Goal: Task Accomplishment & Management: Use online tool/utility

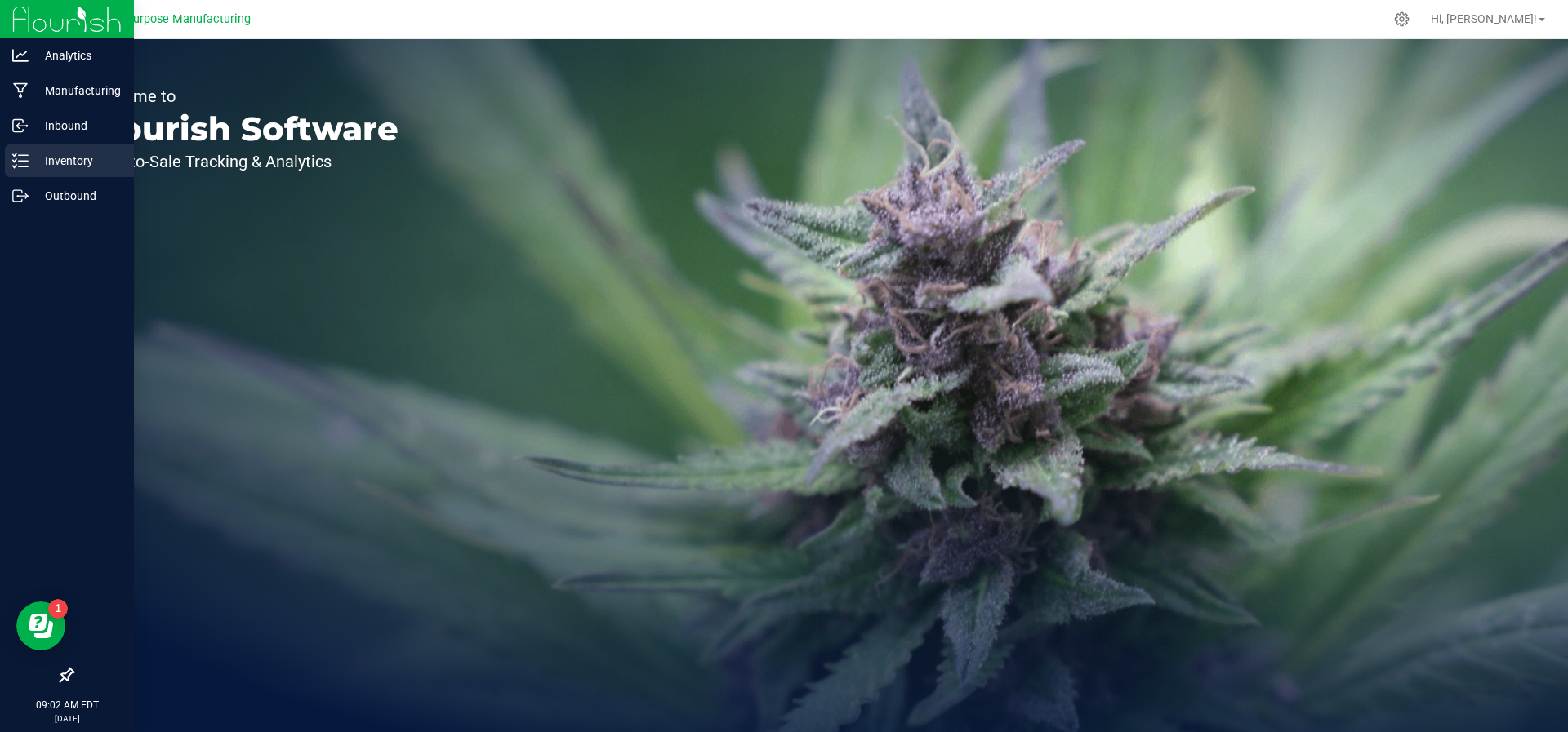
click at [33, 150] on div "Inventory" at bounding box center [69, 161] width 129 height 33
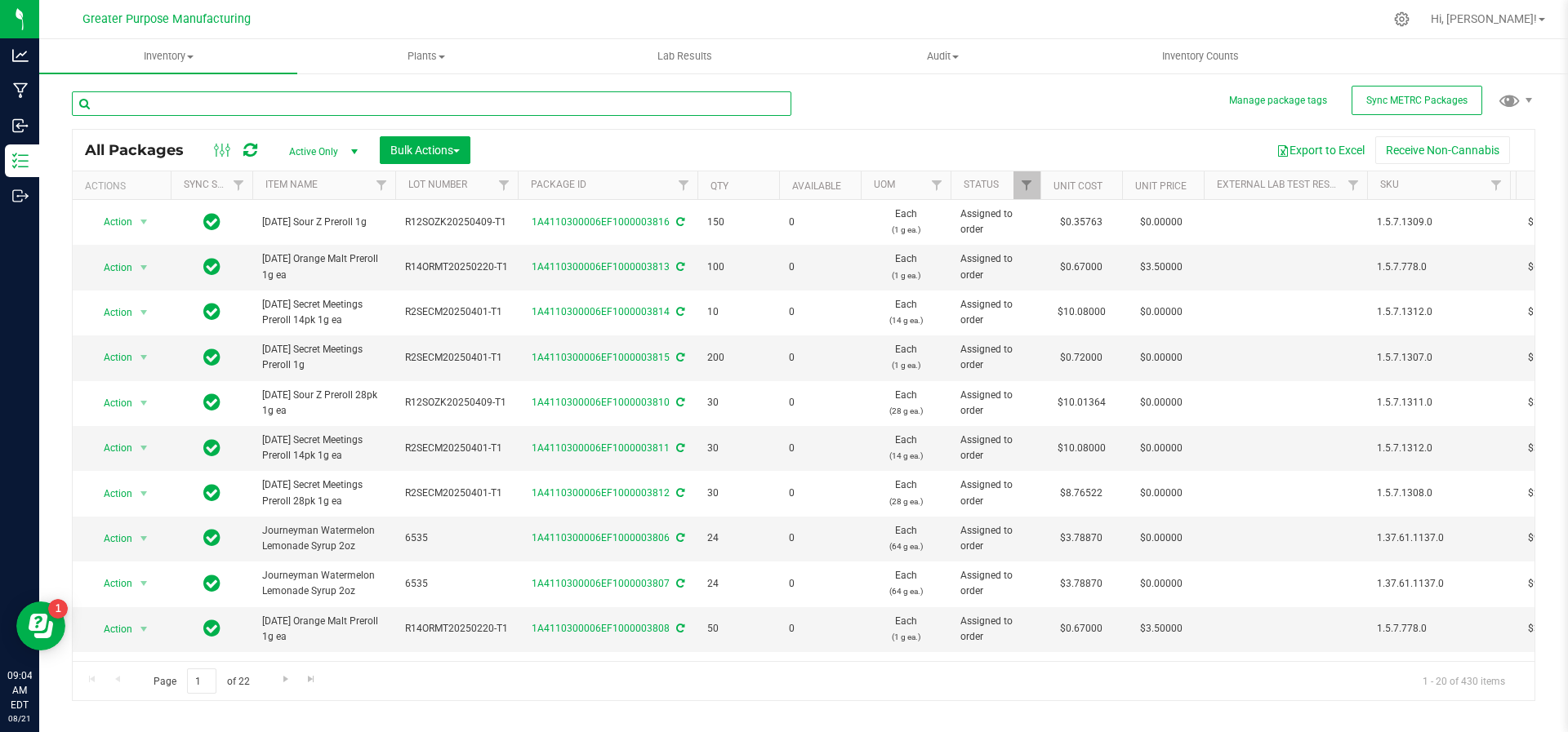
click at [247, 95] on input "text" at bounding box center [432, 103] width 720 height 25
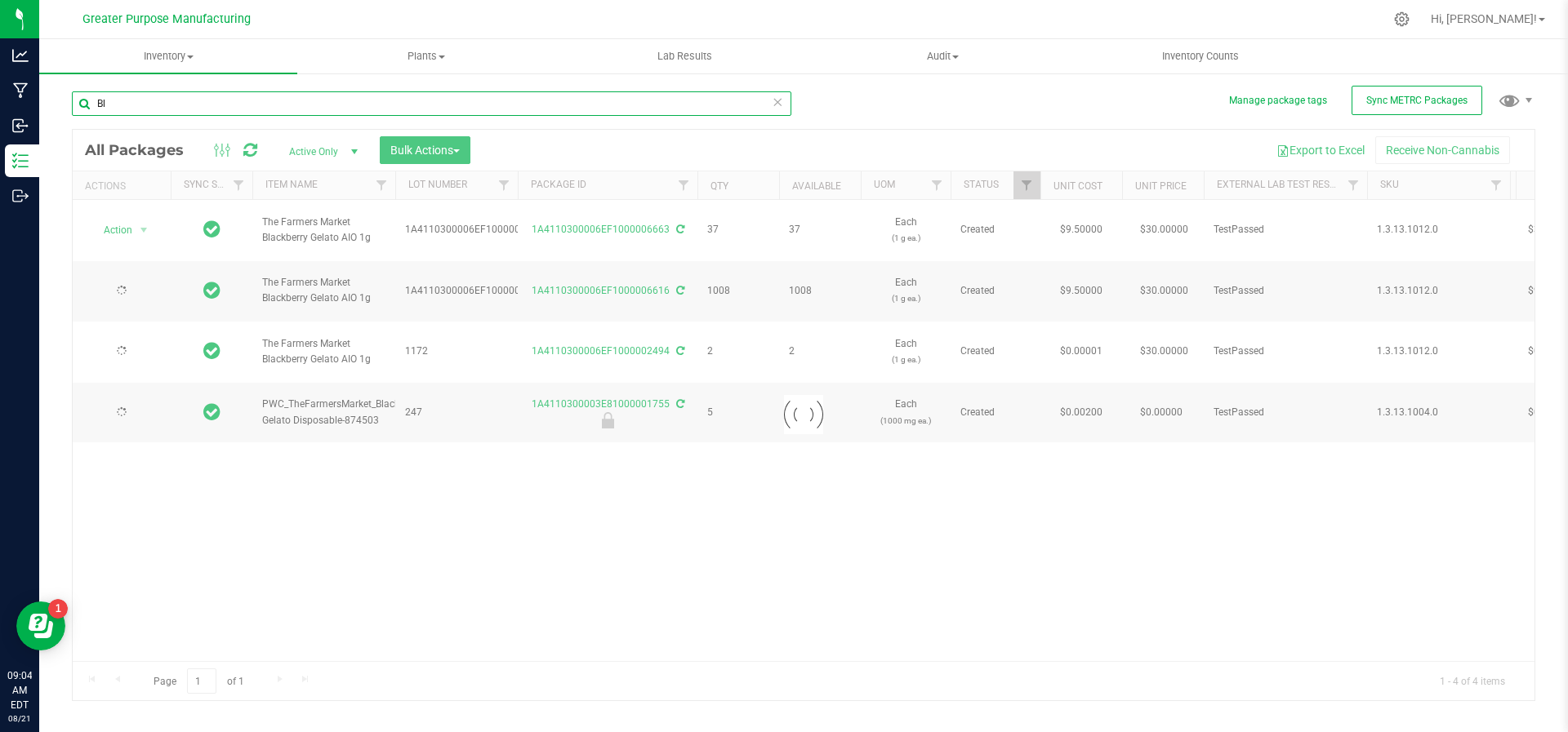
type input "B"
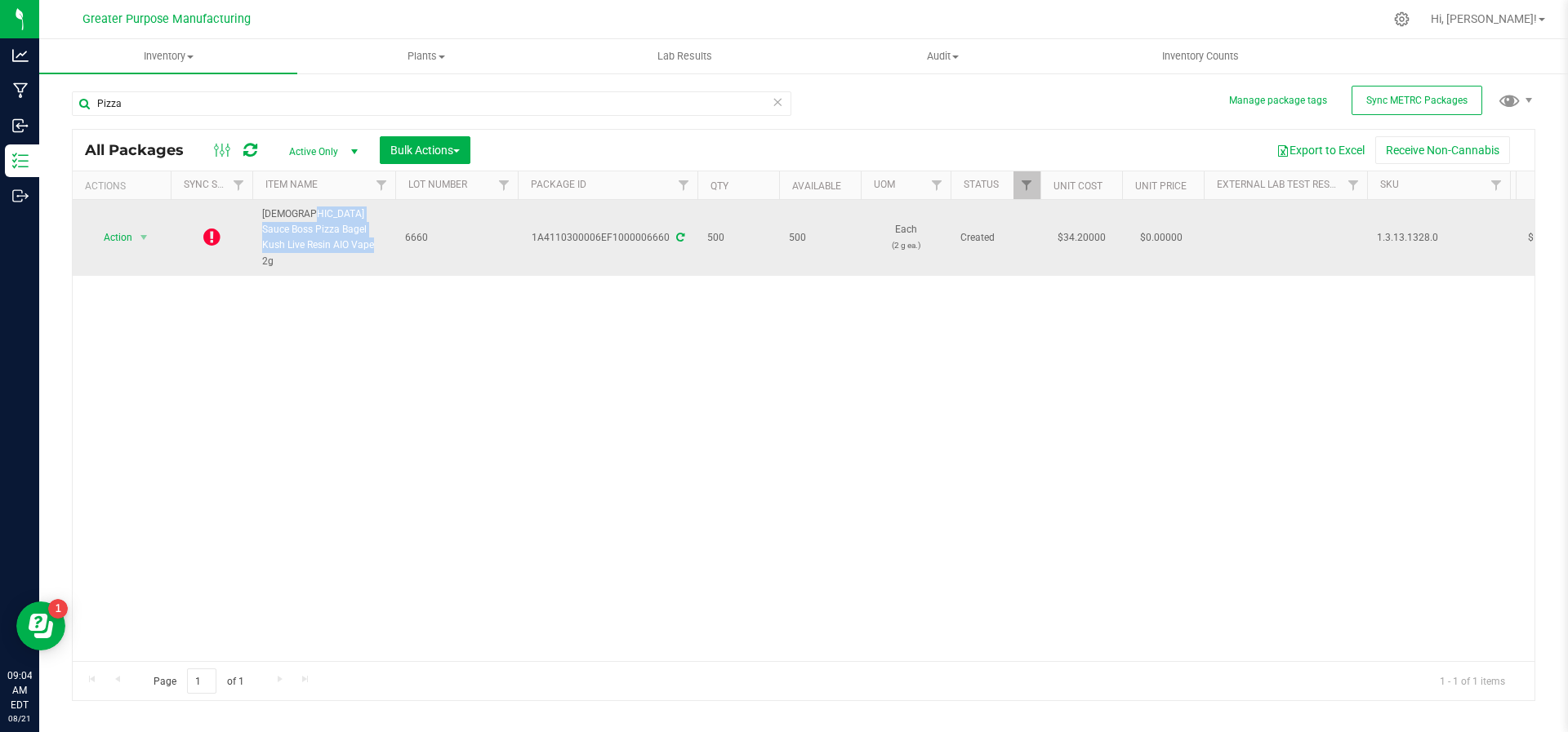
drag, startPoint x: 312, startPoint y: 256, endPoint x: 301, endPoint y: 252, distance: 11.7
click at [301, 252] on td "[DEMOGRAPHIC_DATA] Sauce Boss Pizza Bagel Kush Live Resin AIO Vape 2g" at bounding box center [323, 238] width 143 height 76
copy span "[DEMOGRAPHIC_DATA] Sauce Boss Pizza Bagel Kush Live Resin AIO Vape 2g"
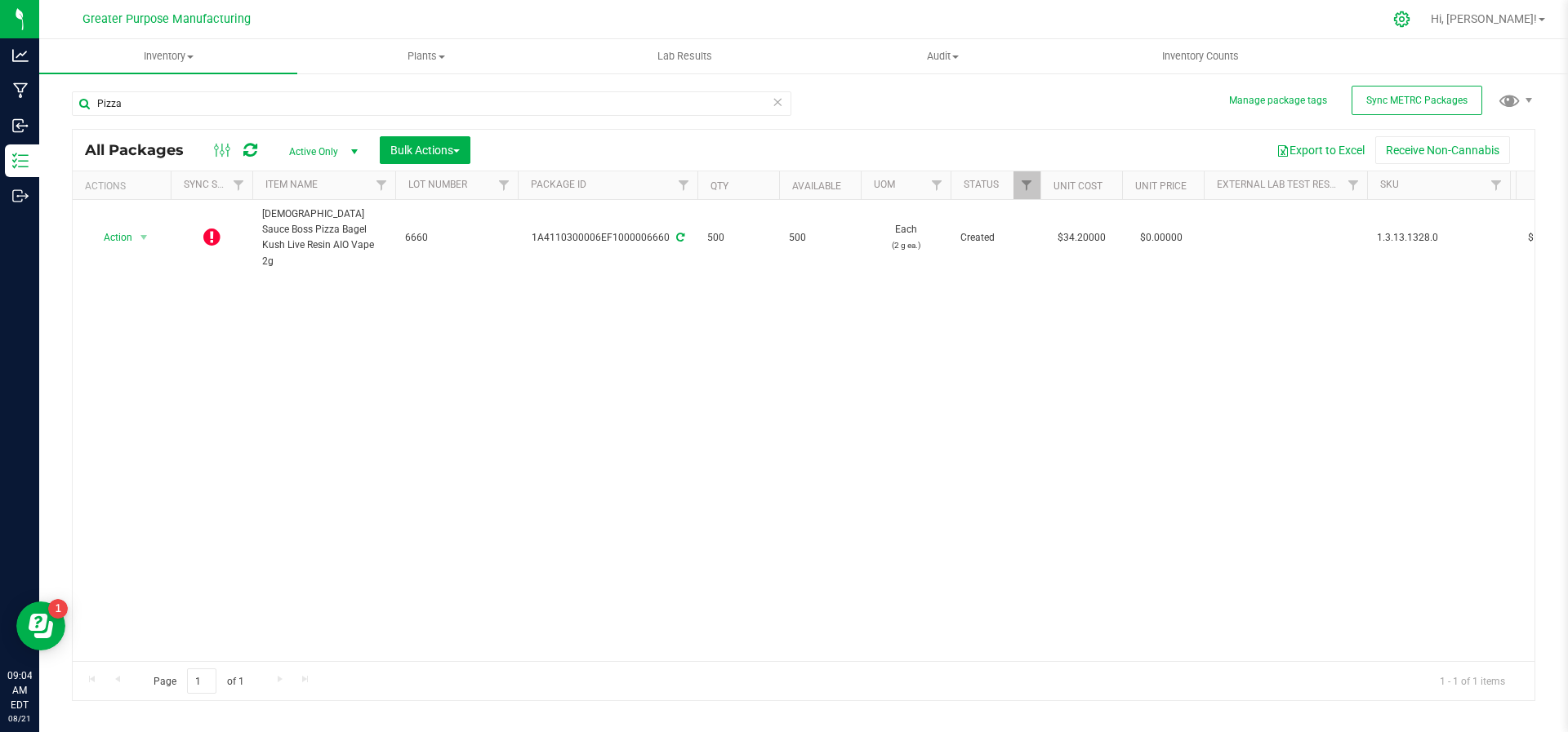
click at [1422, 27] on div at bounding box center [1402, 19] width 41 height 35
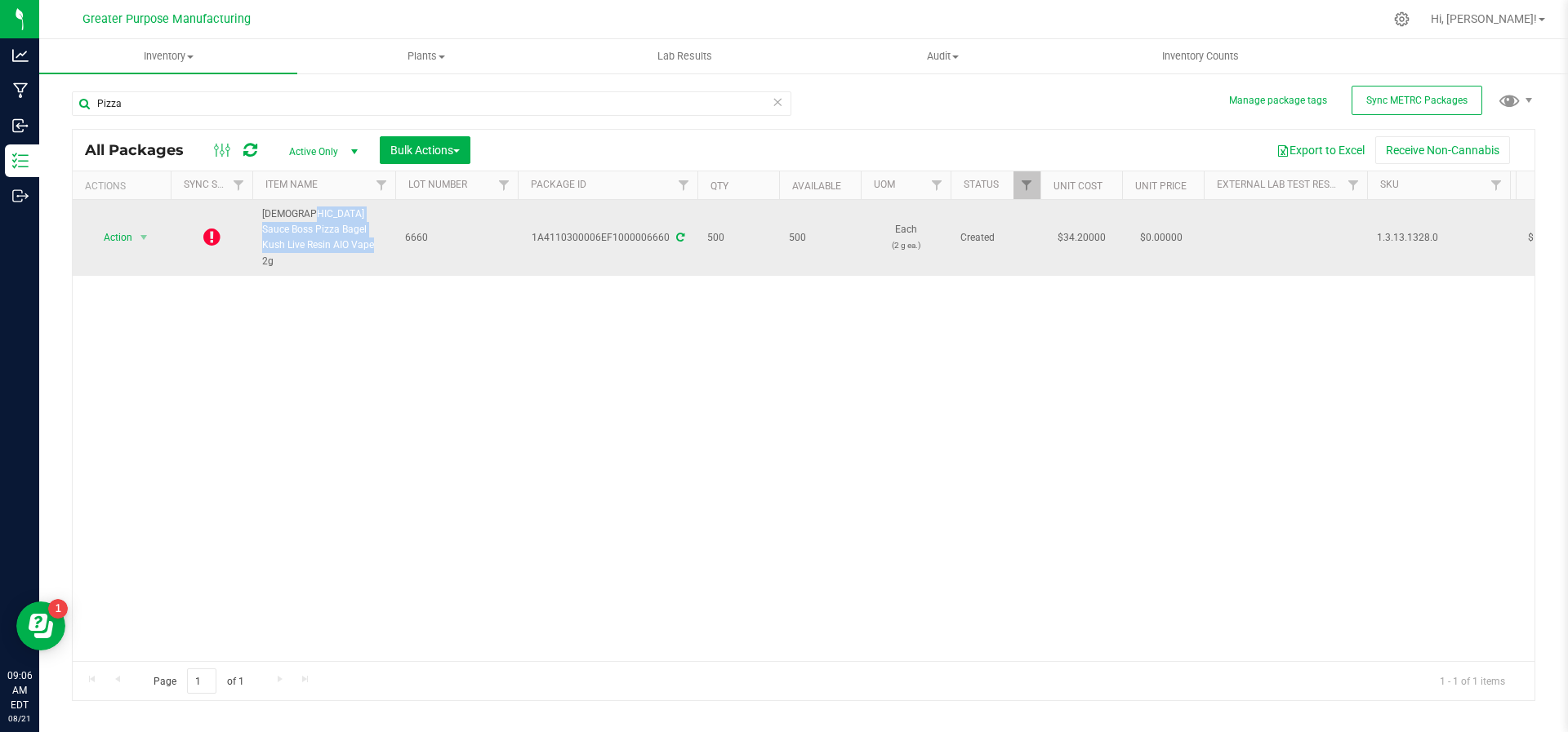
click at [298, 247] on td "[DEMOGRAPHIC_DATA] Sauce Boss Pizza Bagel Kush Live Resin AIO Vape 2g" at bounding box center [323, 238] width 143 height 76
copy span "[DEMOGRAPHIC_DATA] Sauce Boss Pizza Bagel Kush Live Resin AIO Vape 2g"
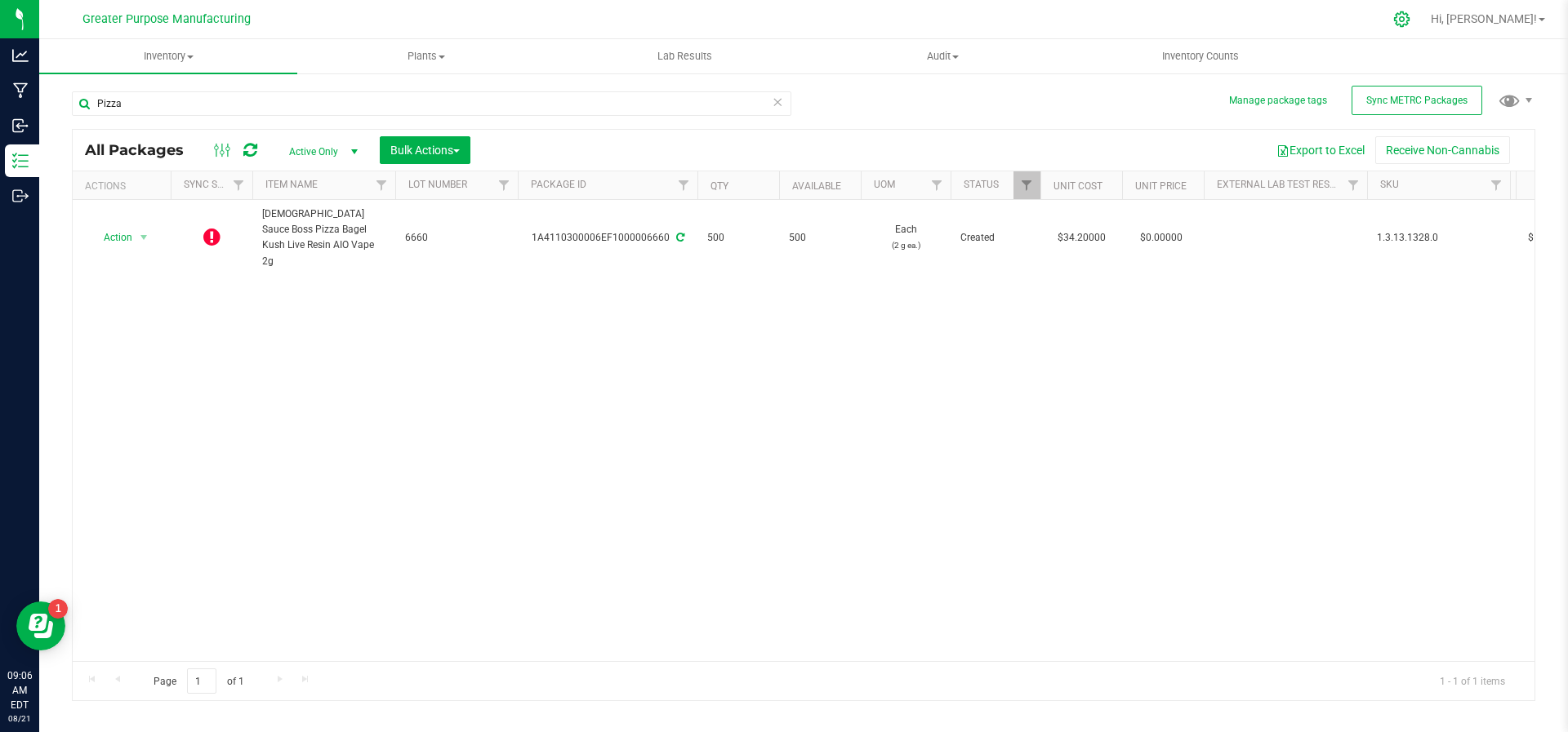
click at [1422, 27] on div at bounding box center [1402, 19] width 41 height 35
drag, startPoint x: 254, startPoint y: 106, endPoint x: 77, endPoint y: 95, distance: 177.3
click at [77, 95] on input "Pizza" at bounding box center [432, 103] width 720 height 25
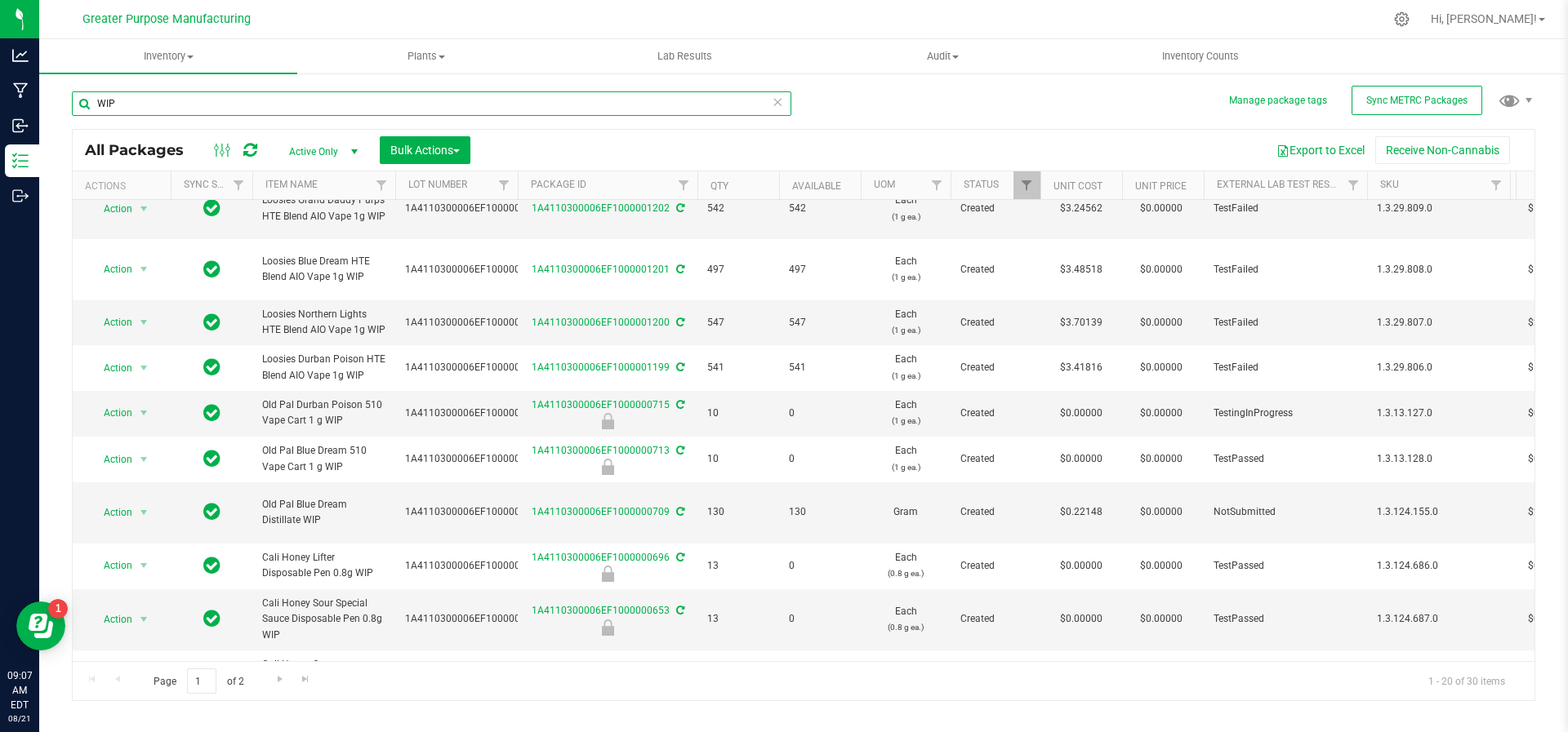
scroll to position [206, 0]
type input "WIP"
click at [1411, 17] on icon at bounding box center [1402, 19] width 17 height 17
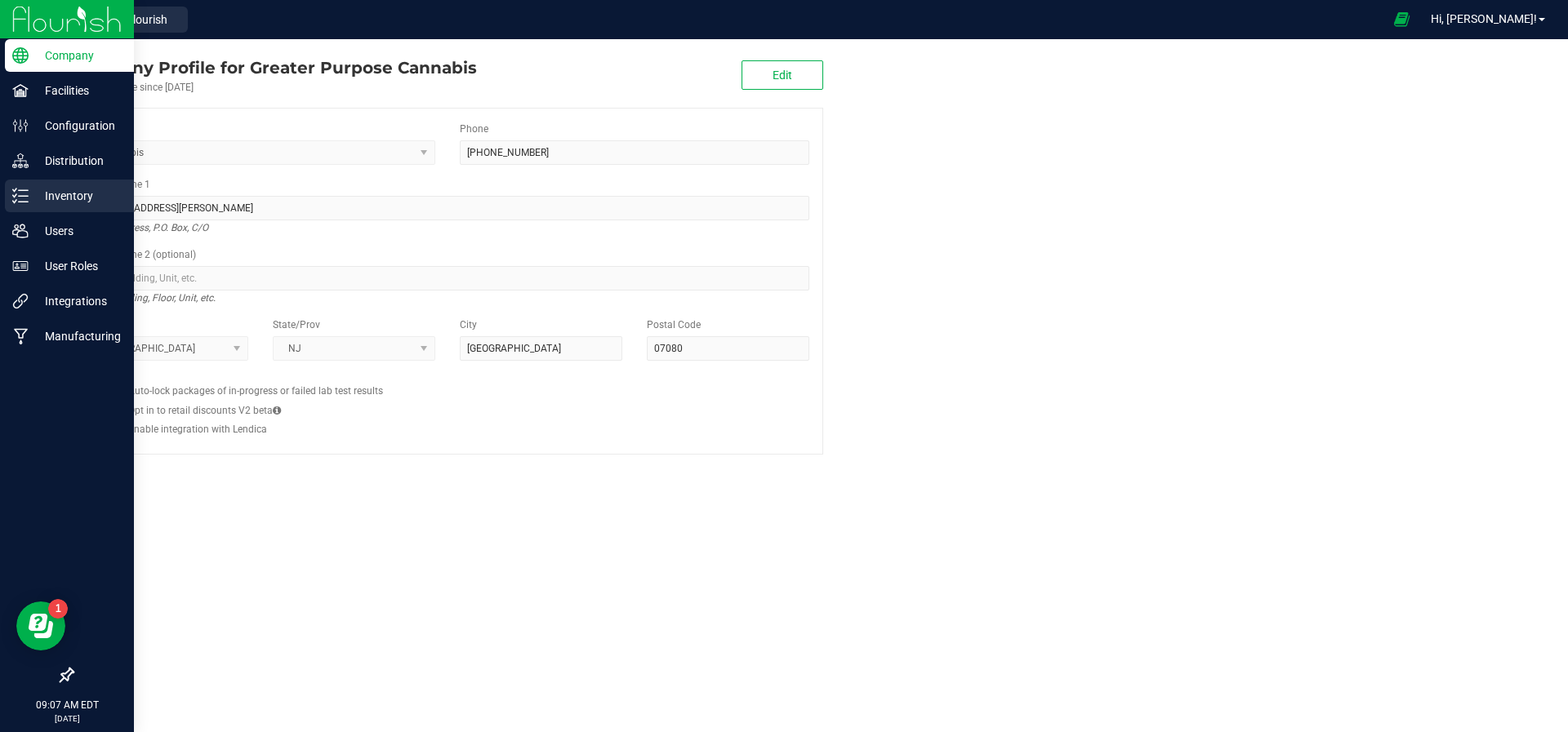
click at [51, 196] on p "Inventory" at bounding box center [78, 195] width 98 height 19
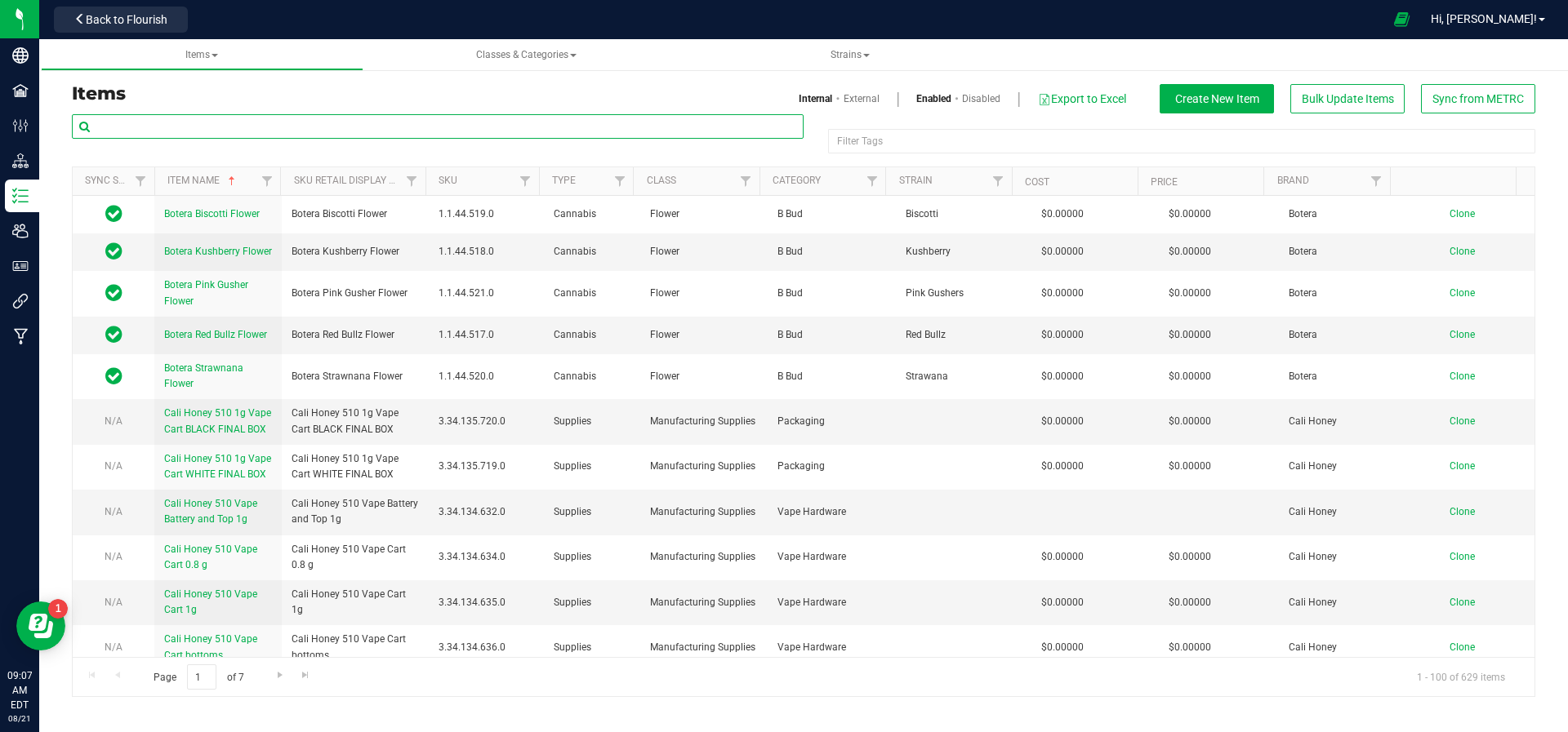
click at [226, 134] on input "text" at bounding box center [438, 126] width 732 height 25
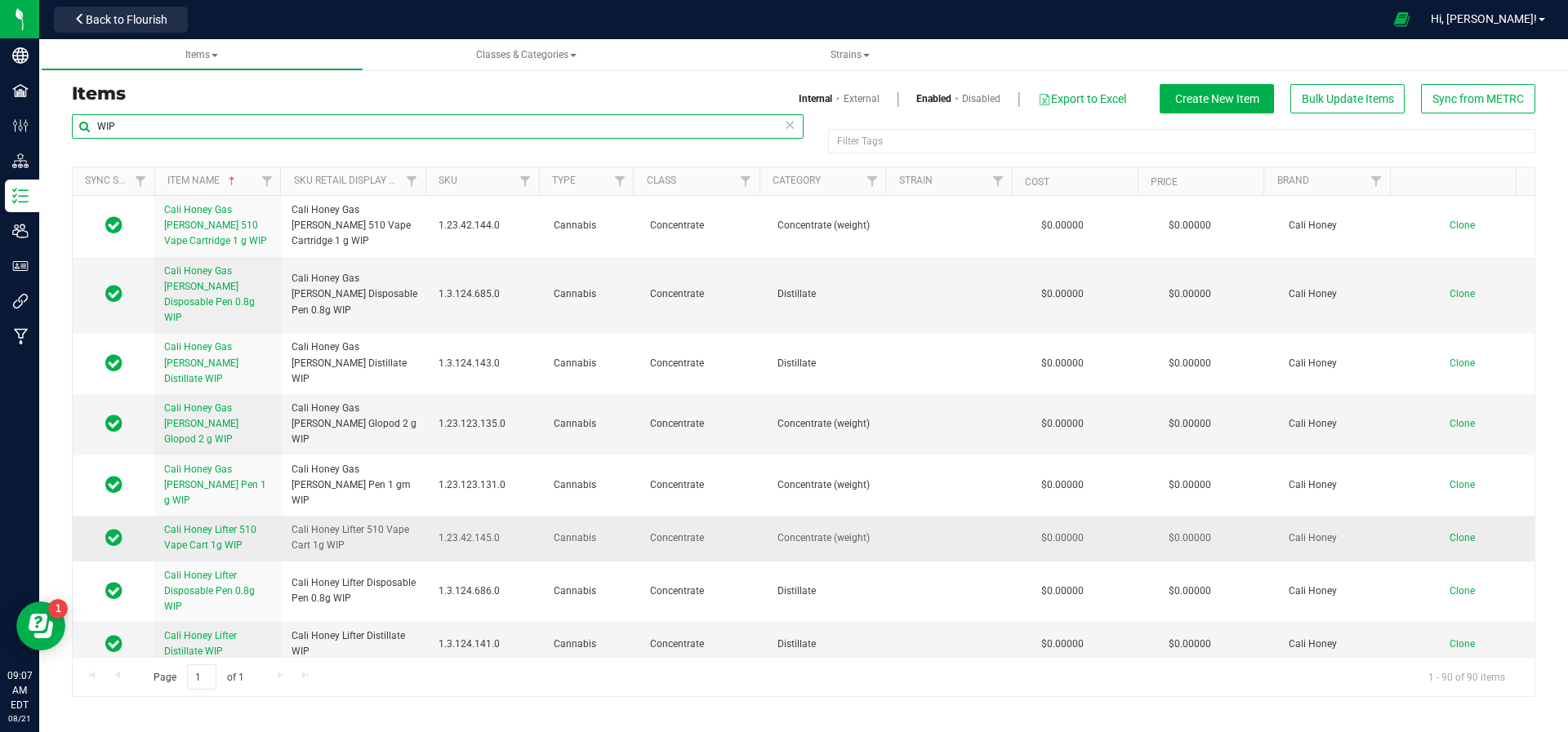
type input "WIP"
click at [1449, 532] on span "Clone" at bounding box center [1462, 538] width 25 height 12
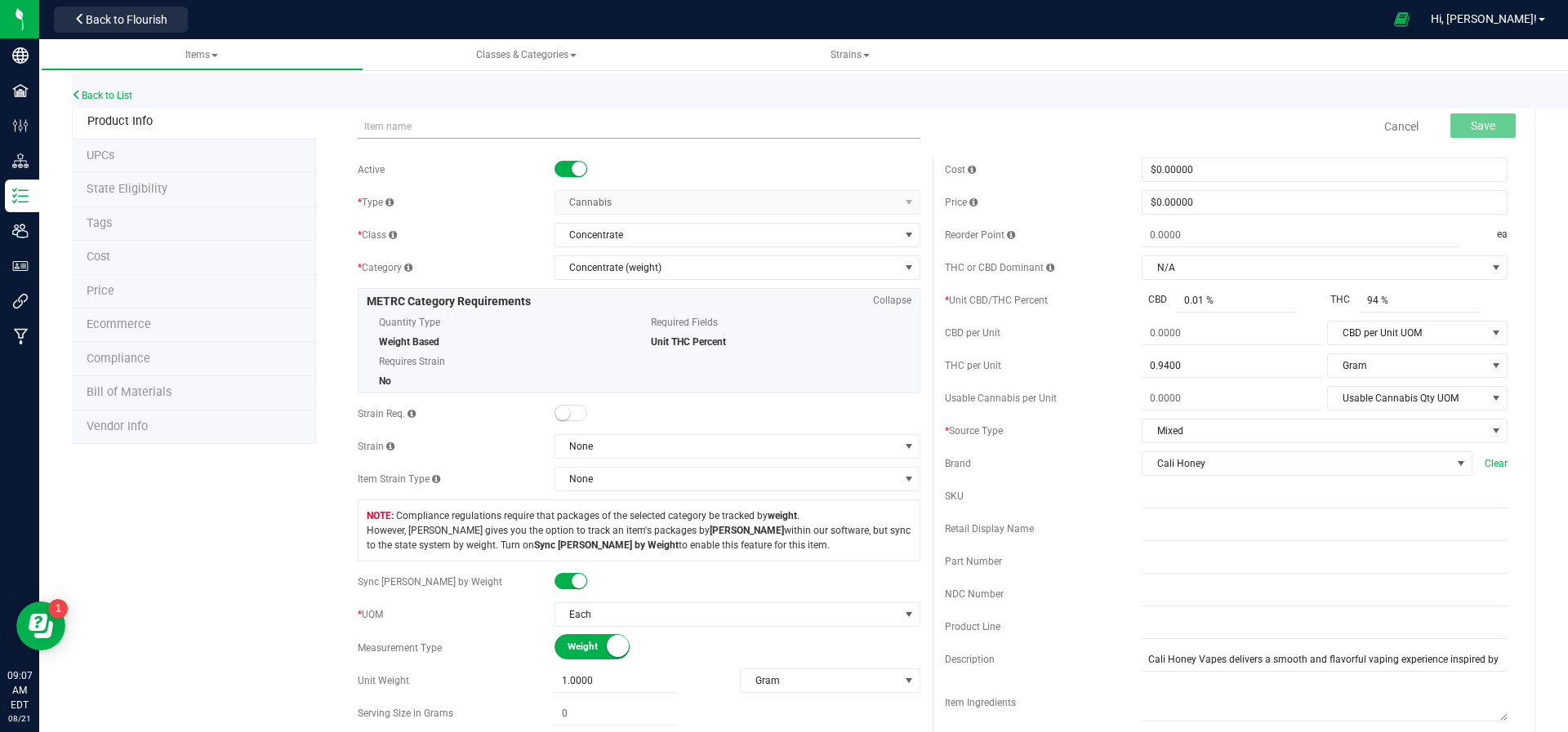
click at [396, 129] on input "text" at bounding box center [639, 126] width 563 height 25
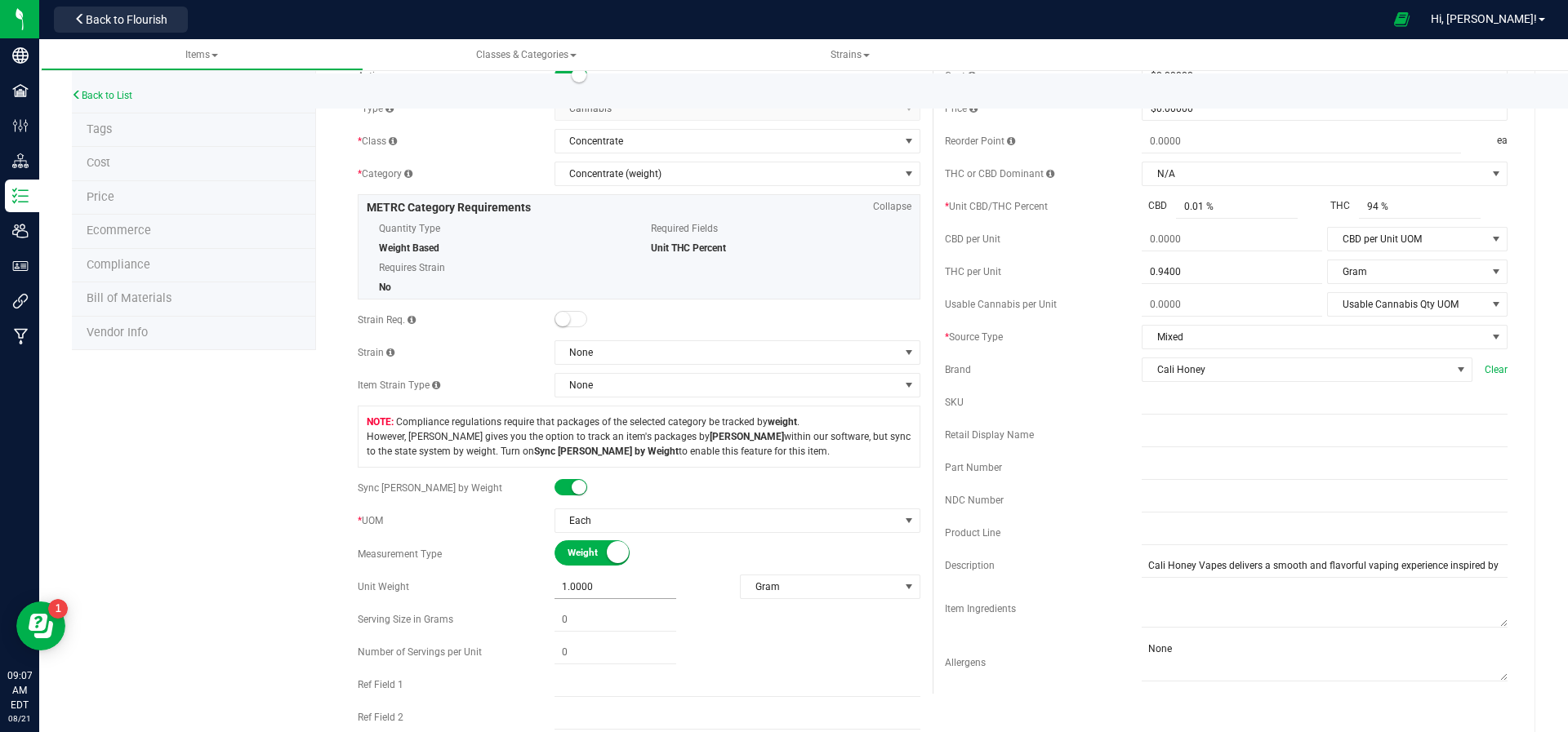
type input "Jewish Sauce Boss Pizza Bagel Kush Live Resin AIO Vape 2g WIP"
click at [559, 586] on span "1.0000 1" at bounding box center [616, 587] width 122 height 24
click at [583, 586] on input "1" at bounding box center [616, 586] width 122 height 23
type input "2"
type input "2.0000"
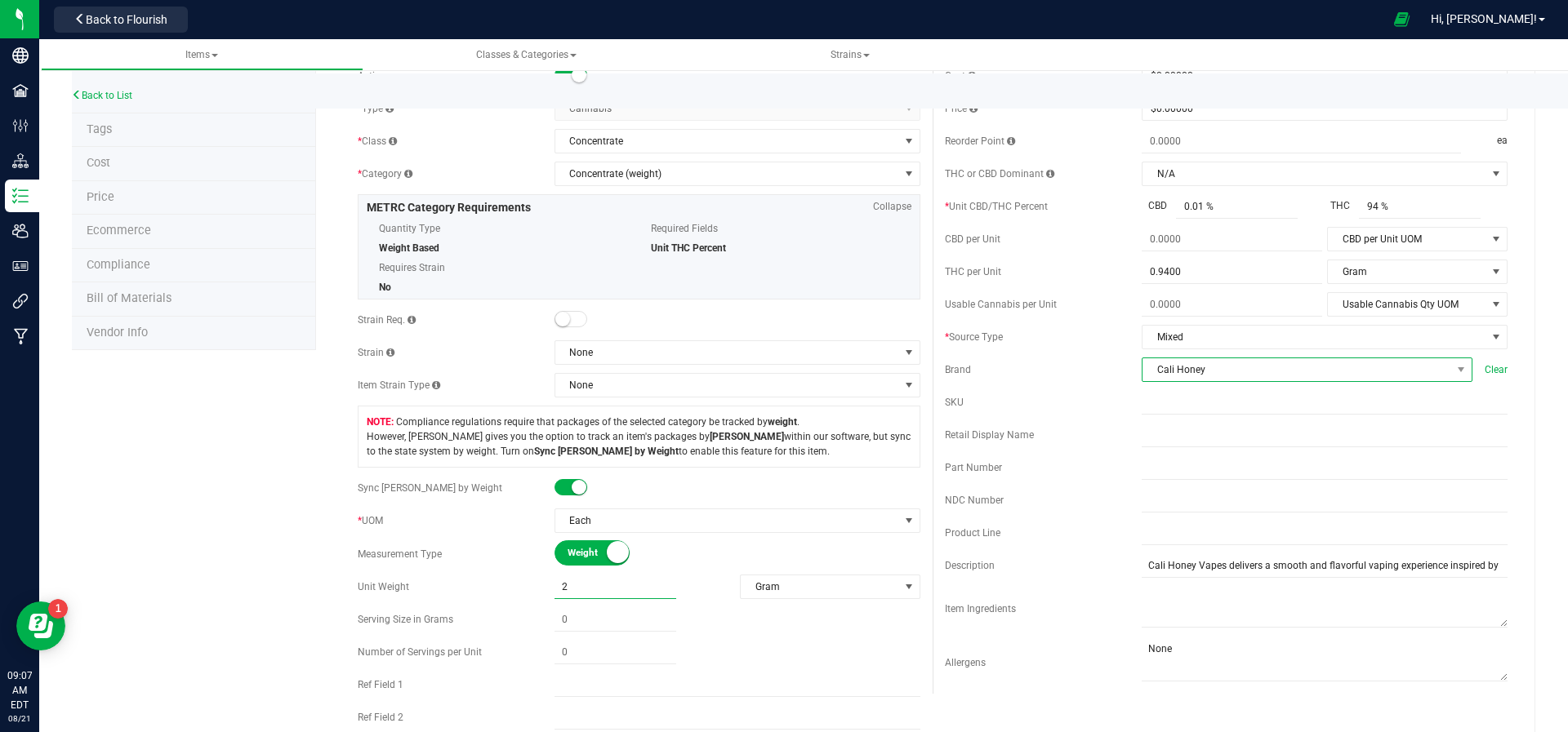
click at [1204, 365] on span "Cali Honey" at bounding box center [1297, 369] width 309 height 23
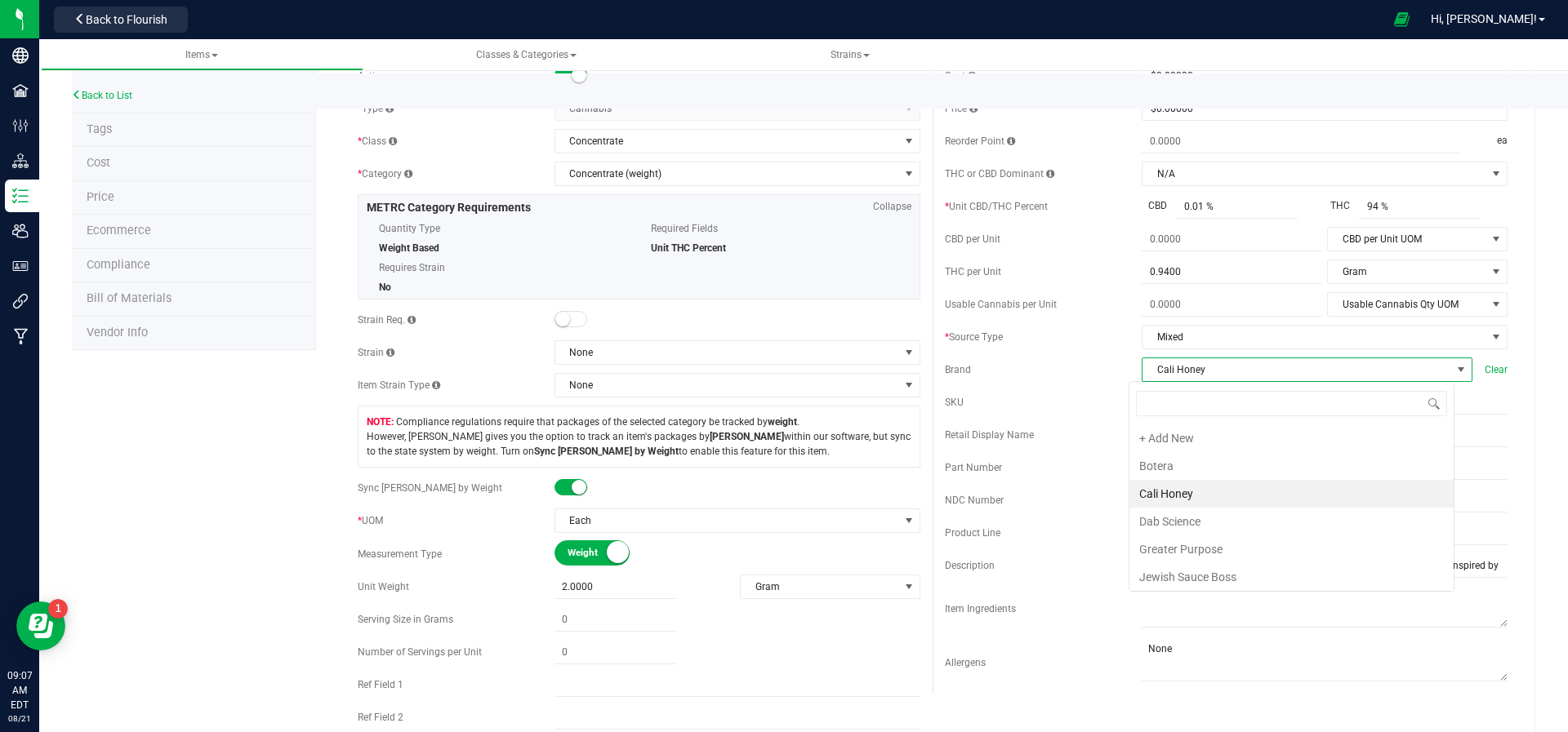
scroll to position [25, 326]
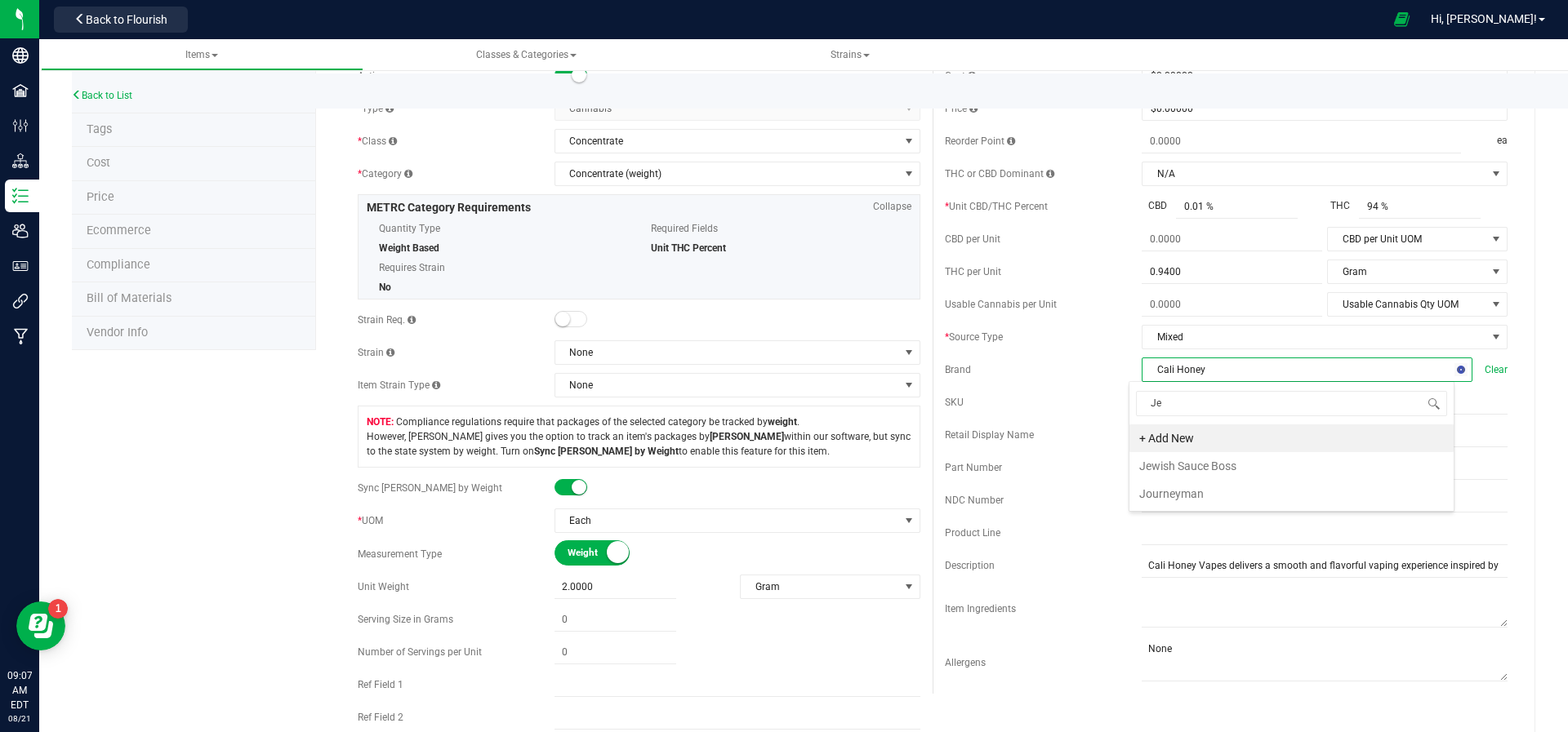
type input "[DEMOGRAPHIC_DATA]"
click at [1189, 454] on li "Jewish Sauce Boss" at bounding box center [1291, 465] width 324 height 28
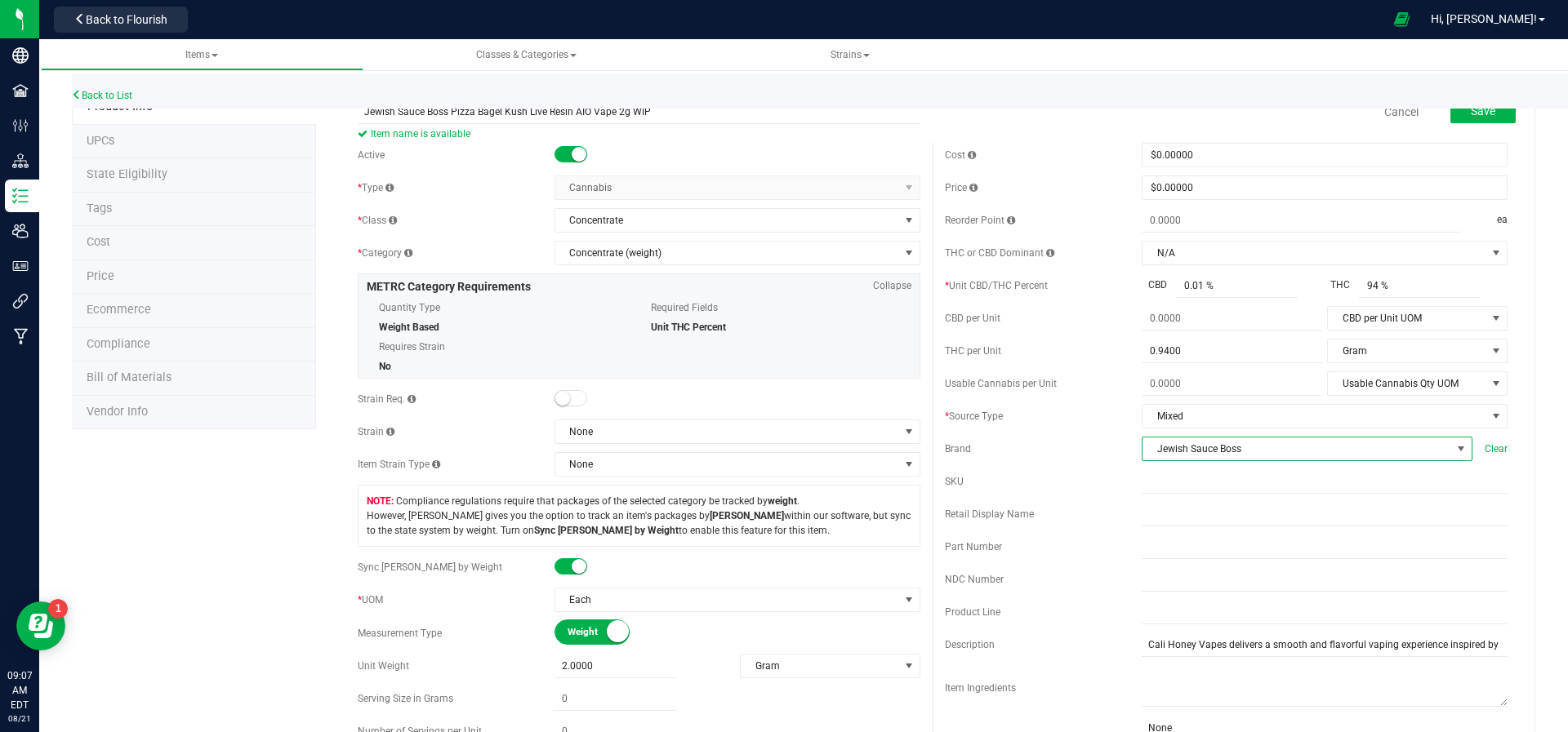
scroll to position [0, 0]
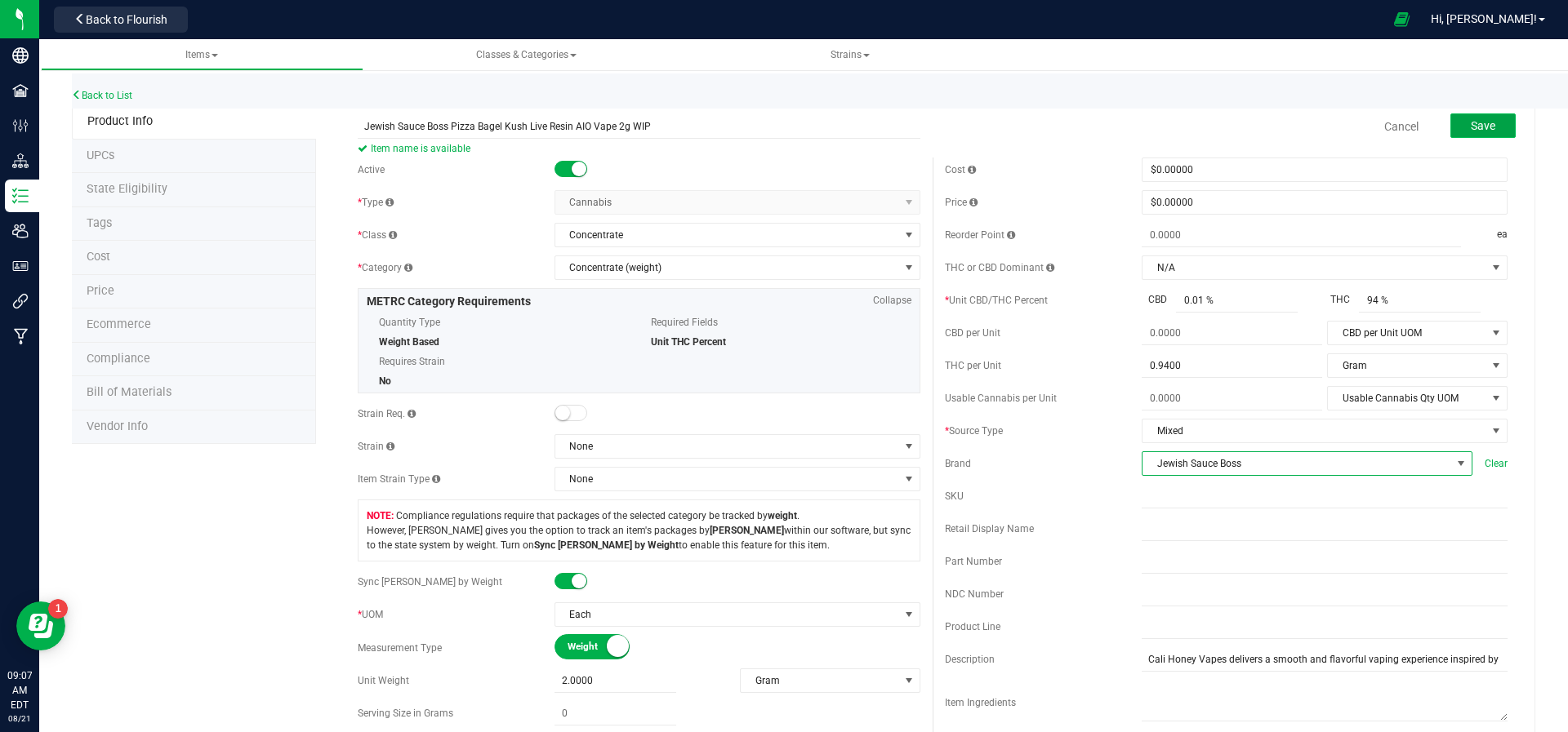
click at [1471, 120] on span "Save" at bounding box center [1482, 125] width 25 height 13
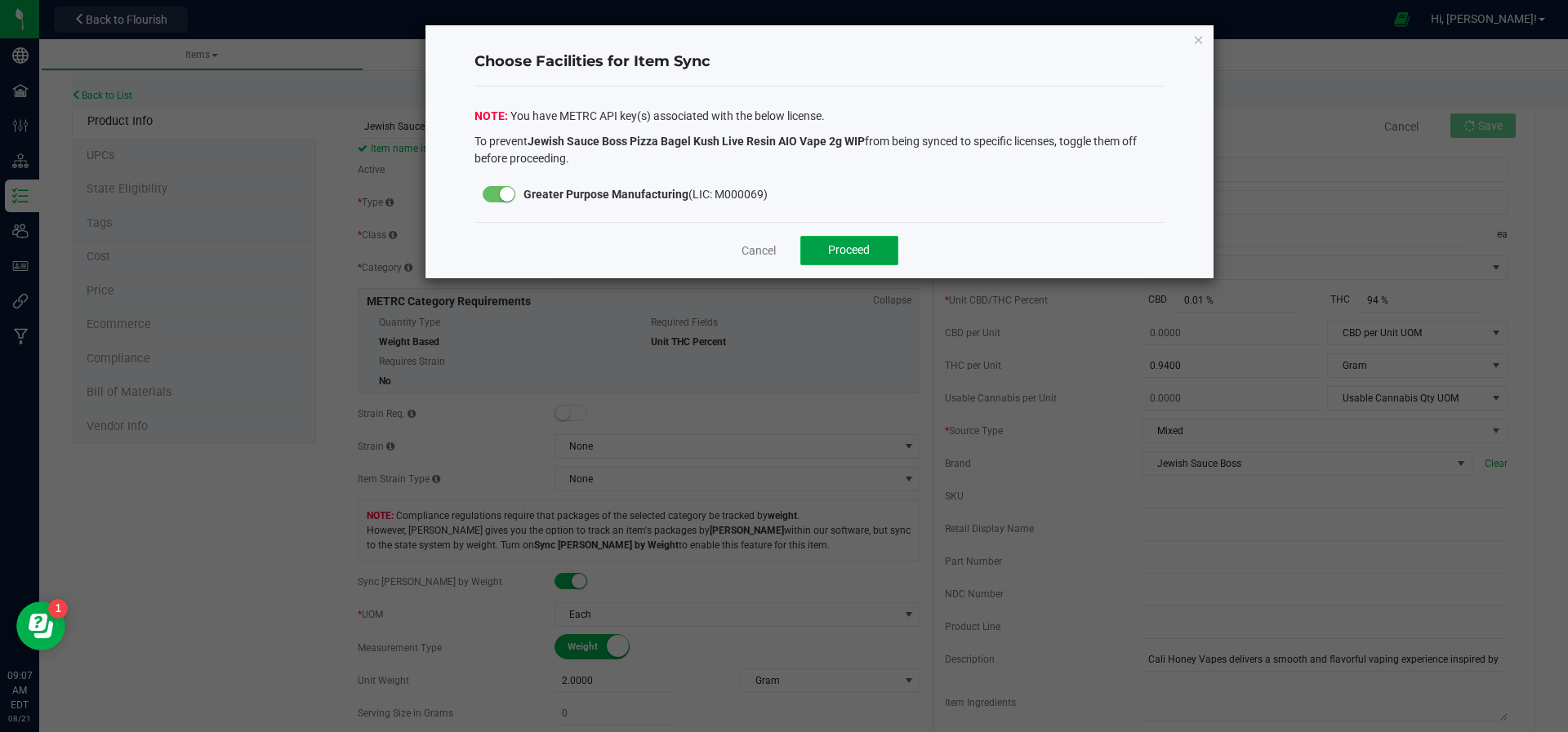
click at [837, 238] on button "Proceed" at bounding box center [849, 250] width 98 height 30
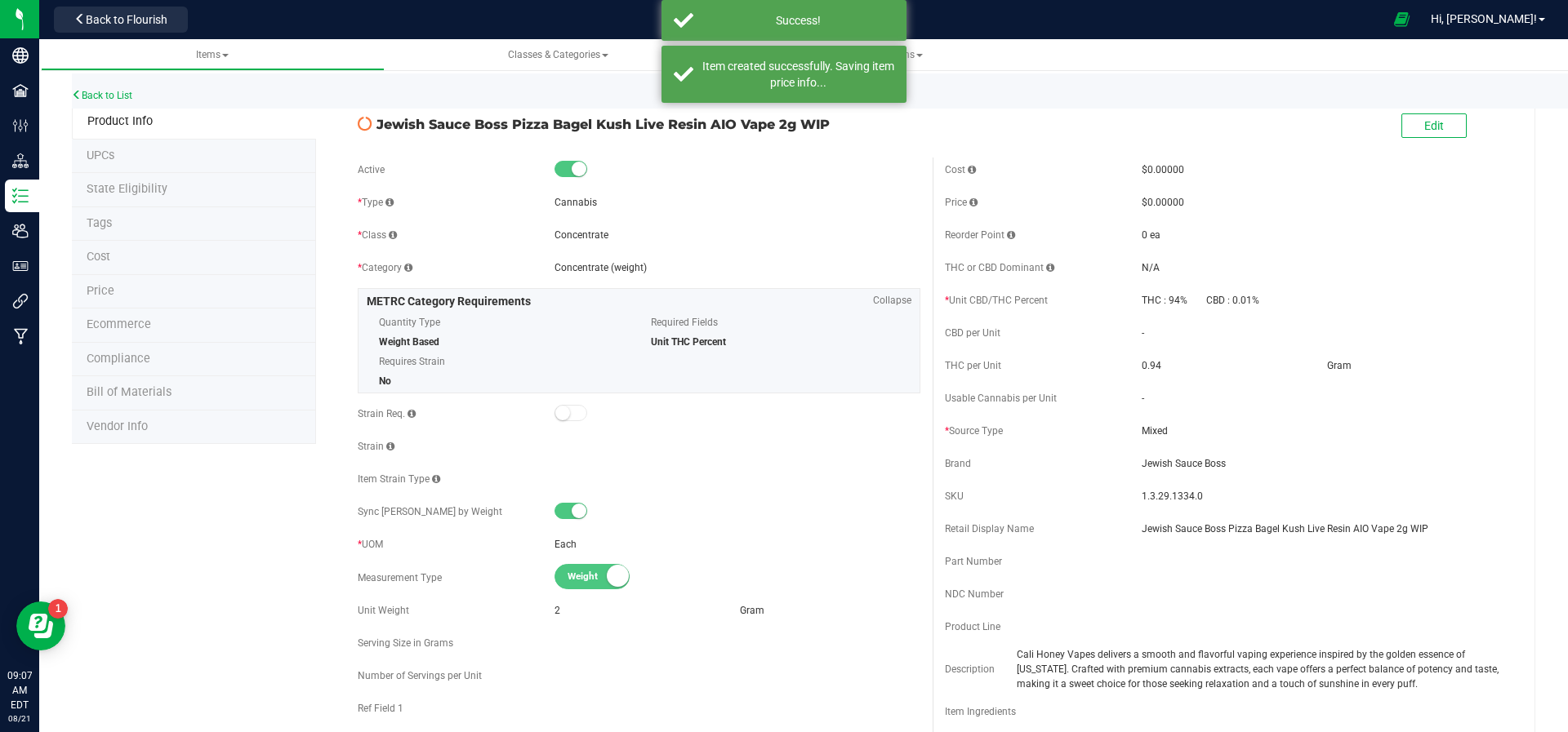
drag, startPoint x: 838, startPoint y: 123, endPoint x: 386, endPoint y: 132, distance: 452.1
click at [386, 132] on span "Jewish Sauce Boss Pizza Bagel Kush Live Resin AIO Vape 2g WIP" at bounding box center [649, 124] width 544 height 19
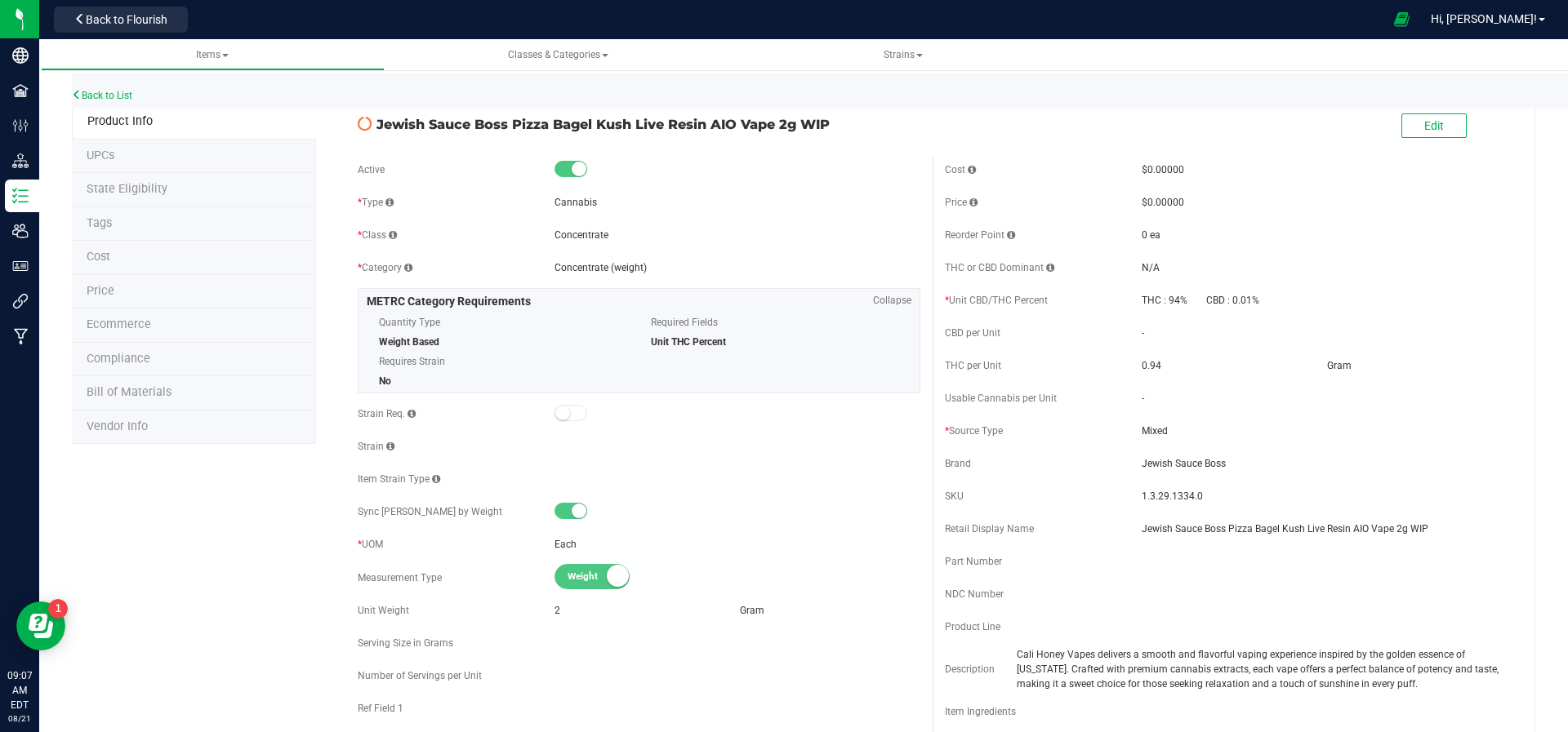
click at [845, 138] on div "Jewish Sauce Boss Pizza Bagel Kush Live Resin AIO Vape 2g WIP Edit" at bounding box center [932, 126] width 1174 height 41
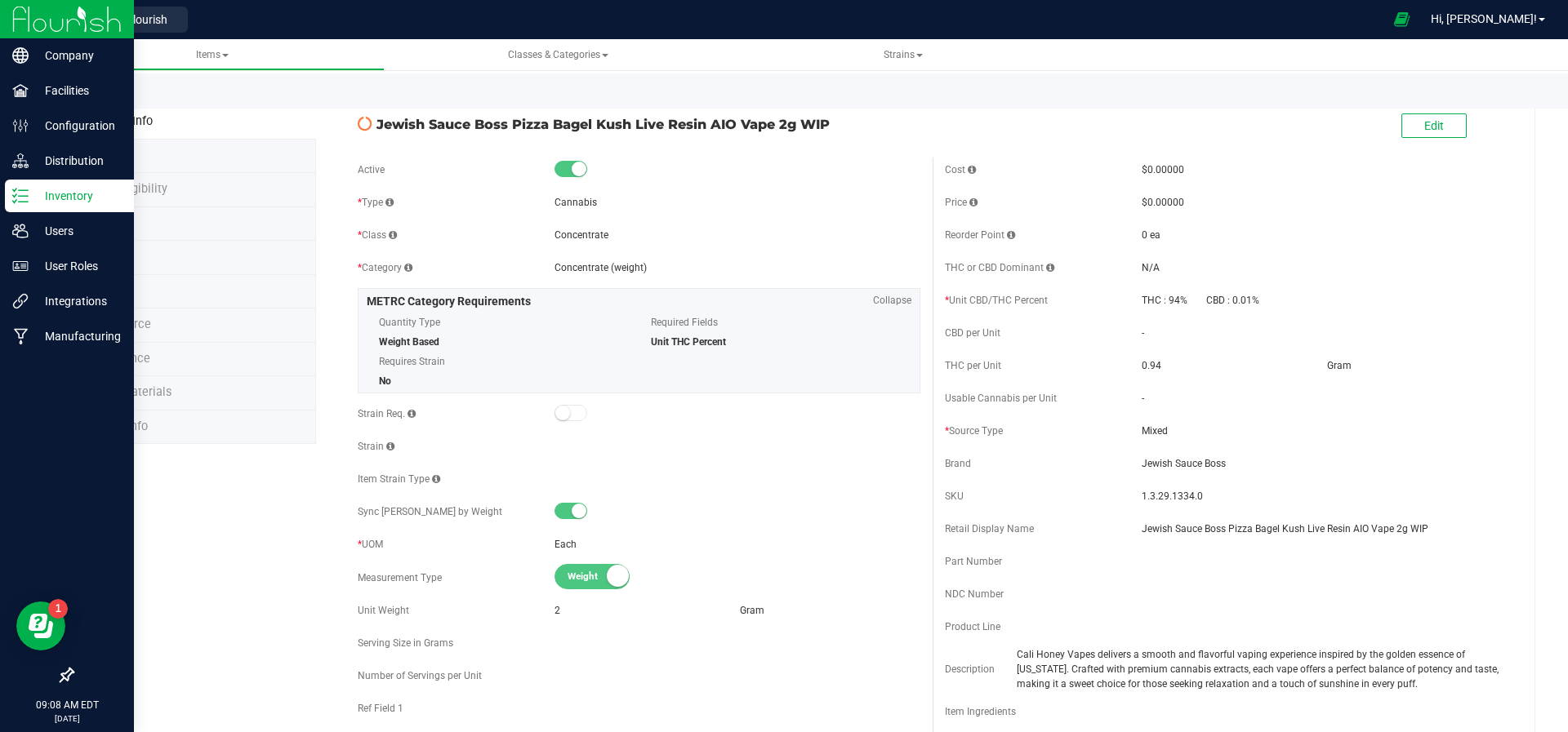
click at [10, 189] on div "Inventory" at bounding box center [69, 195] width 129 height 33
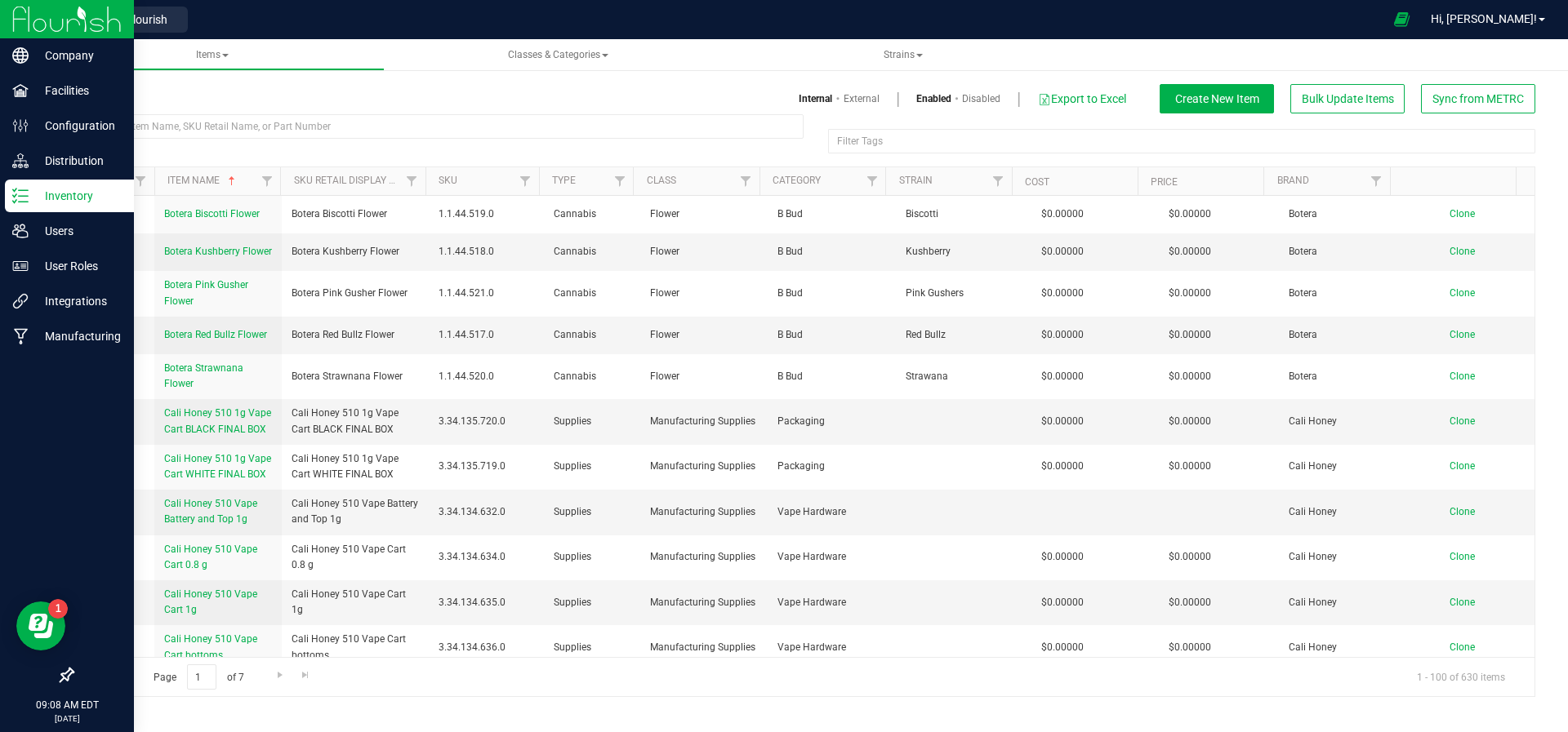
click at [21, 14] on img at bounding box center [66, 19] width 109 height 38
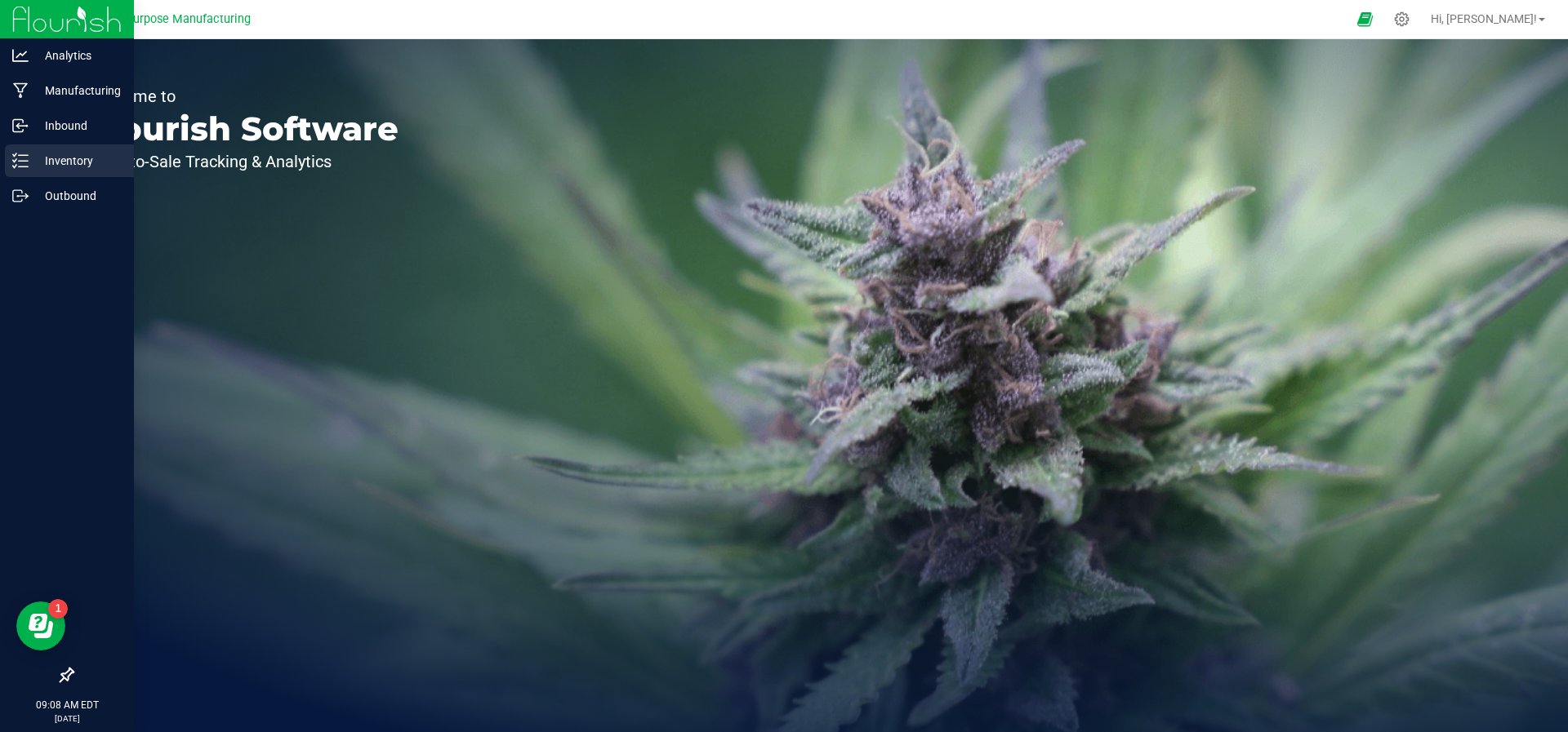
click at [29, 167] on p "Inventory" at bounding box center [78, 160] width 98 height 19
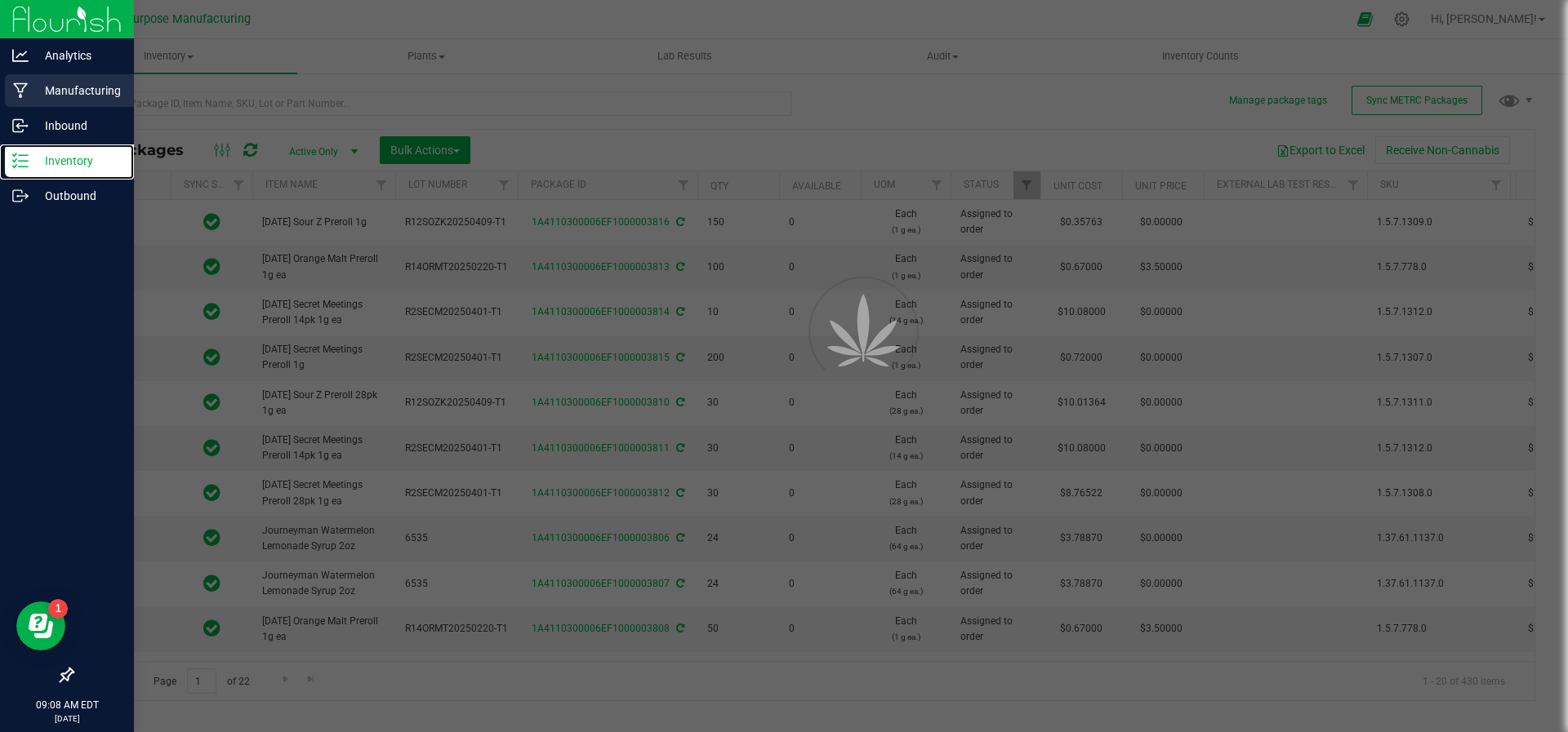
type input "[DATE]"
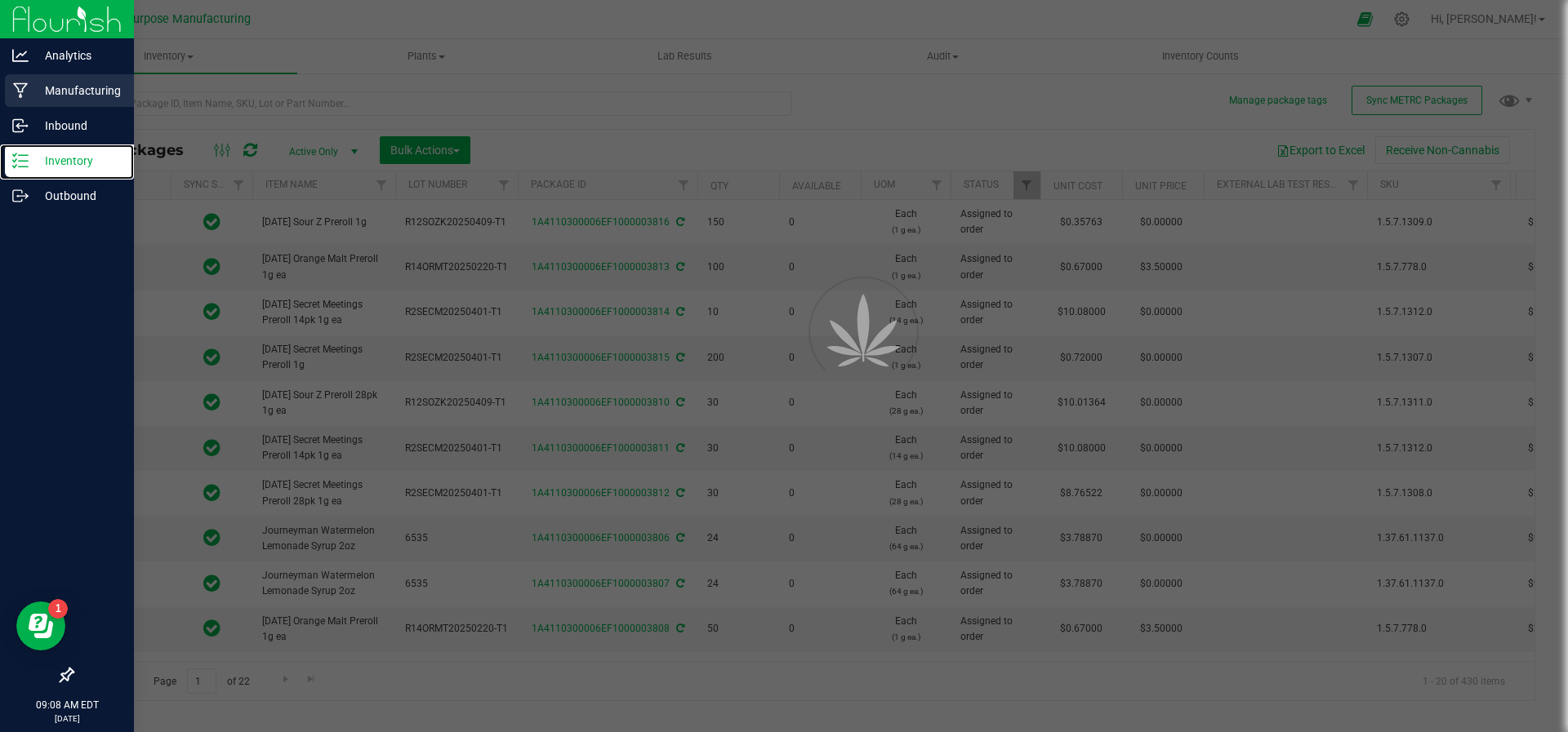
type input "[DATE]"
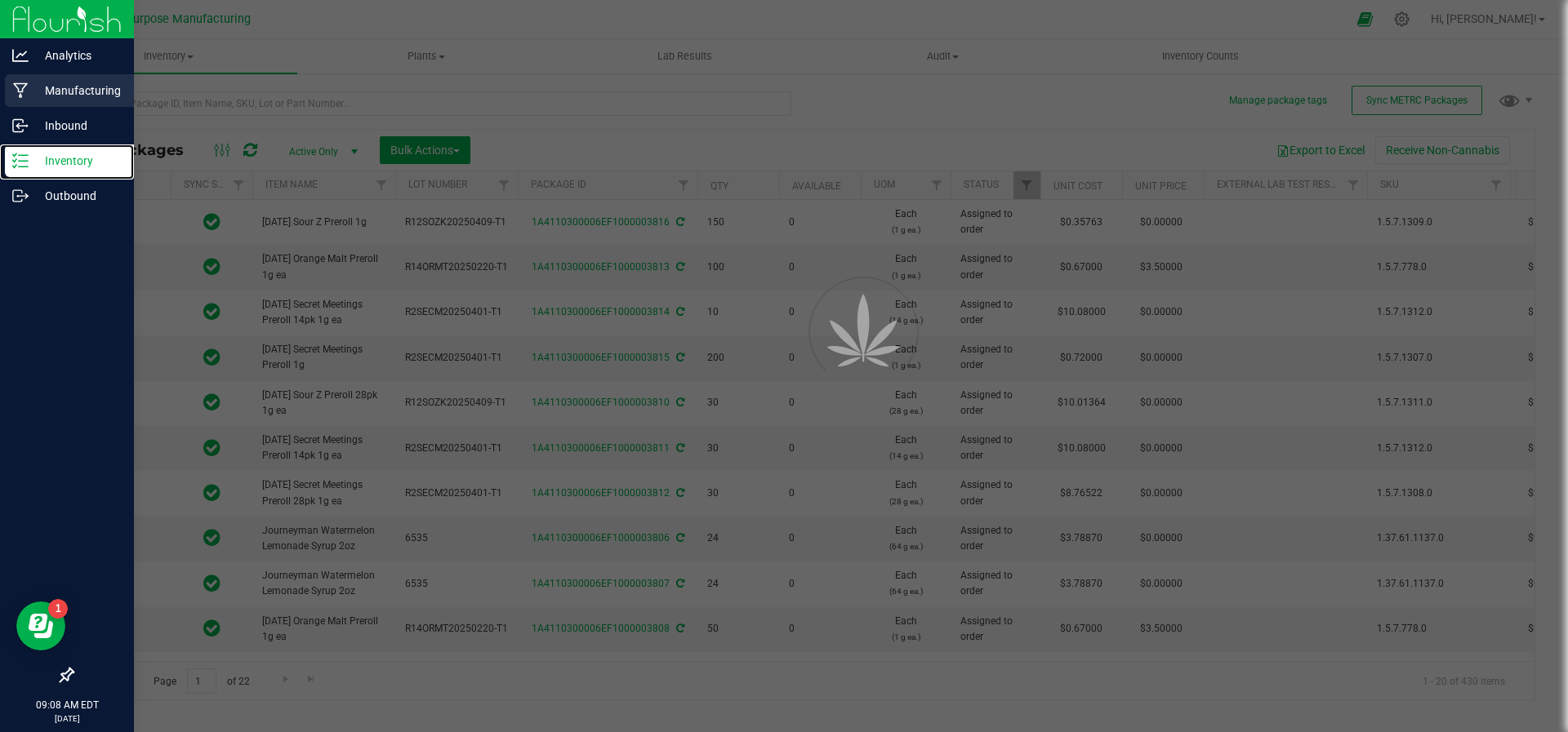
type input "[DATE]"
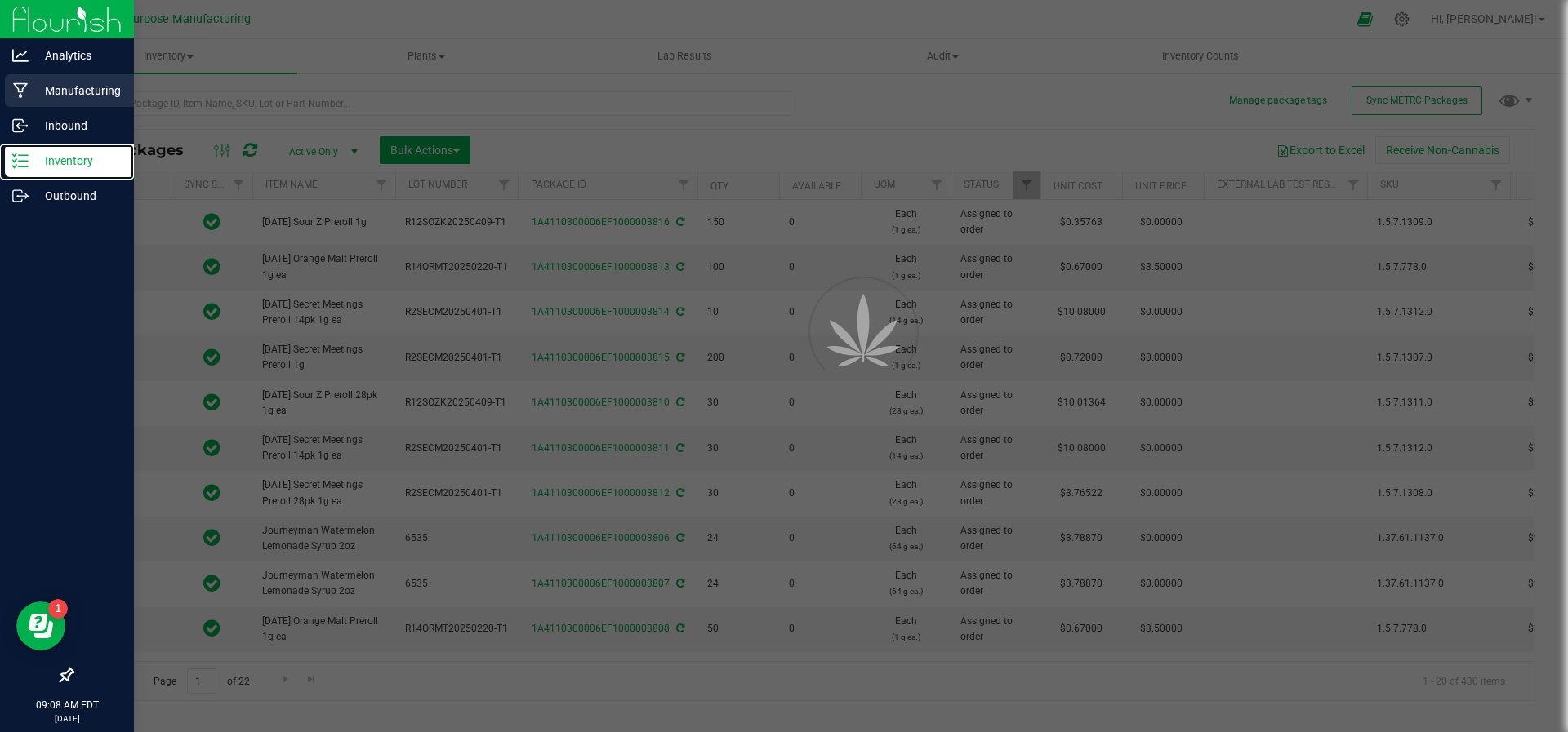
type input "[DATE]"
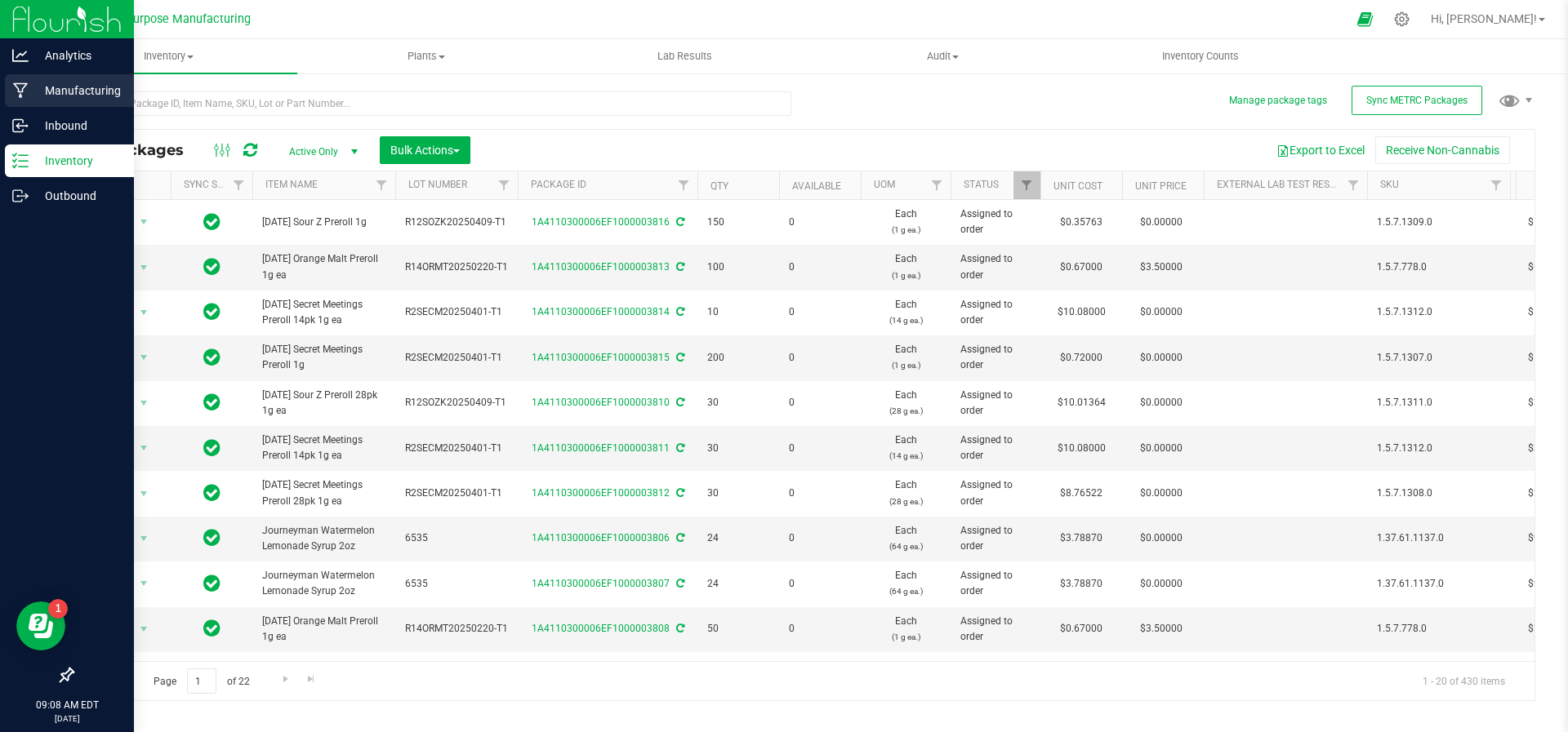
click at [61, 89] on p "Manufacturing" at bounding box center [78, 90] width 98 height 19
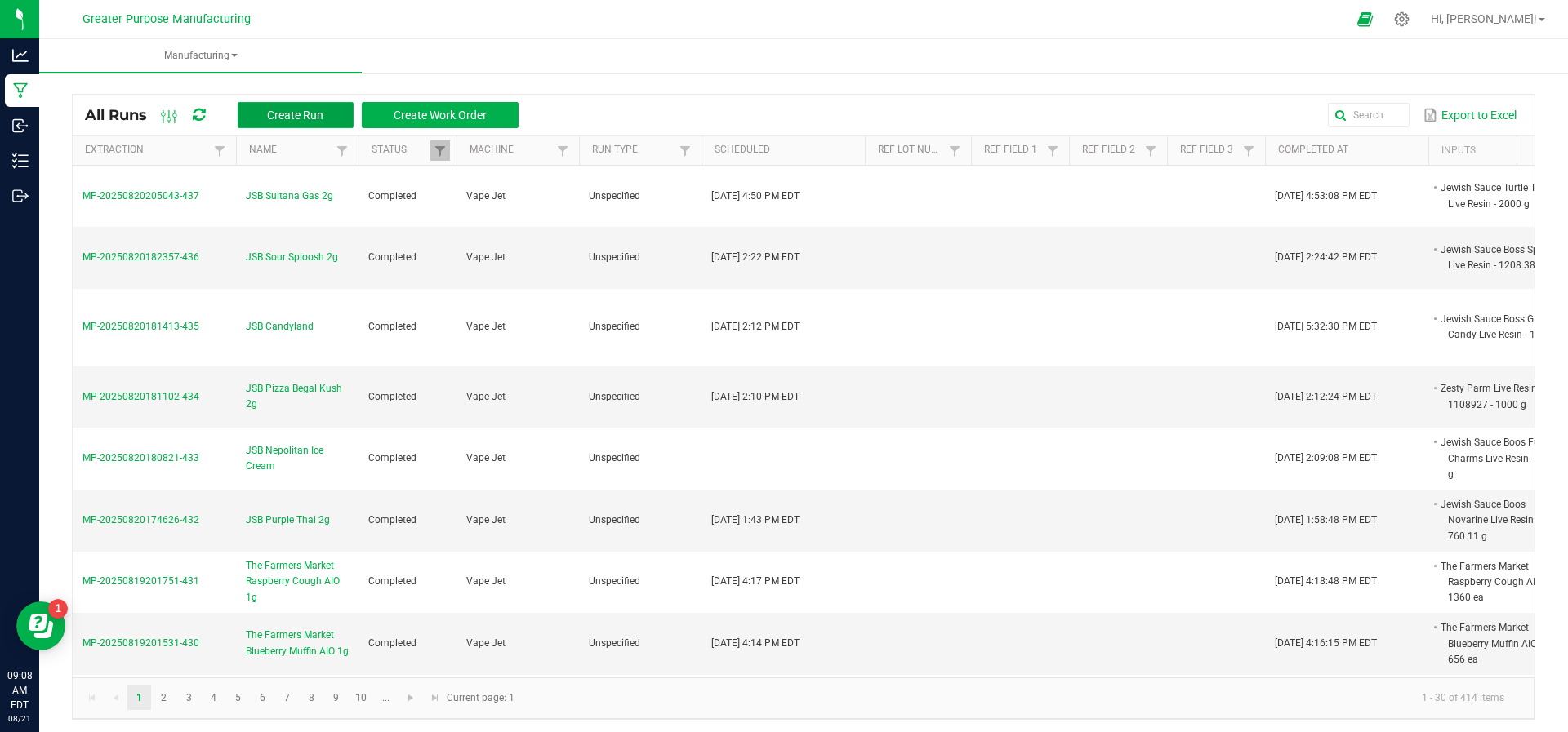
click at [279, 113] on span "Create Run" at bounding box center [295, 114] width 57 height 13
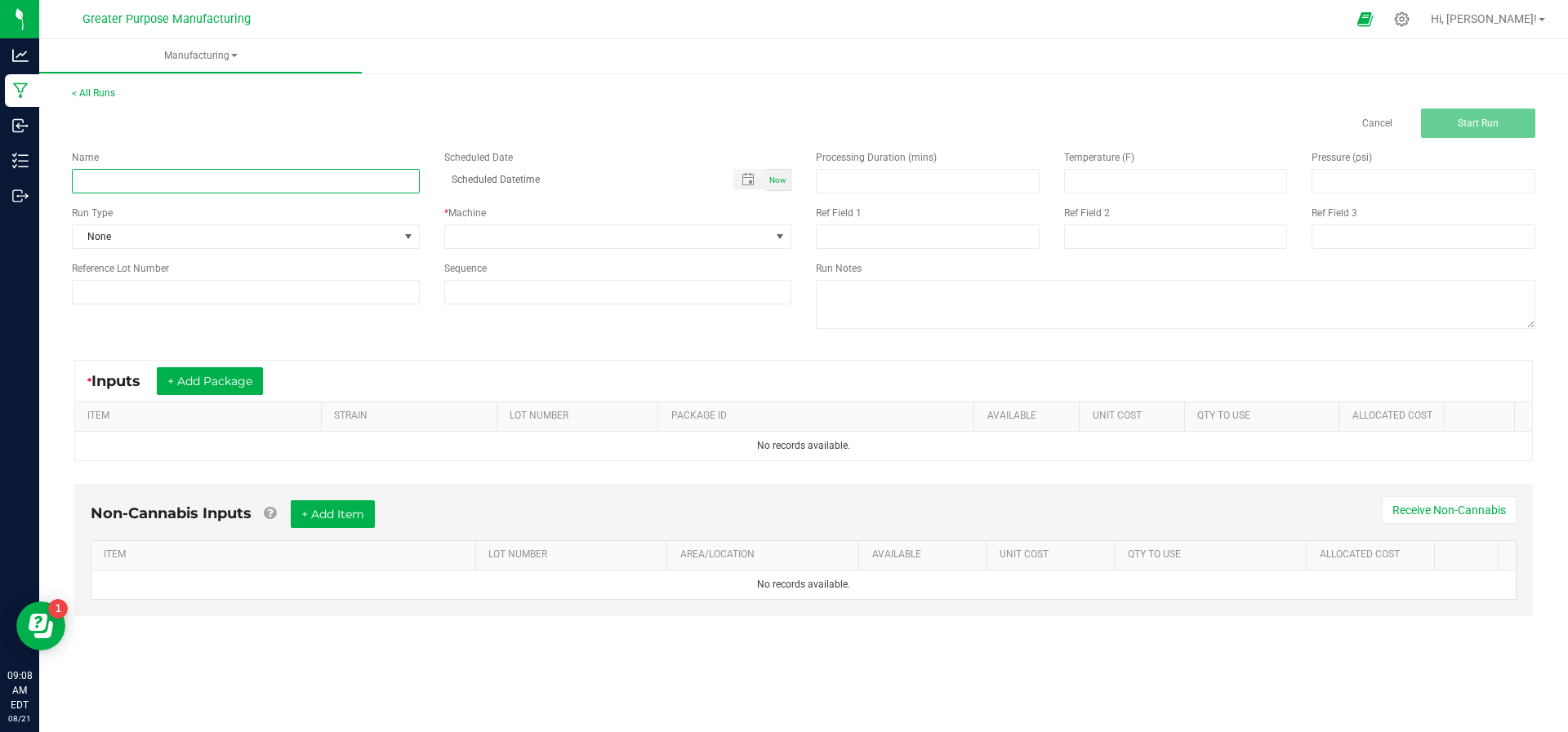
click at [253, 191] on input at bounding box center [246, 181] width 348 height 25
paste input "[DEMOGRAPHIC_DATA] Sauce Boss Pizza Bagel Kush Live Resin AIO Vape 2g"
type input "[DEMOGRAPHIC_DATA] Sauce Boss Pizza Bagel Kush Live Resin AIO Vape 2g"
click at [779, 178] on span "Now" at bounding box center [778, 179] width 17 height 9
type input "[DATE] 9:08 AM"
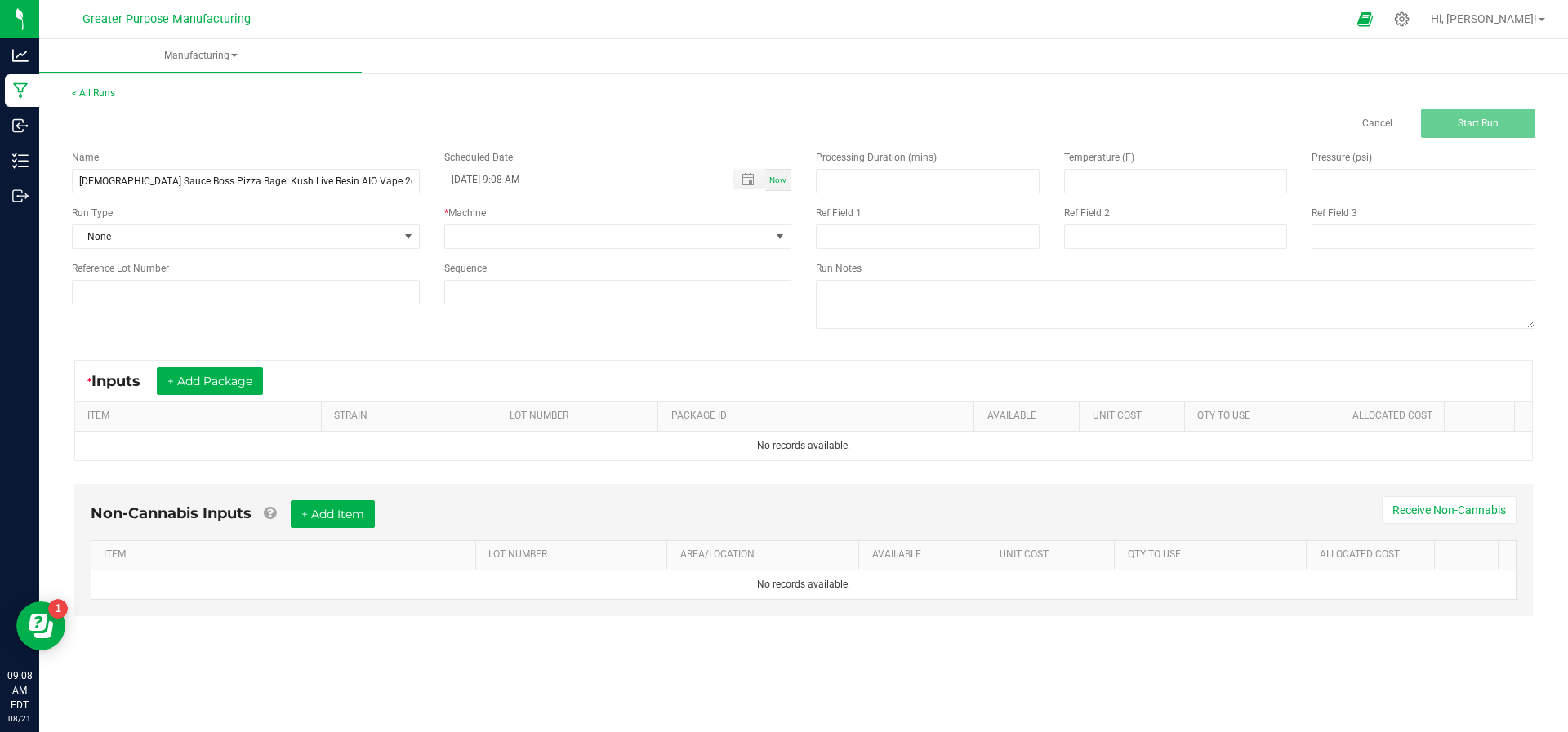
click at [732, 248] on div "Name Jewish Sauce Boss Pizza Bagel Kush Live Resin AIO Vape 2g Scheduled Date […" at bounding box center [431, 227] width 744 height 179
click at [732, 245] on span at bounding box center [608, 236] width 326 height 23
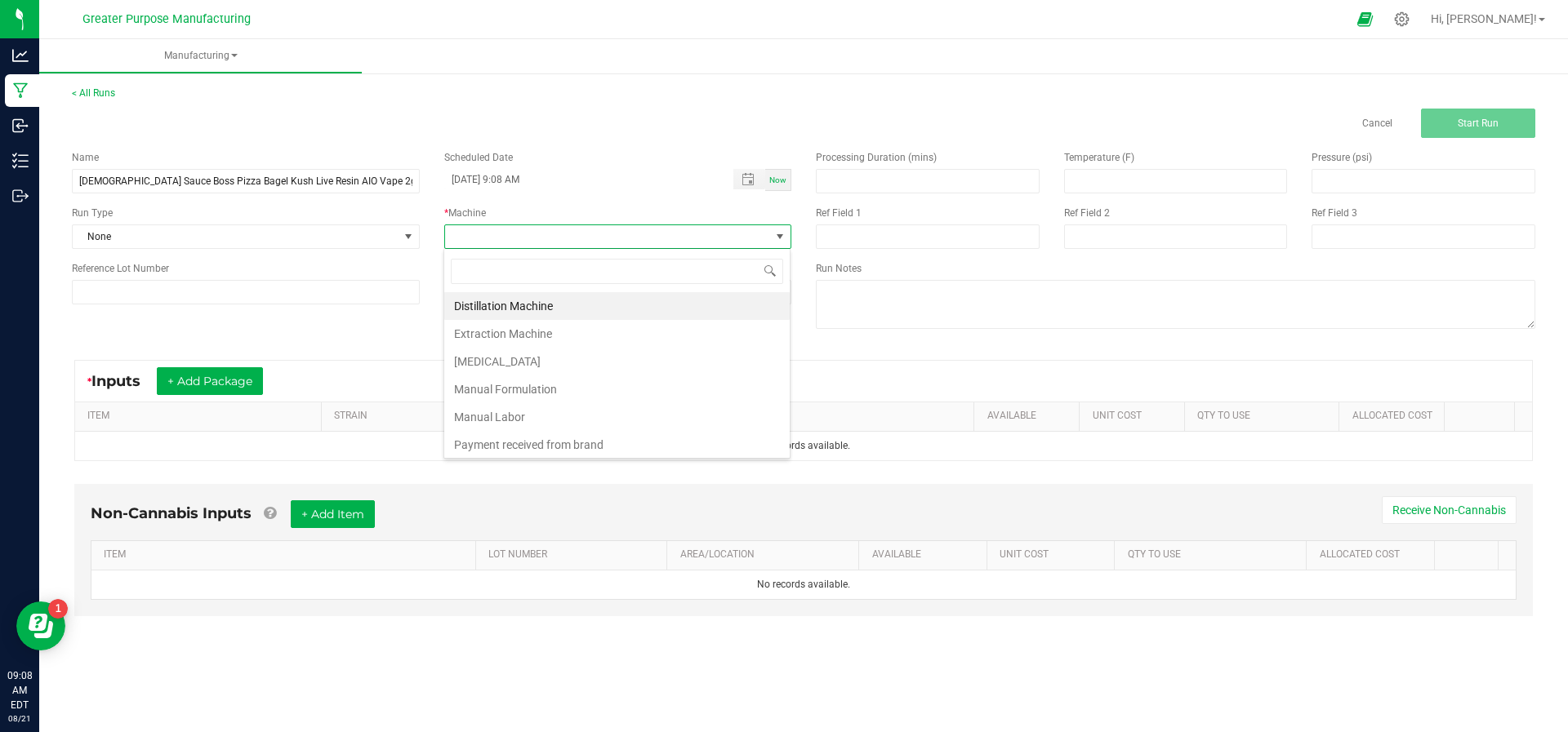
scroll to position [25, 348]
click at [610, 405] on li "Manual Labor" at bounding box center [617, 417] width 345 height 28
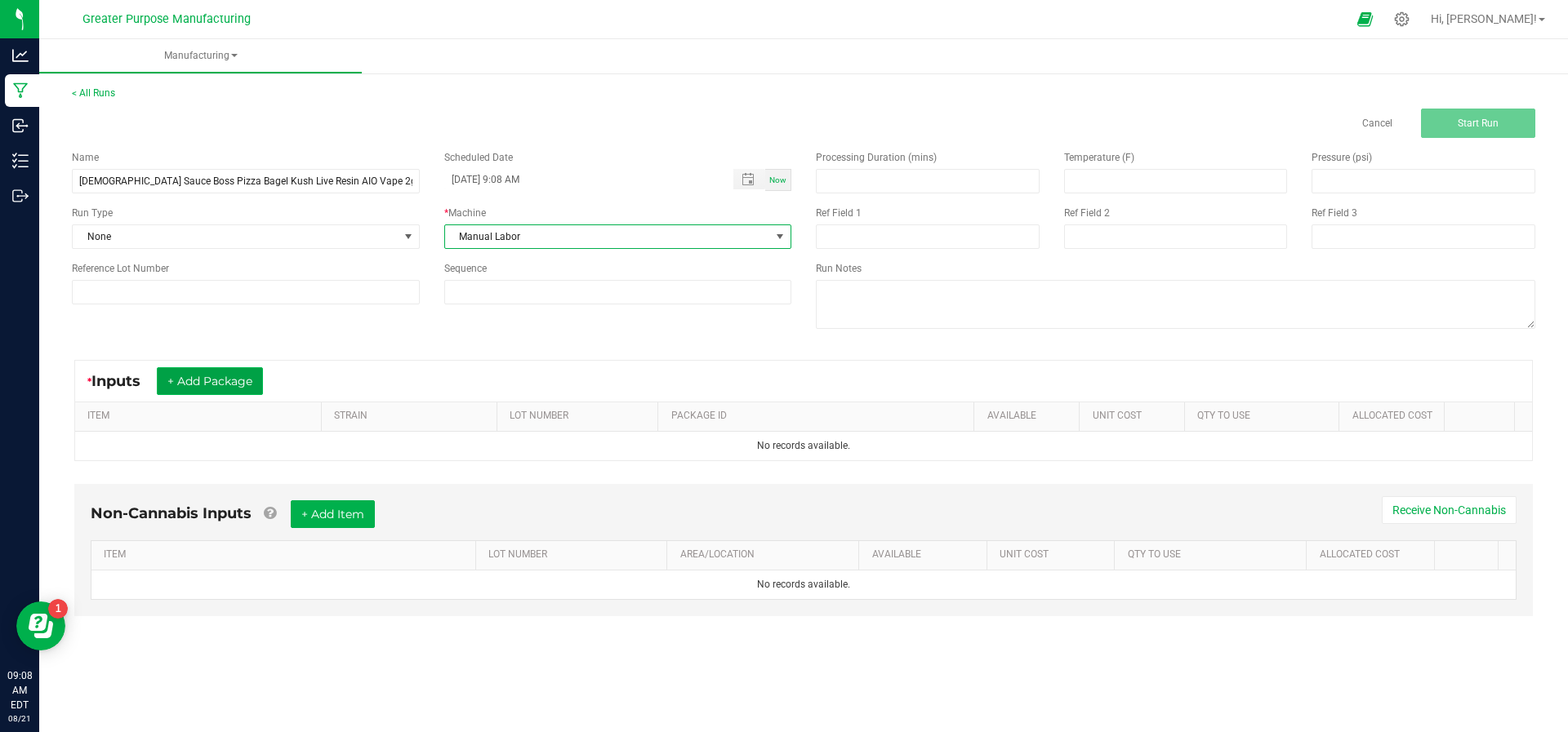
drag, startPoint x: 240, startPoint y: 387, endPoint x: 251, endPoint y: 389, distance: 11.2
click at [251, 389] on button "+ Add Package" at bounding box center [209, 381] width 106 height 28
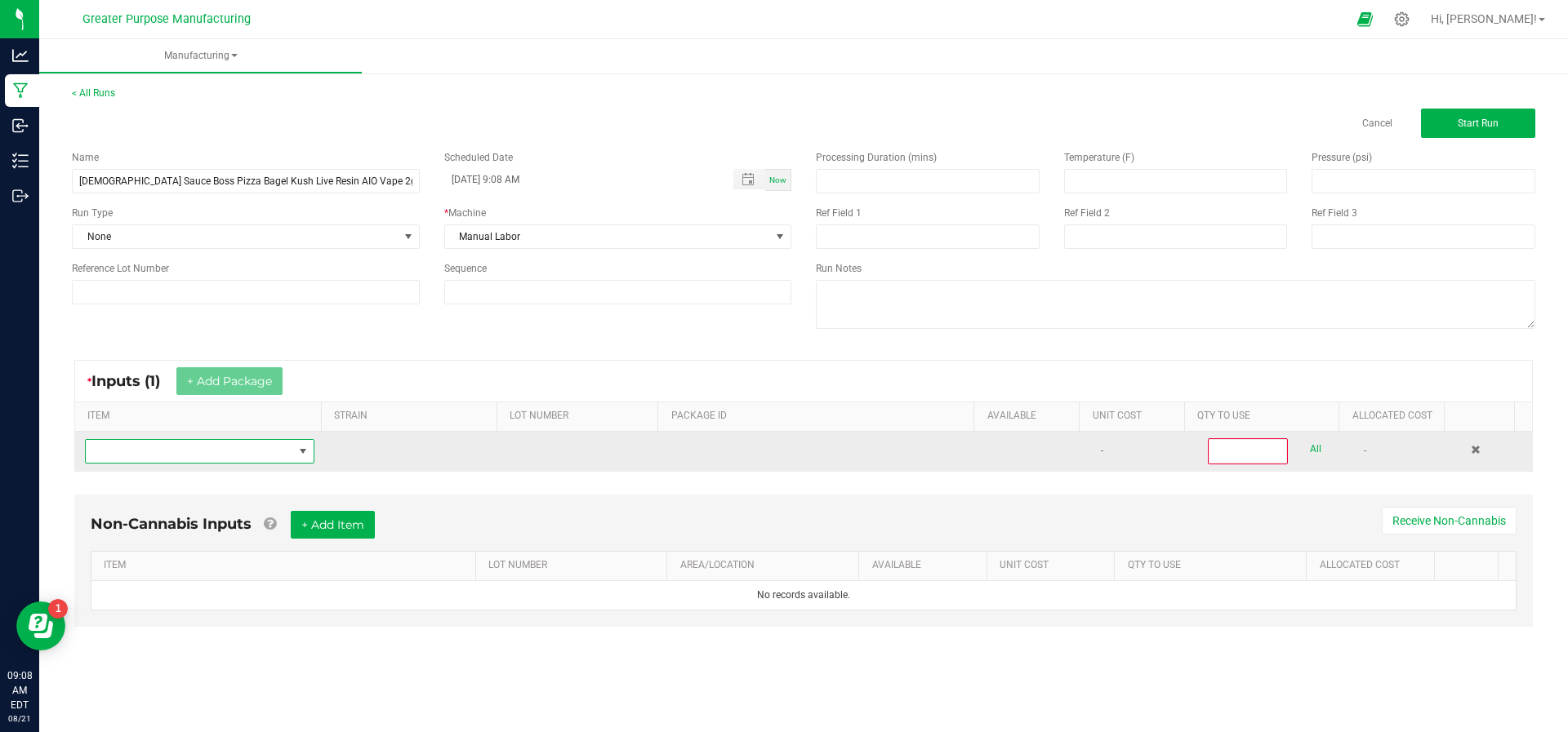
click at [239, 455] on span "NO DATA FOUND" at bounding box center [189, 451] width 207 height 23
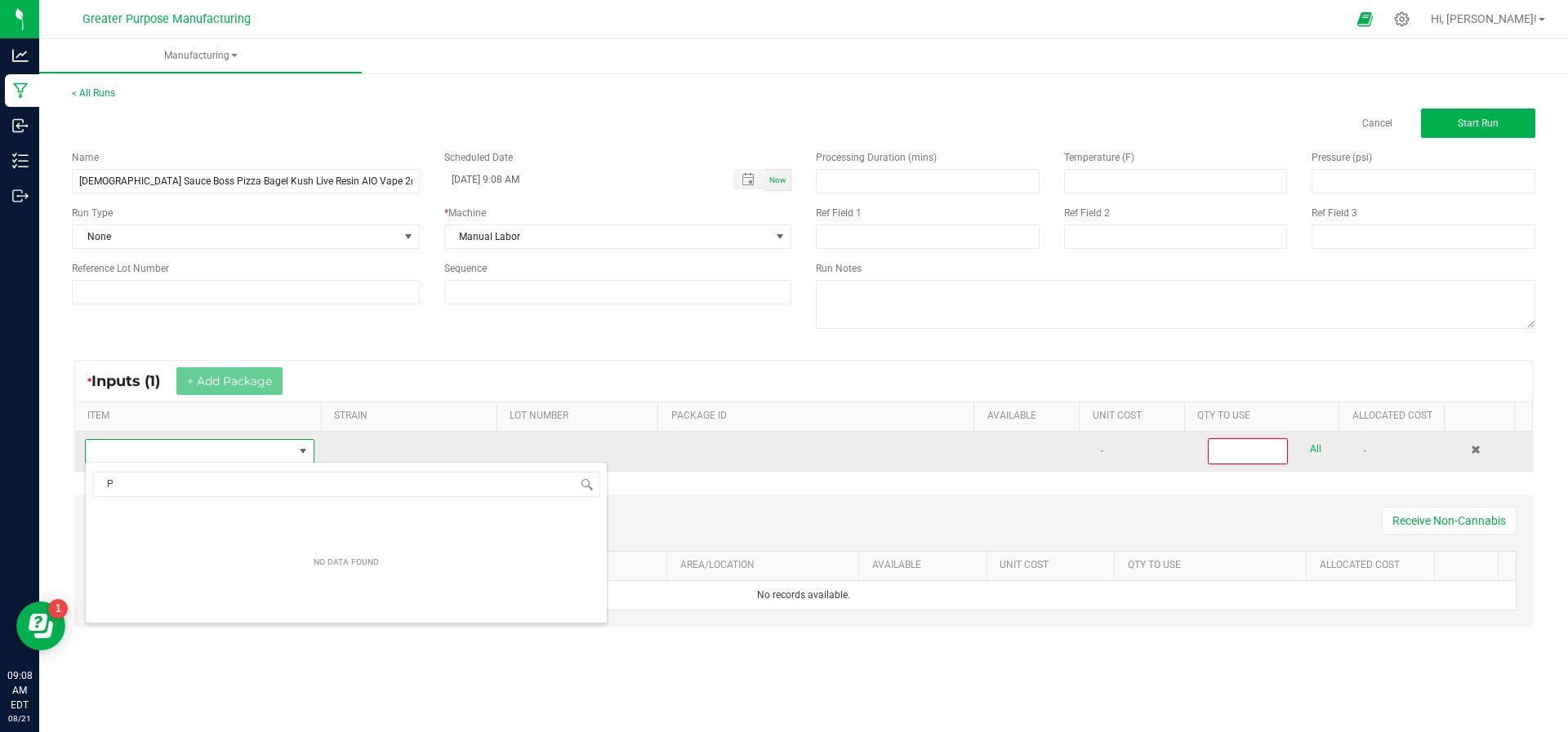
scroll to position [25, 223]
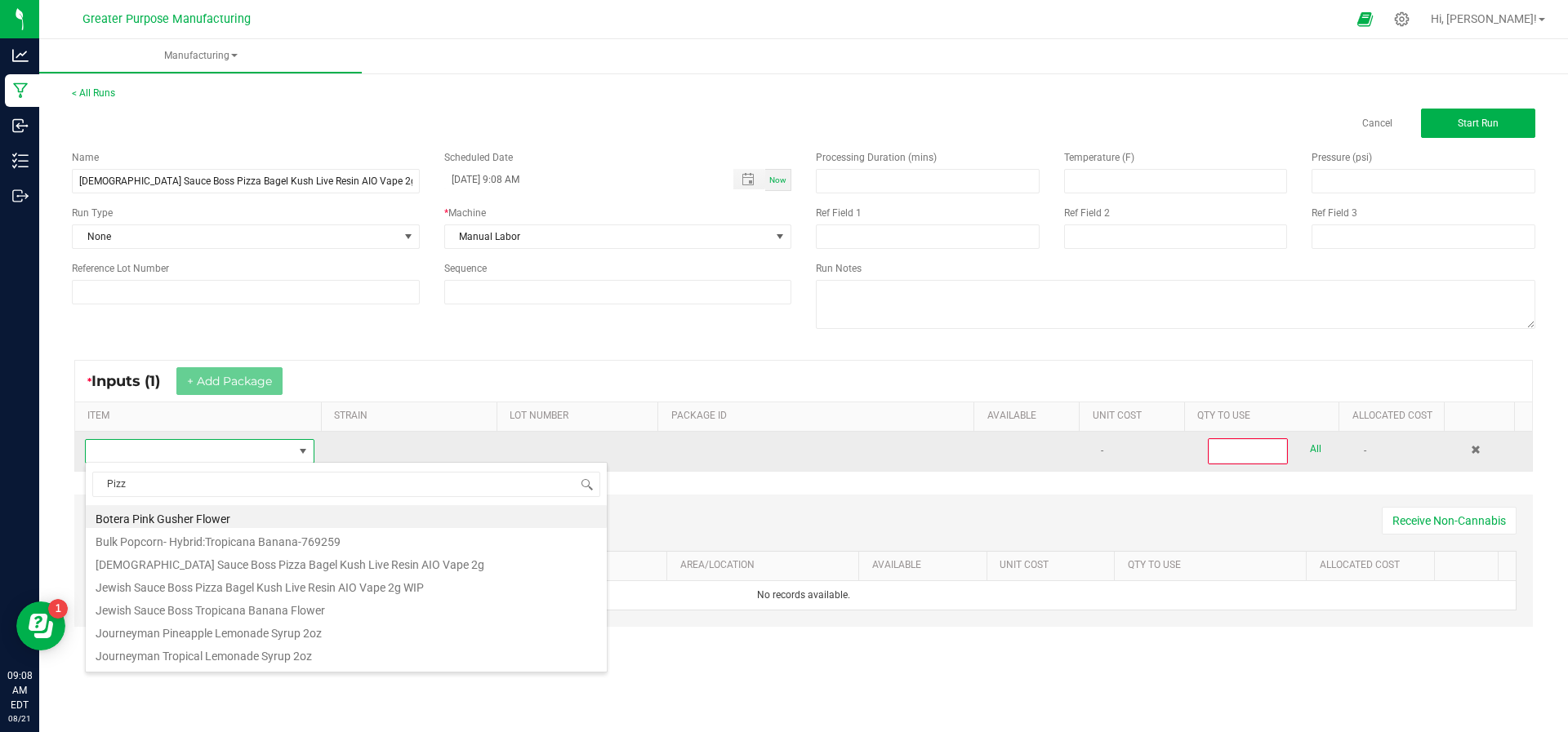
type input "Pizza"
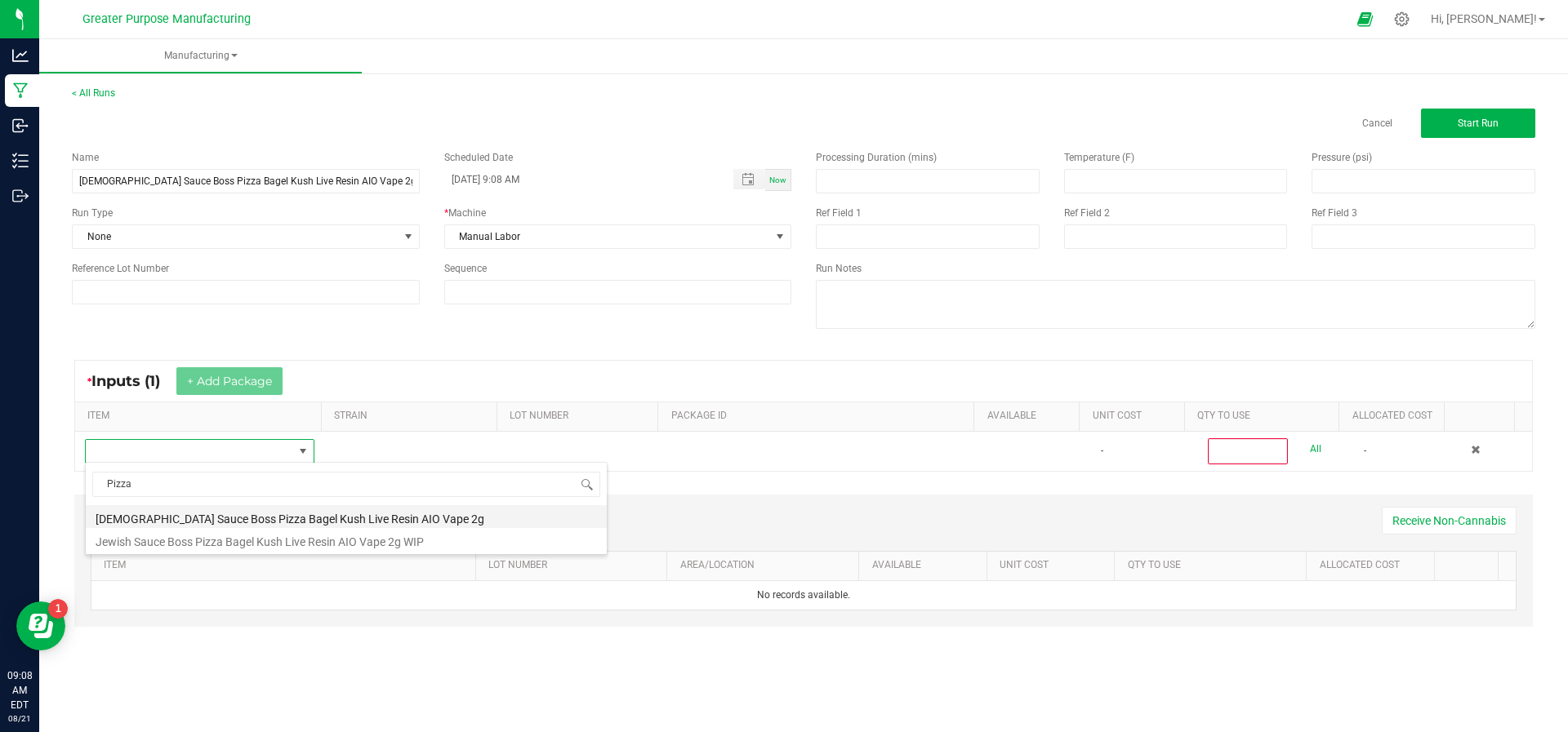
click at [243, 520] on li "[DEMOGRAPHIC_DATA] Sauce Boss Pizza Bagel Kush Live Resin AIO Vape 2g" at bounding box center [345, 516] width 521 height 23
type input "0"
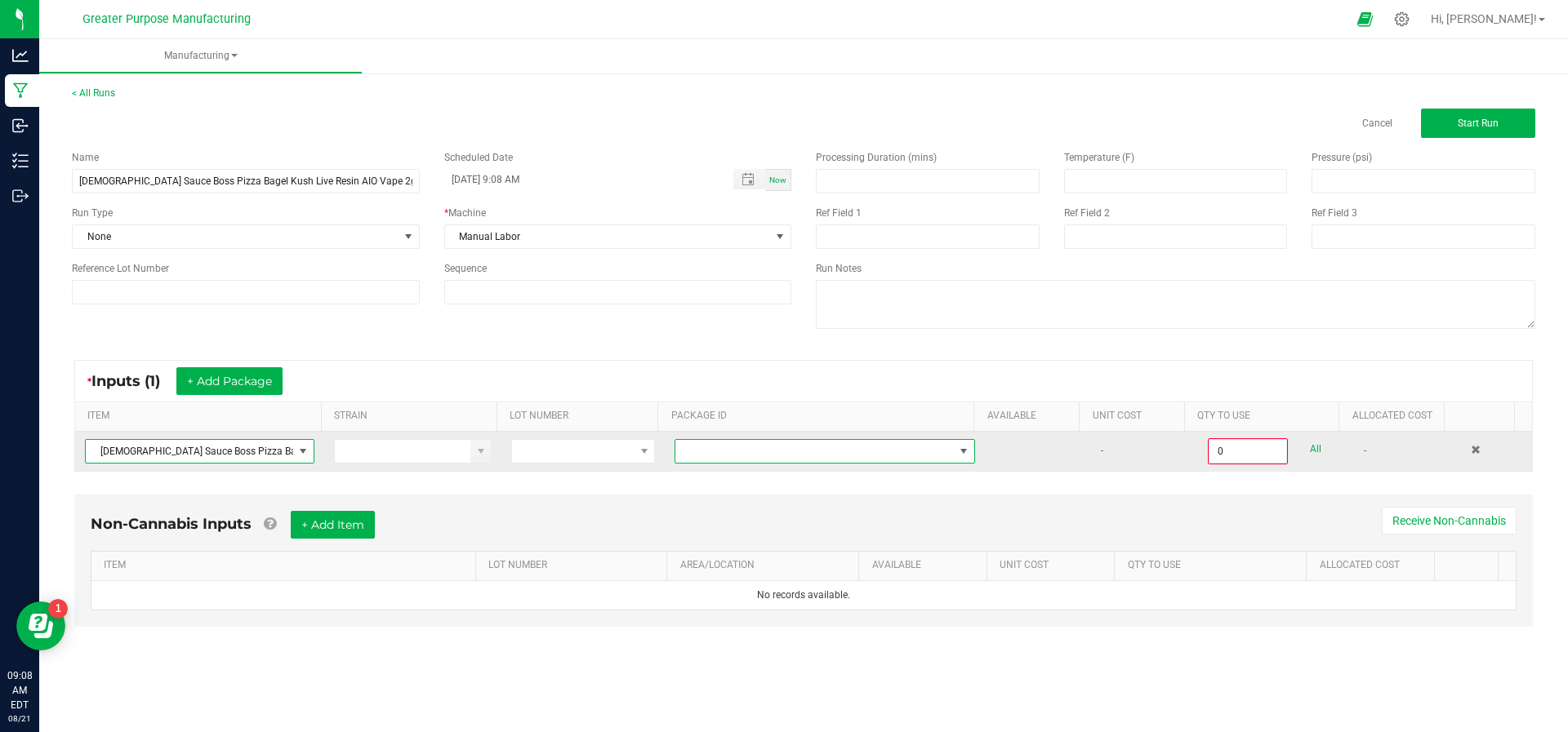
click at [958, 445] on span "NO DATA FOUND" at bounding box center [963, 451] width 13 height 13
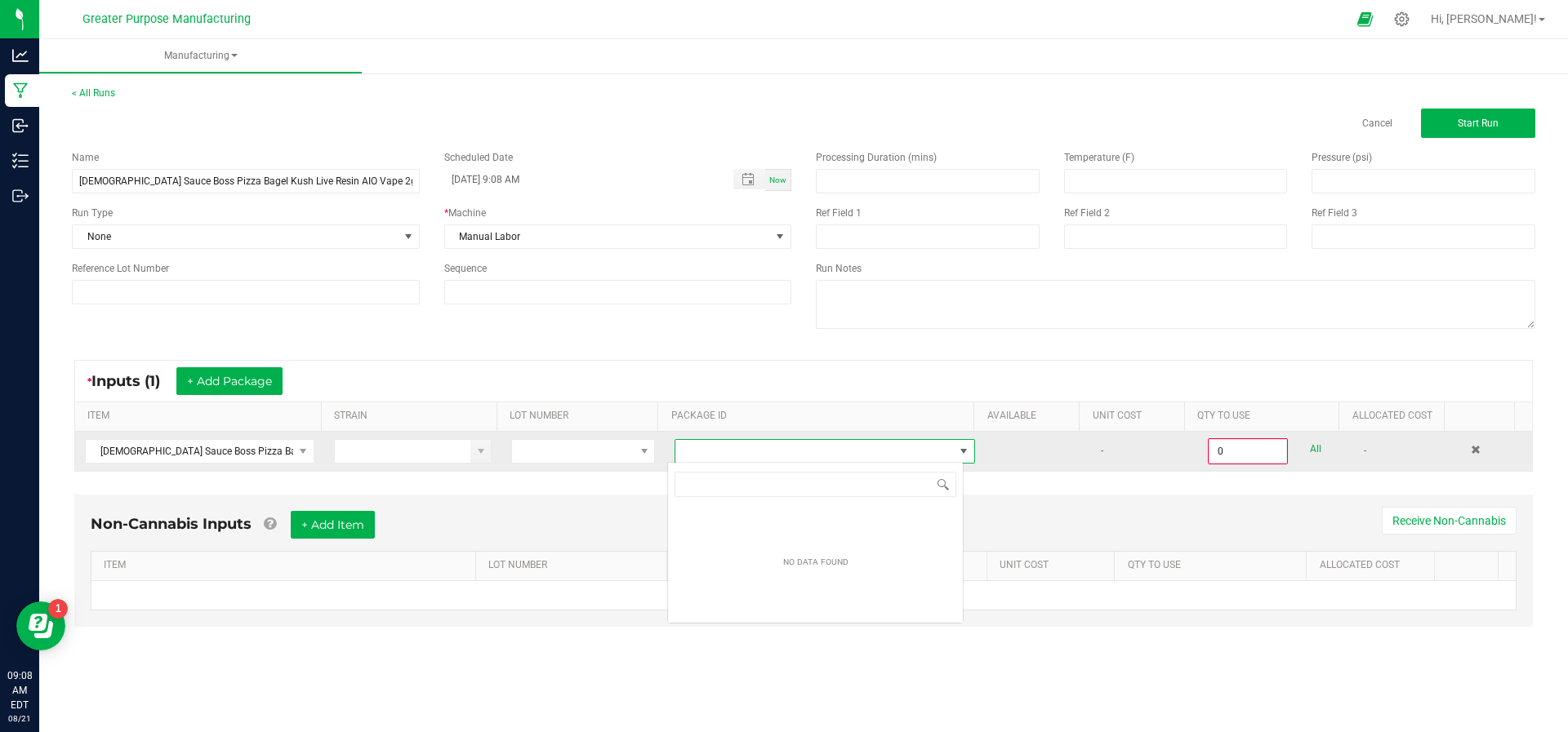
scroll to position [25, 296]
click at [958, 455] on span "NO DATA FOUND" at bounding box center [963, 451] width 13 height 13
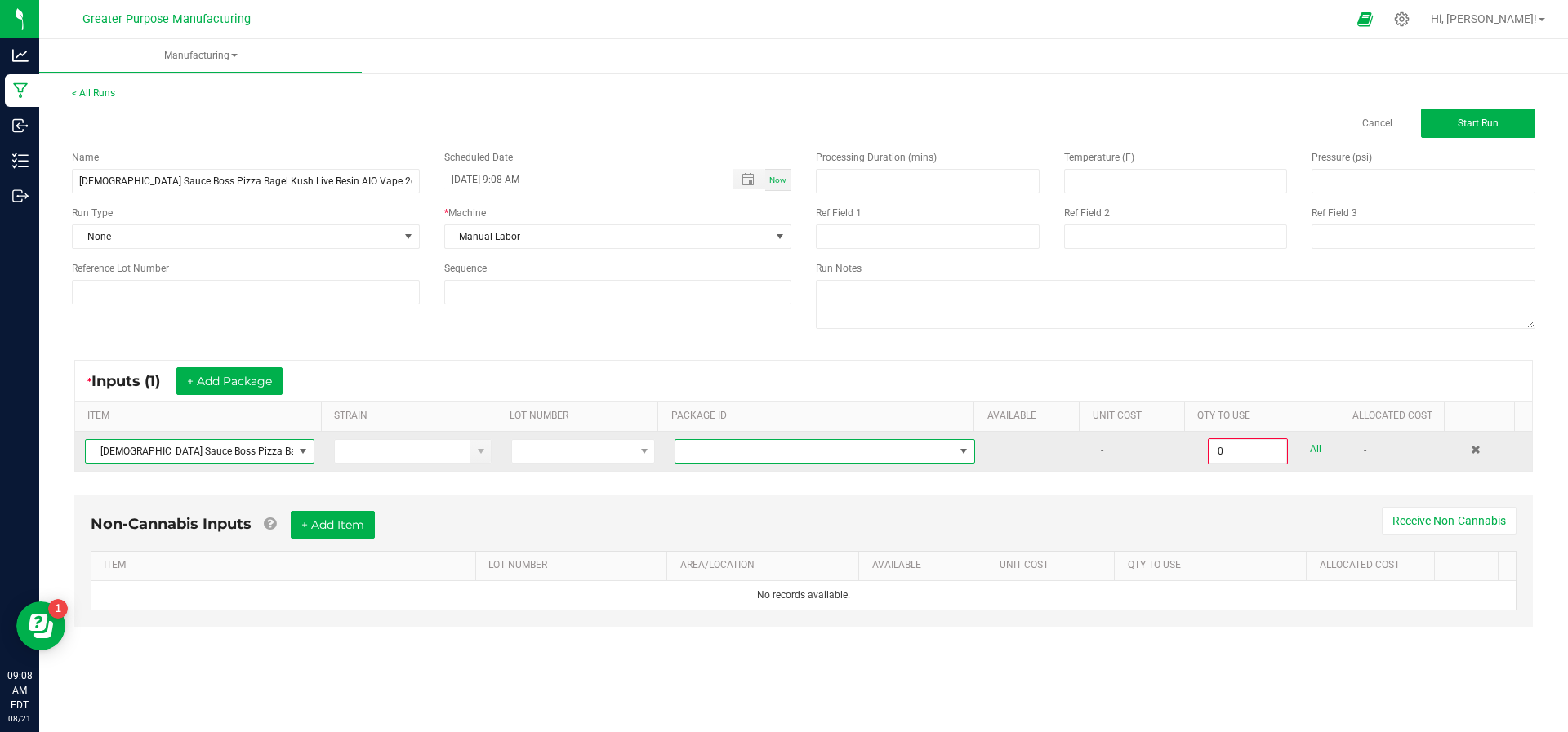
click at [299, 445] on span at bounding box center [302, 451] width 13 height 13
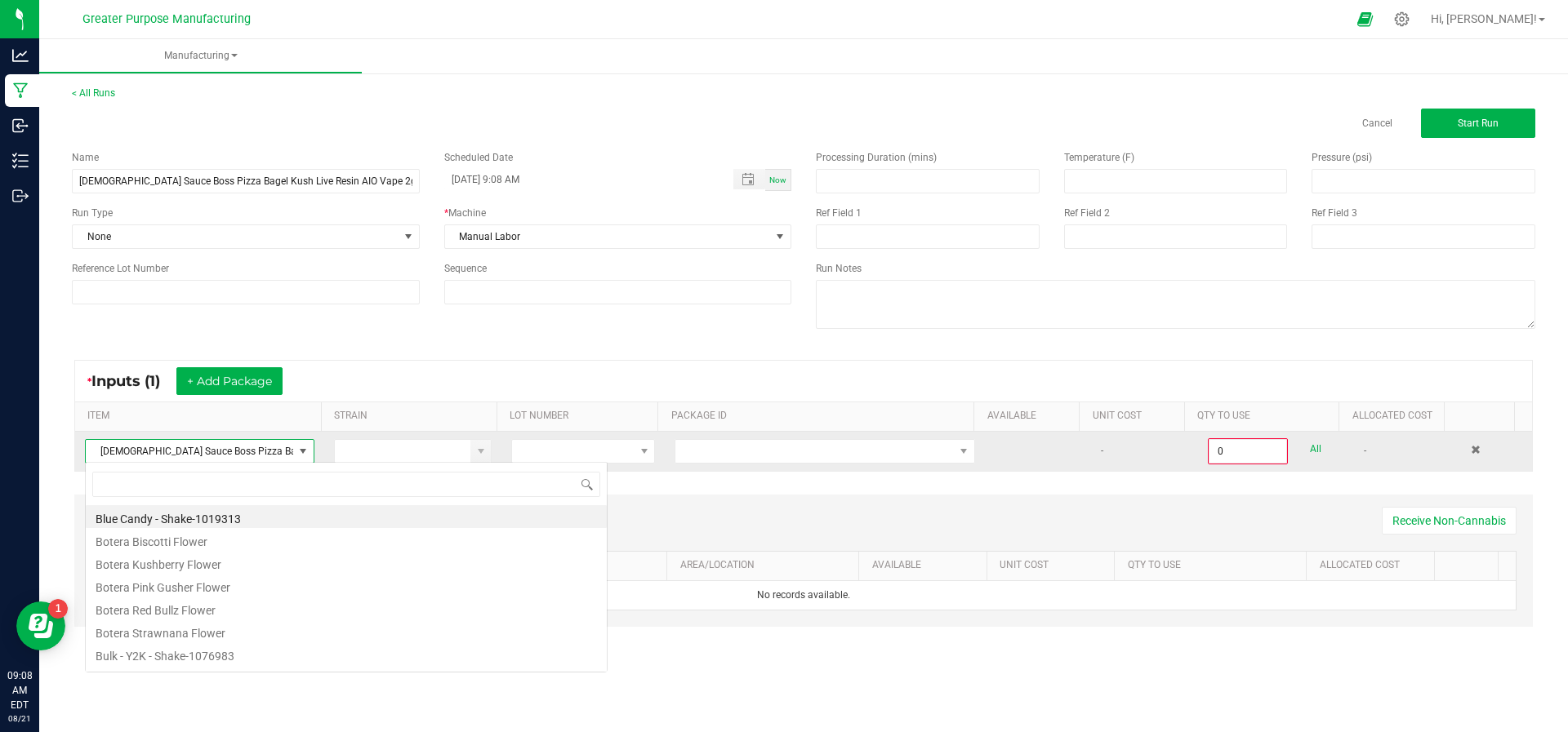
scroll to position [25, 225]
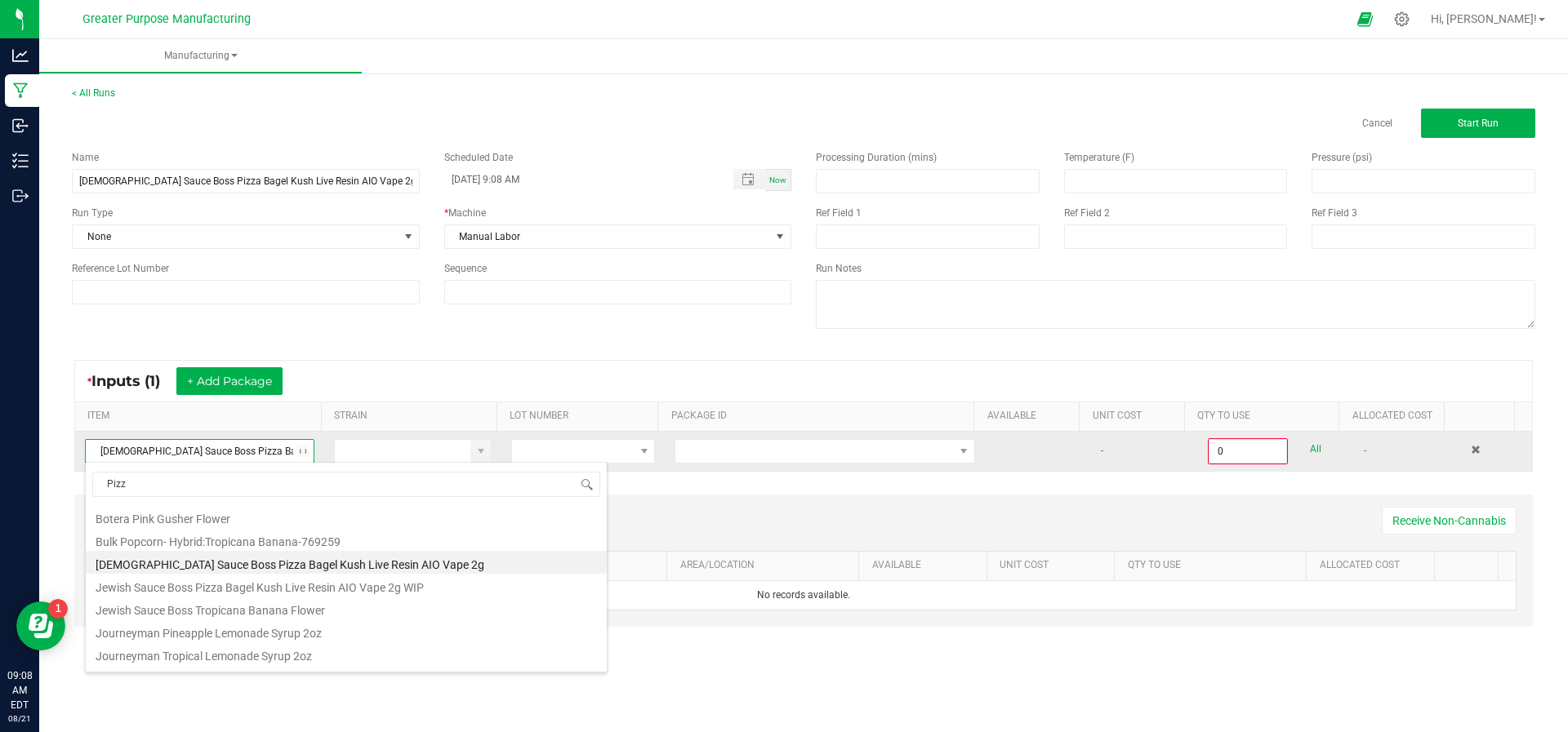
type input "Pizza"
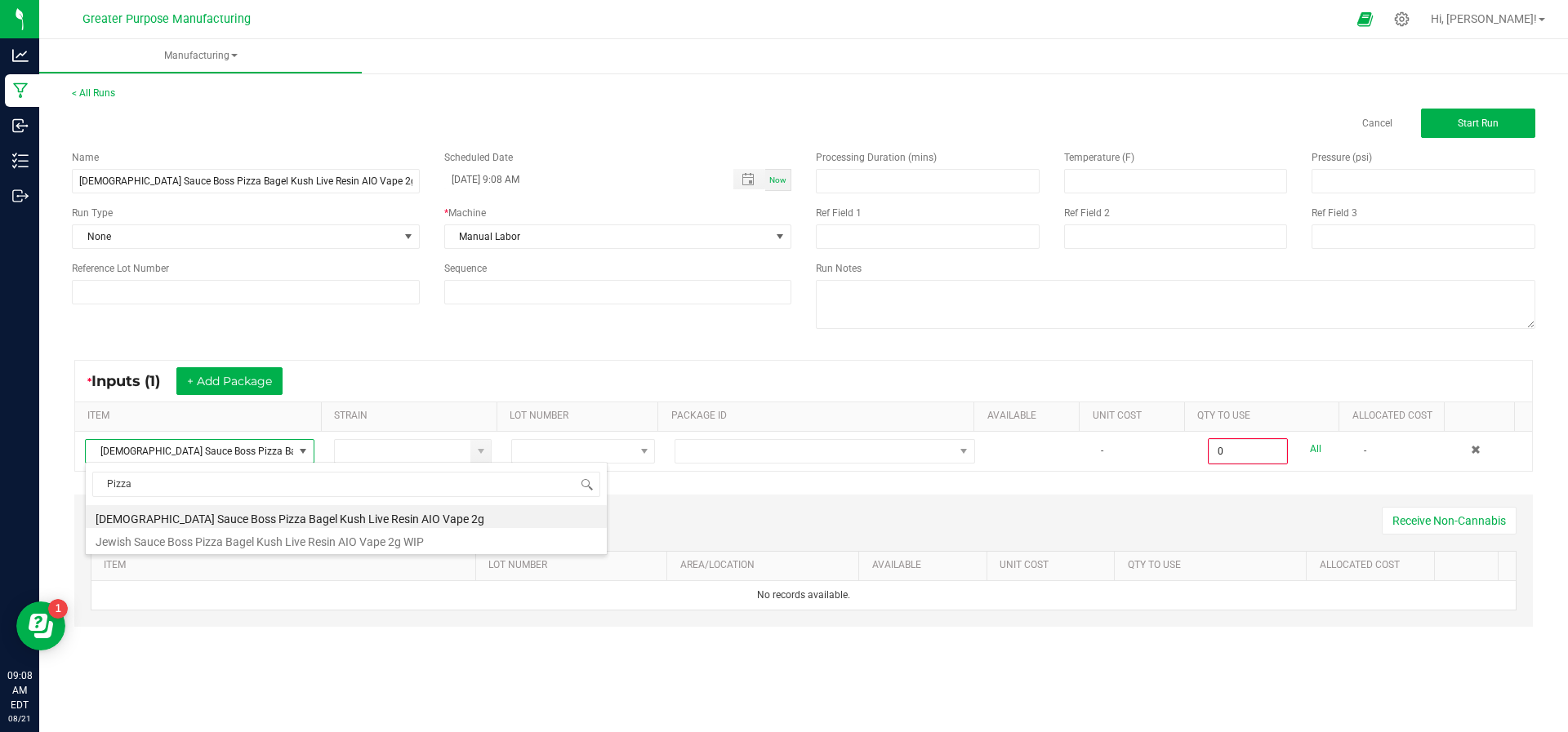
click at [296, 522] on li "[DEMOGRAPHIC_DATA] Sauce Boss Pizza Bagel Kush Live Resin AIO Vape 2g" at bounding box center [345, 516] width 521 height 23
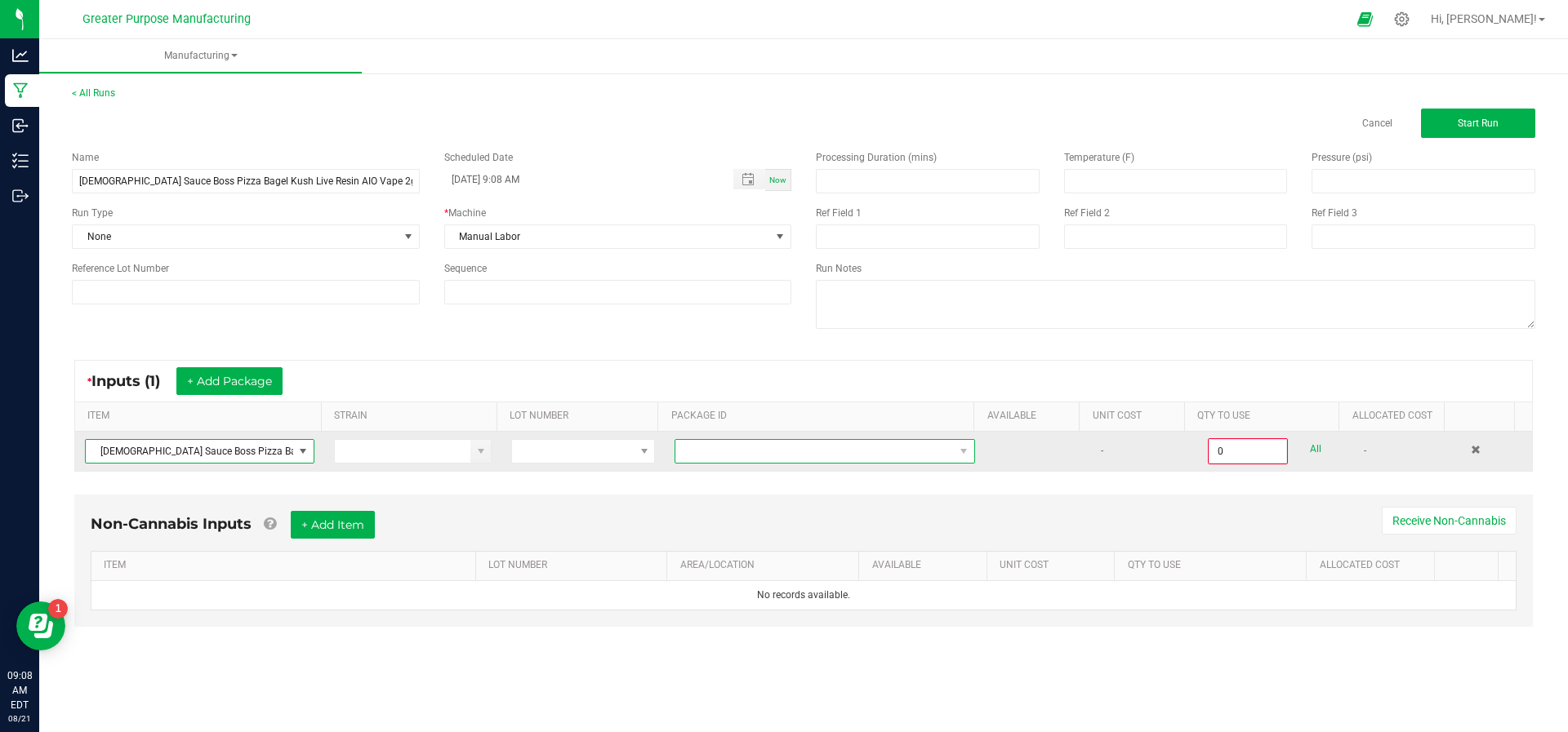
click at [740, 446] on span "NO DATA FOUND" at bounding box center [814, 451] width 279 height 23
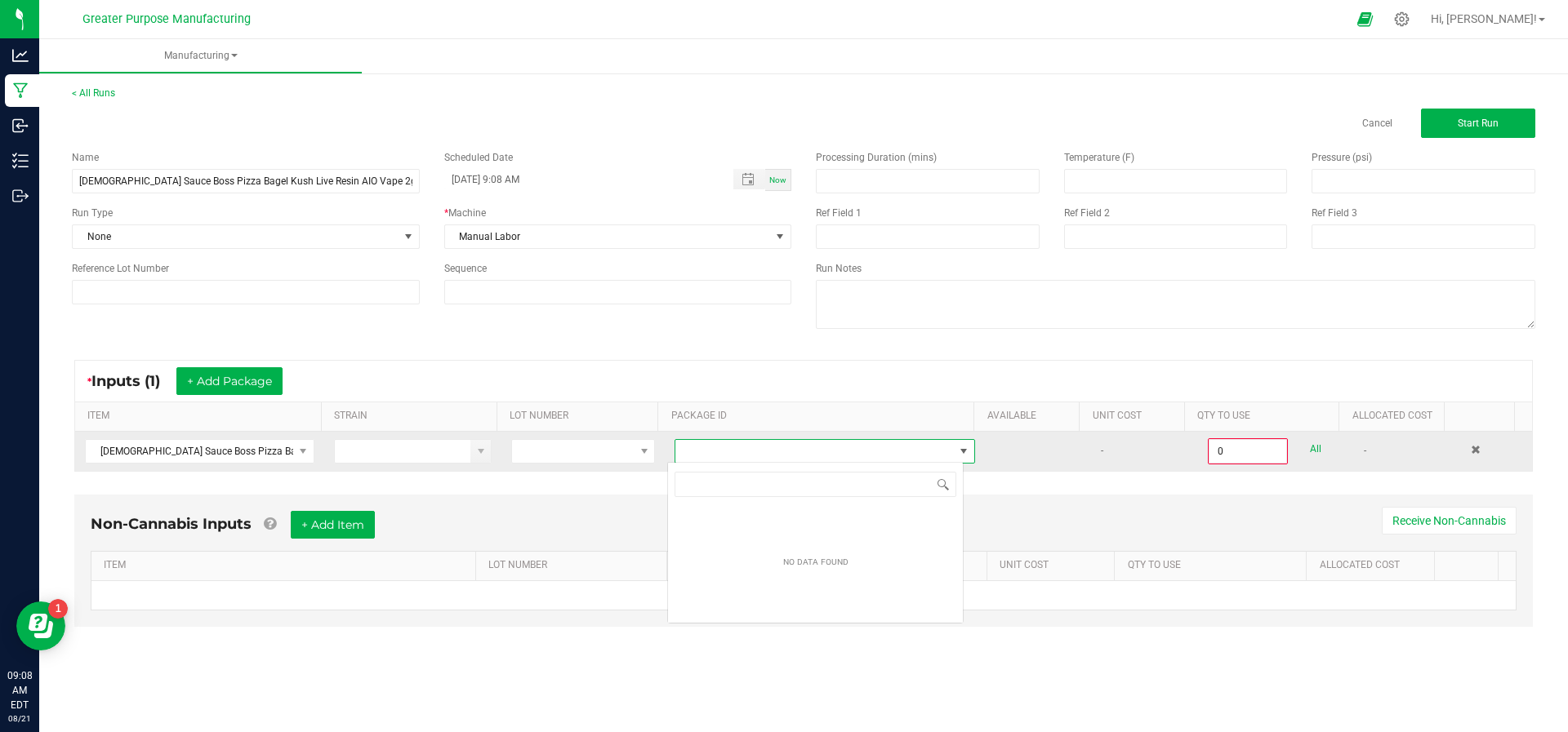
scroll to position [25, 296]
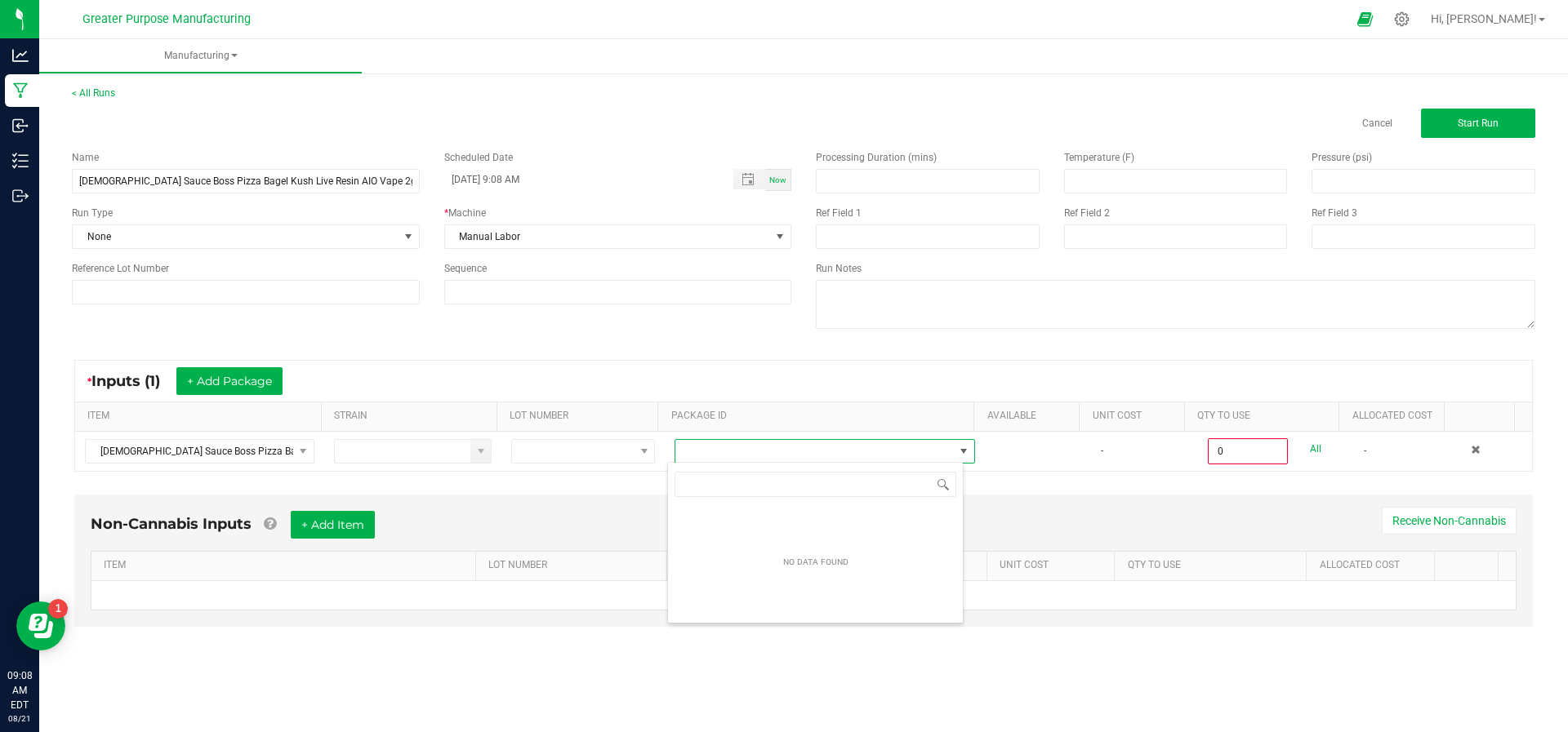
click at [736, 377] on div "* Inputs (1) + Add Package" at bounding box center [803, 381] width 1457 height 41
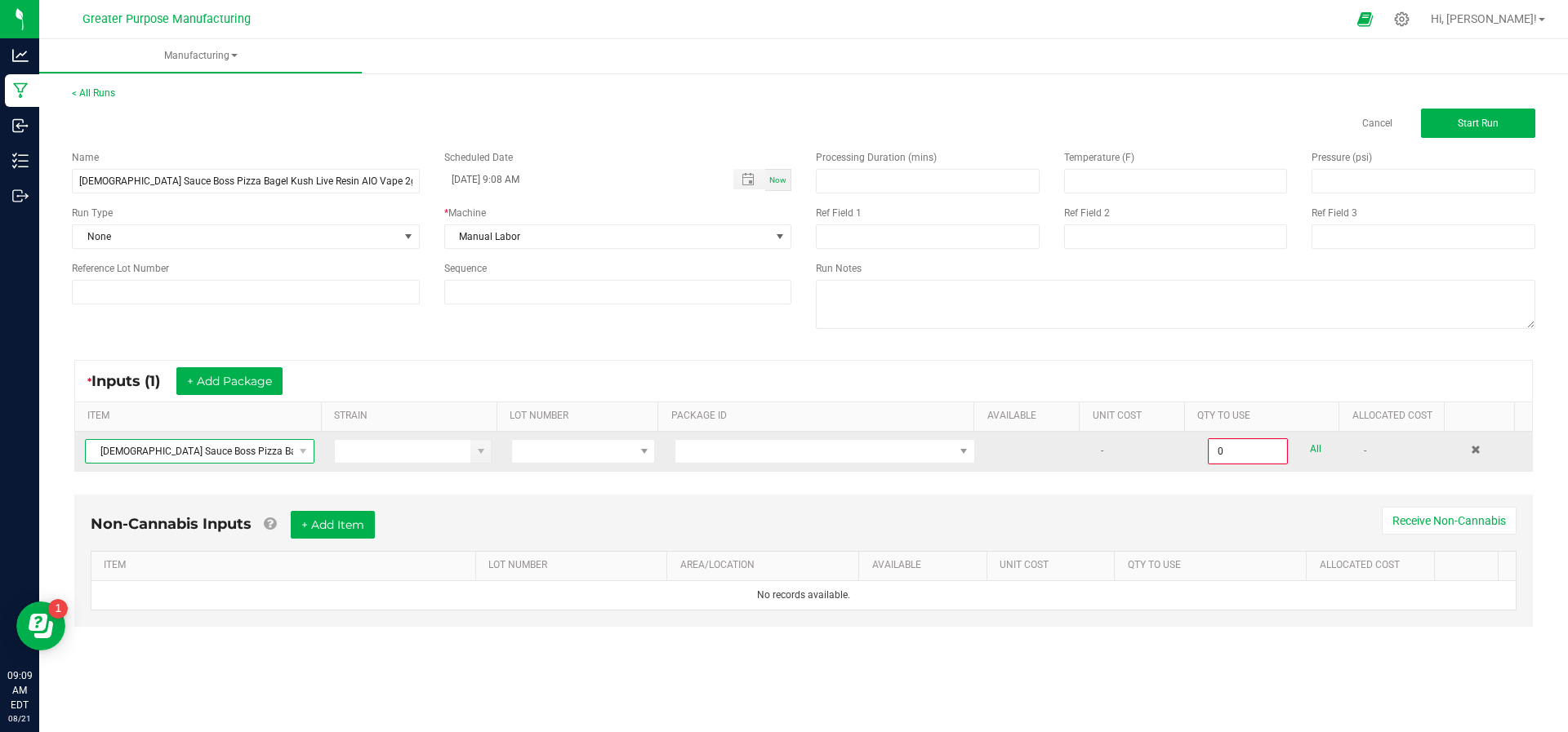
click at [307, 448] on span at bounding box center [302, 451] width 20 height 23
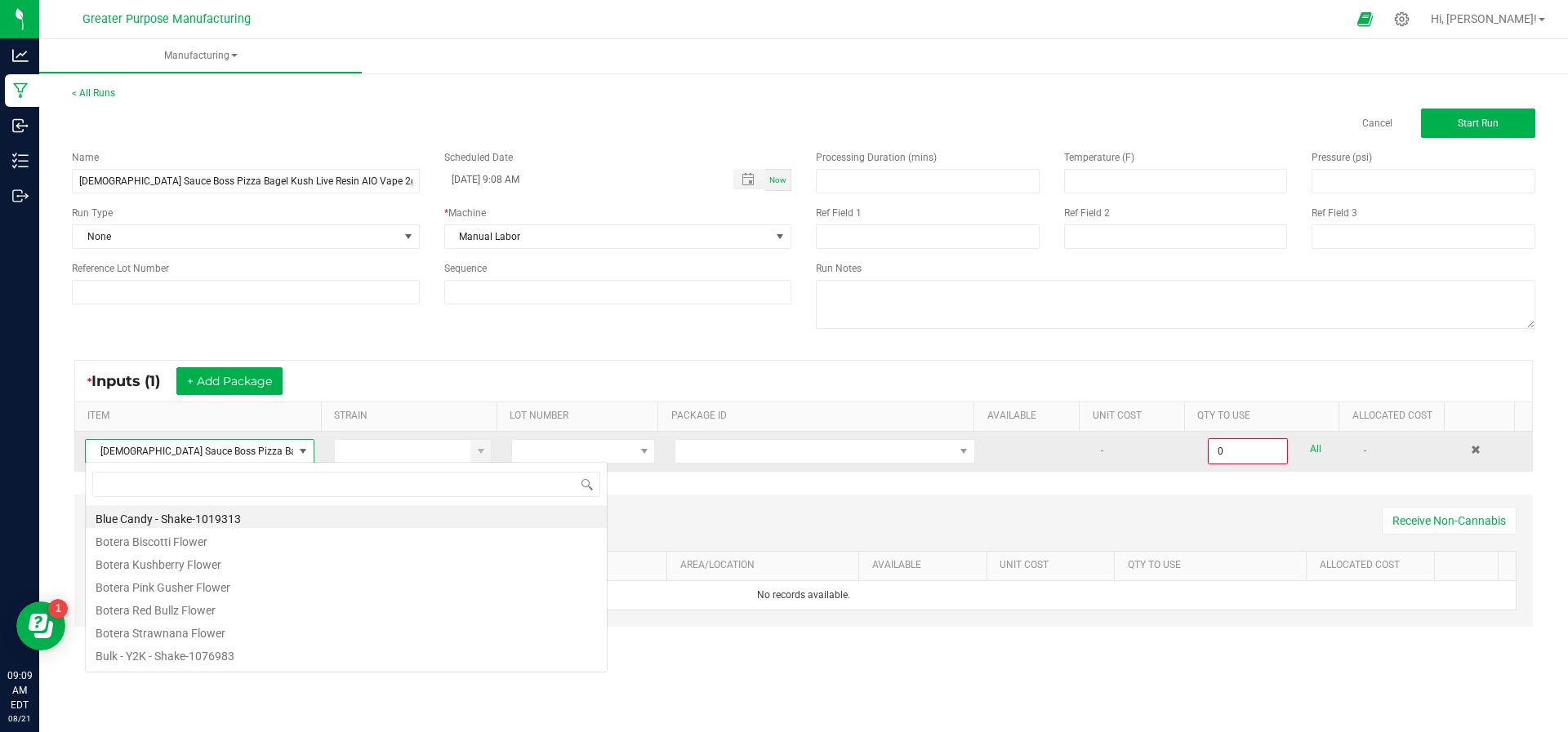
scroll to position [25, 225]
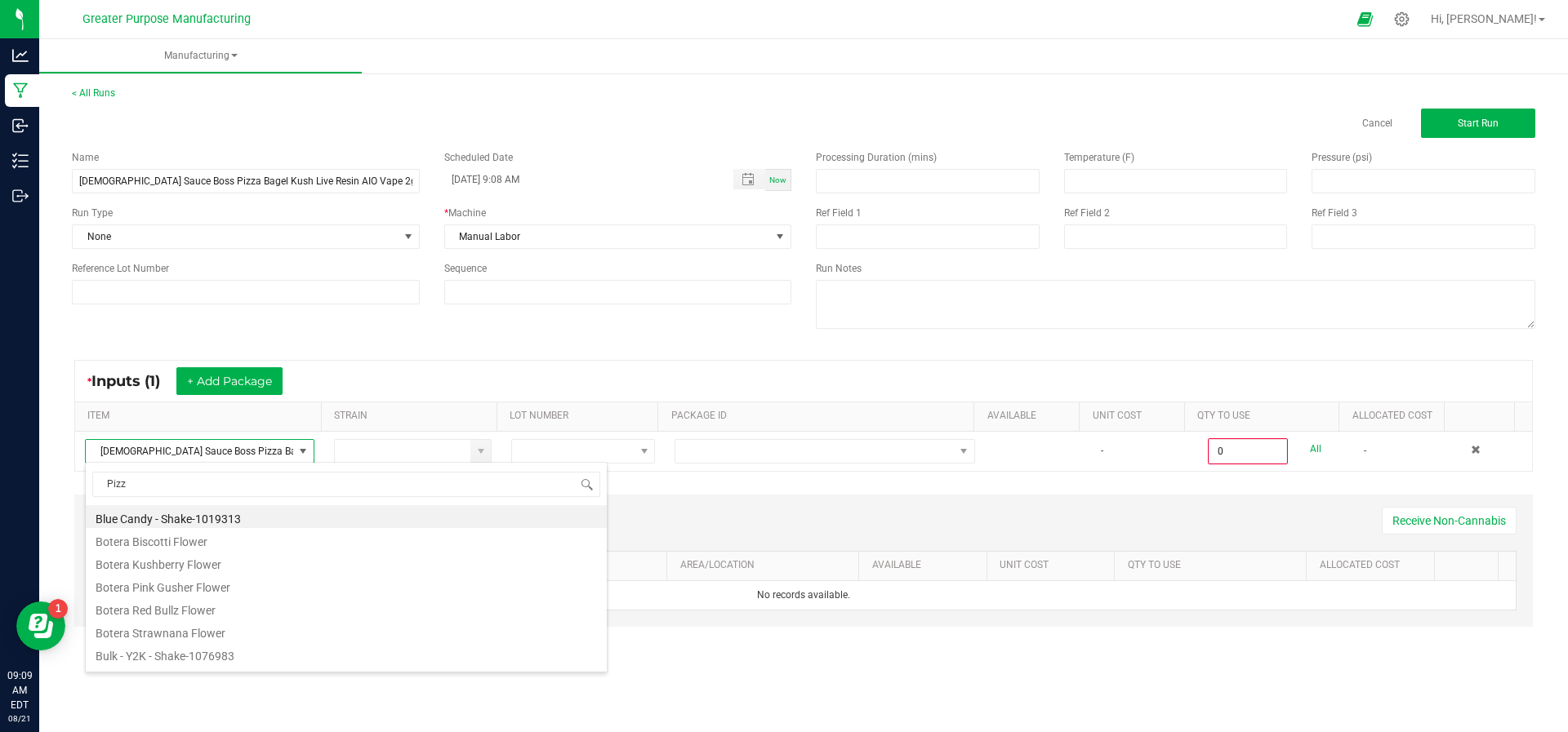
type input "Pizza"
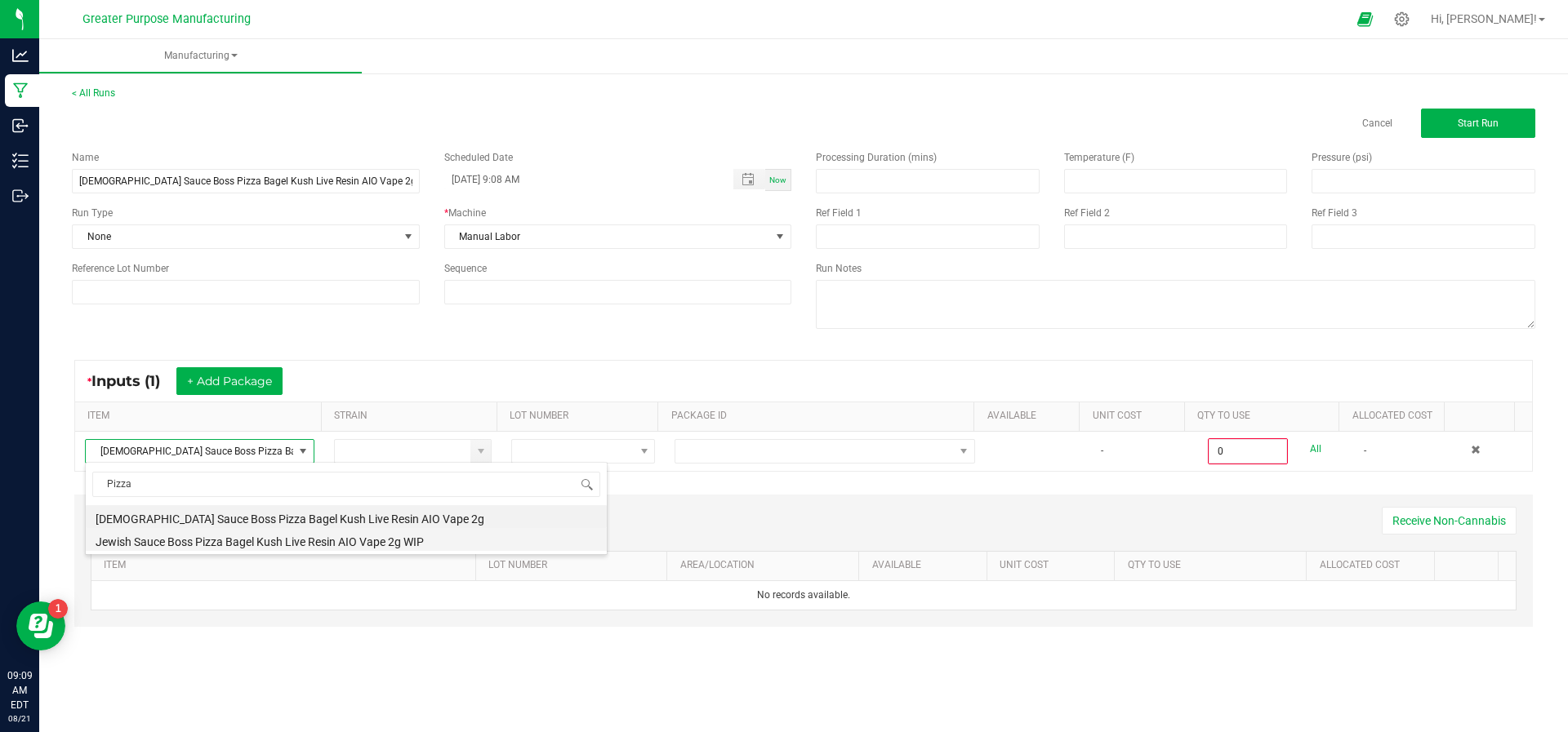
click at [251, 536] on li "Jewish Sauce Boss Pizza Bagel Kush Live Resin AIO Vape 2g WIP" at bounding box center [345, 539] width 521 height 23
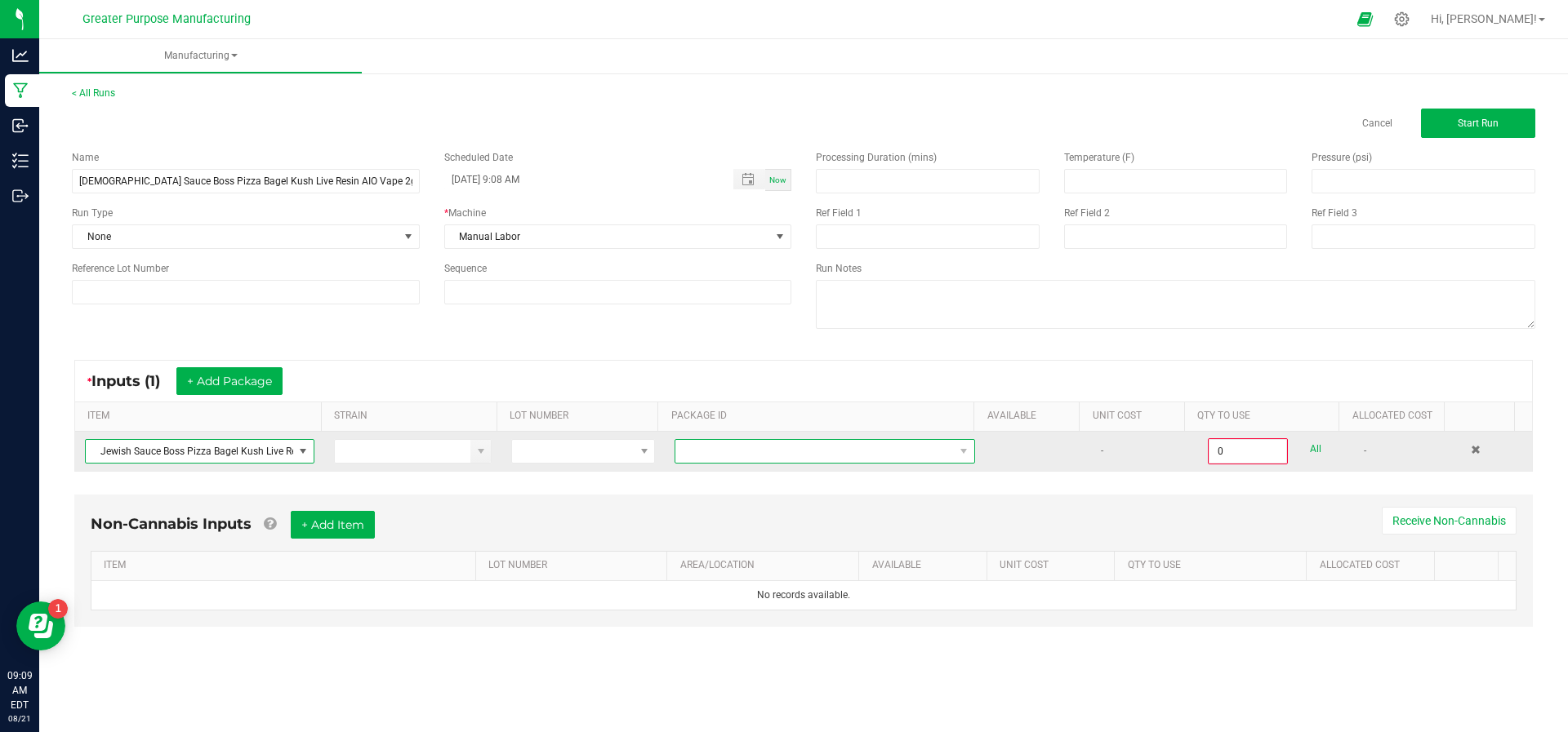
click at [728, 458] on span "NO DATA FOUND" at bounding box center [814, 451] width 279 height 23
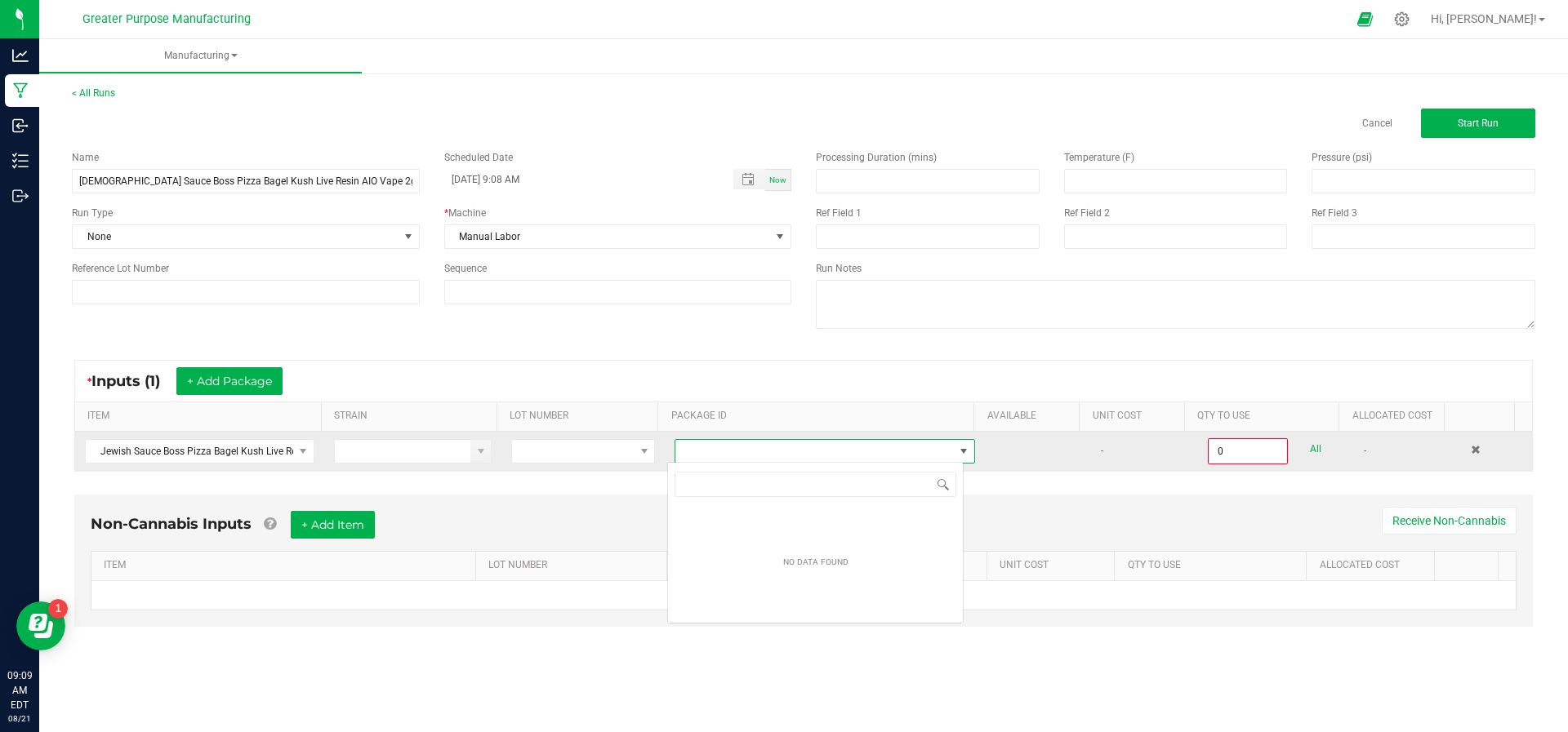
scroll to position [25, 296]
click at [1471, 445] on span at bounding box center [1476, 450] width 10 height 10
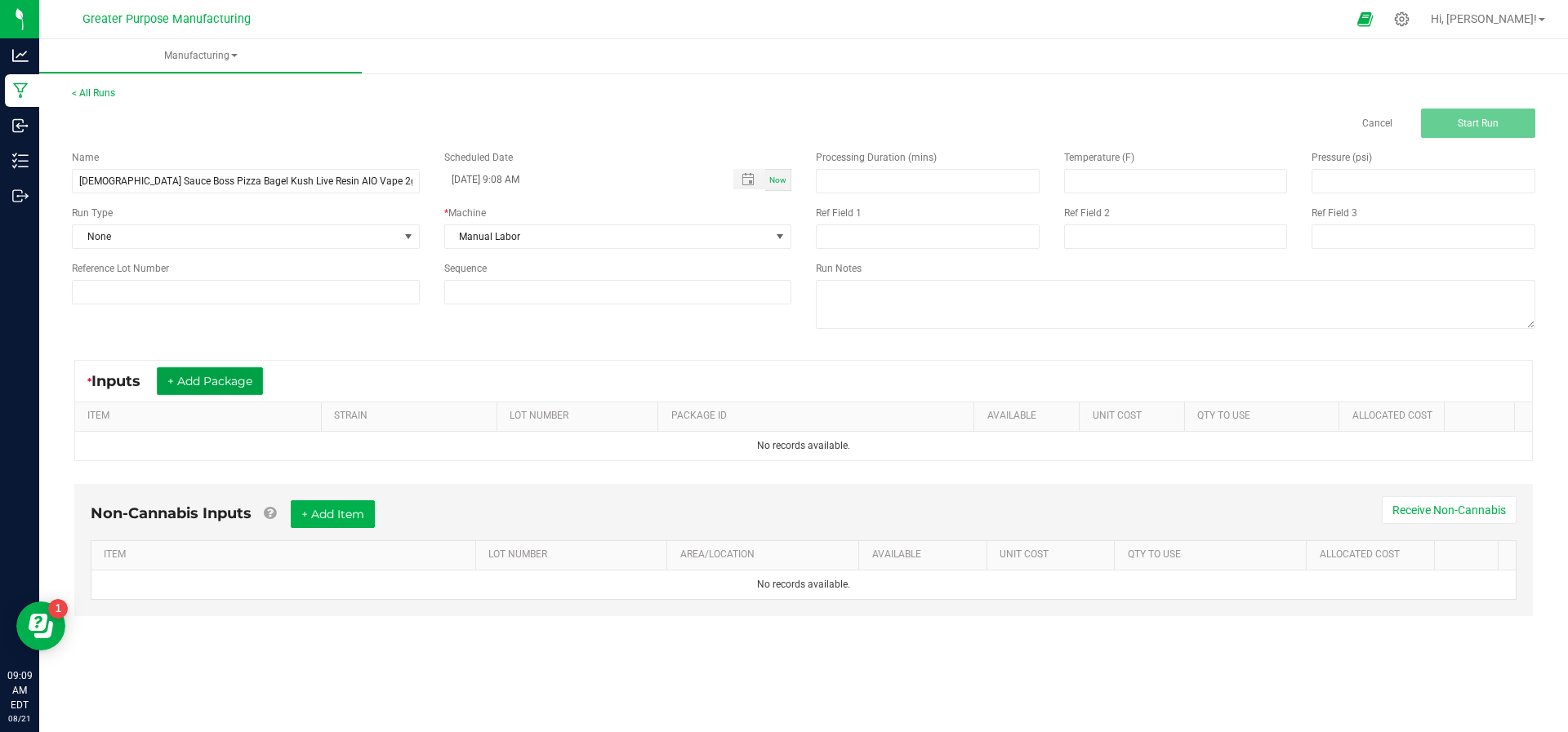
click at [213, 375] on button "+ Add Package" at bounding box center [209, 381] width 106 height 28
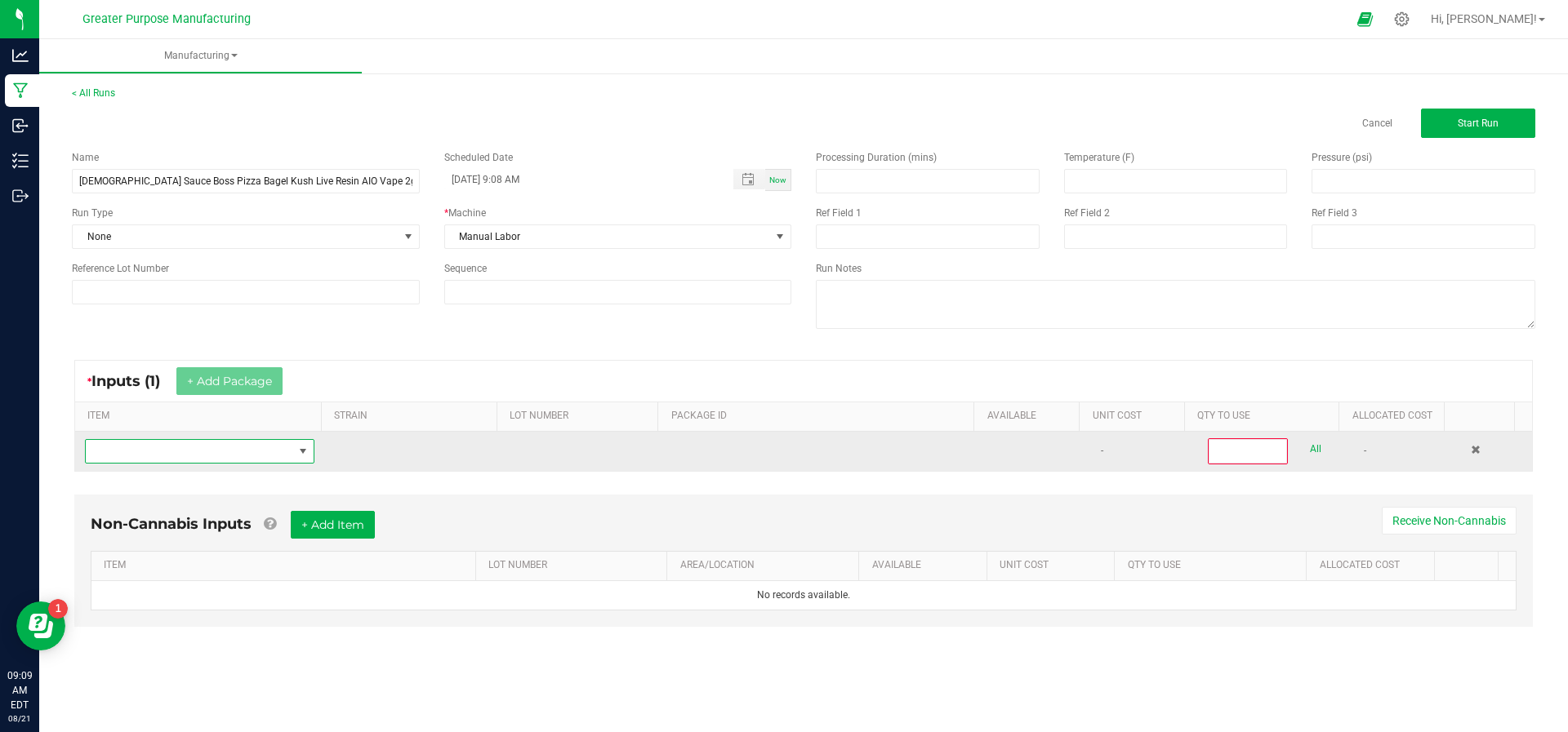
click at [222, 459] on span "NO DATA FOUND" at bounding box center [189, 451] width 207 height 23
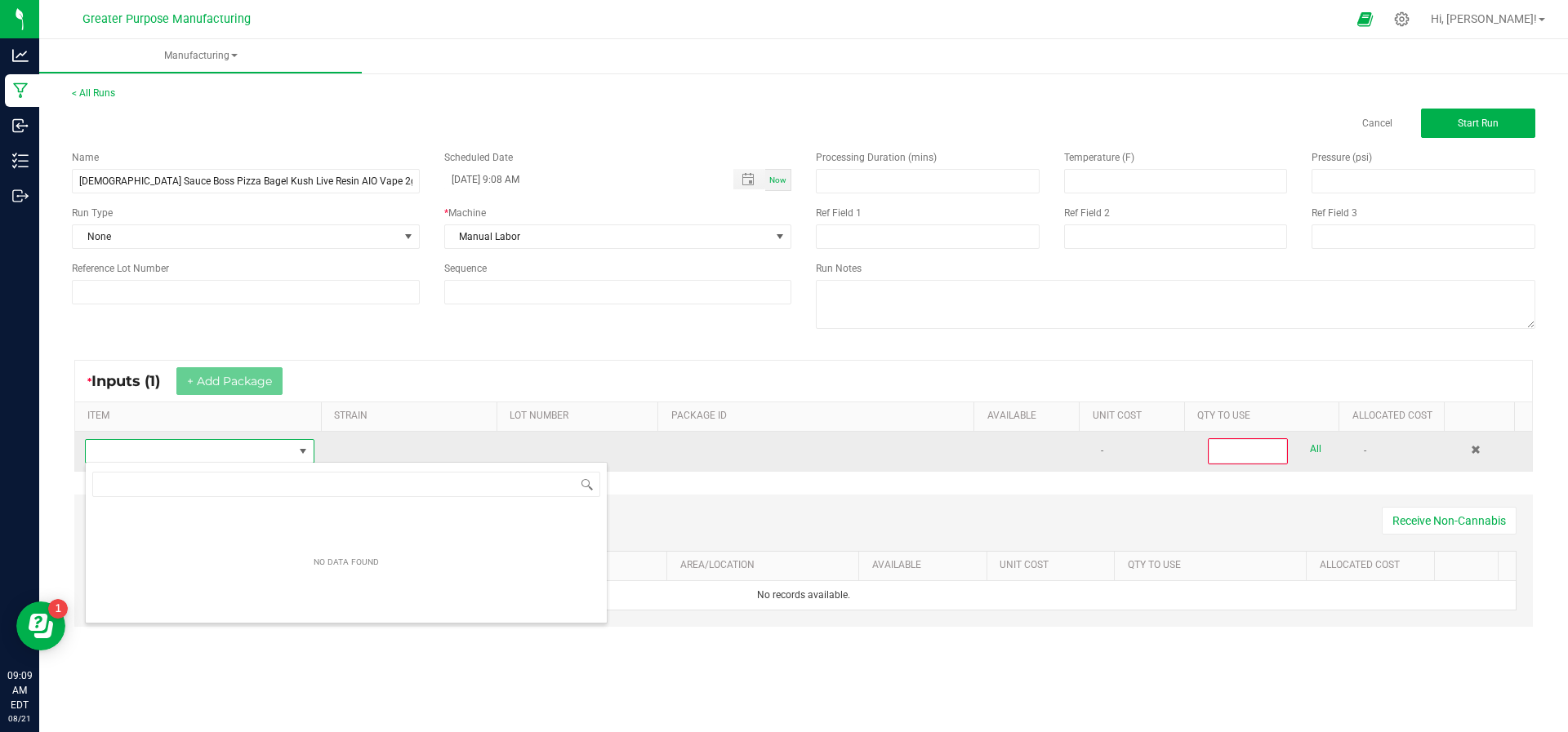
scroll to position [25, 223]
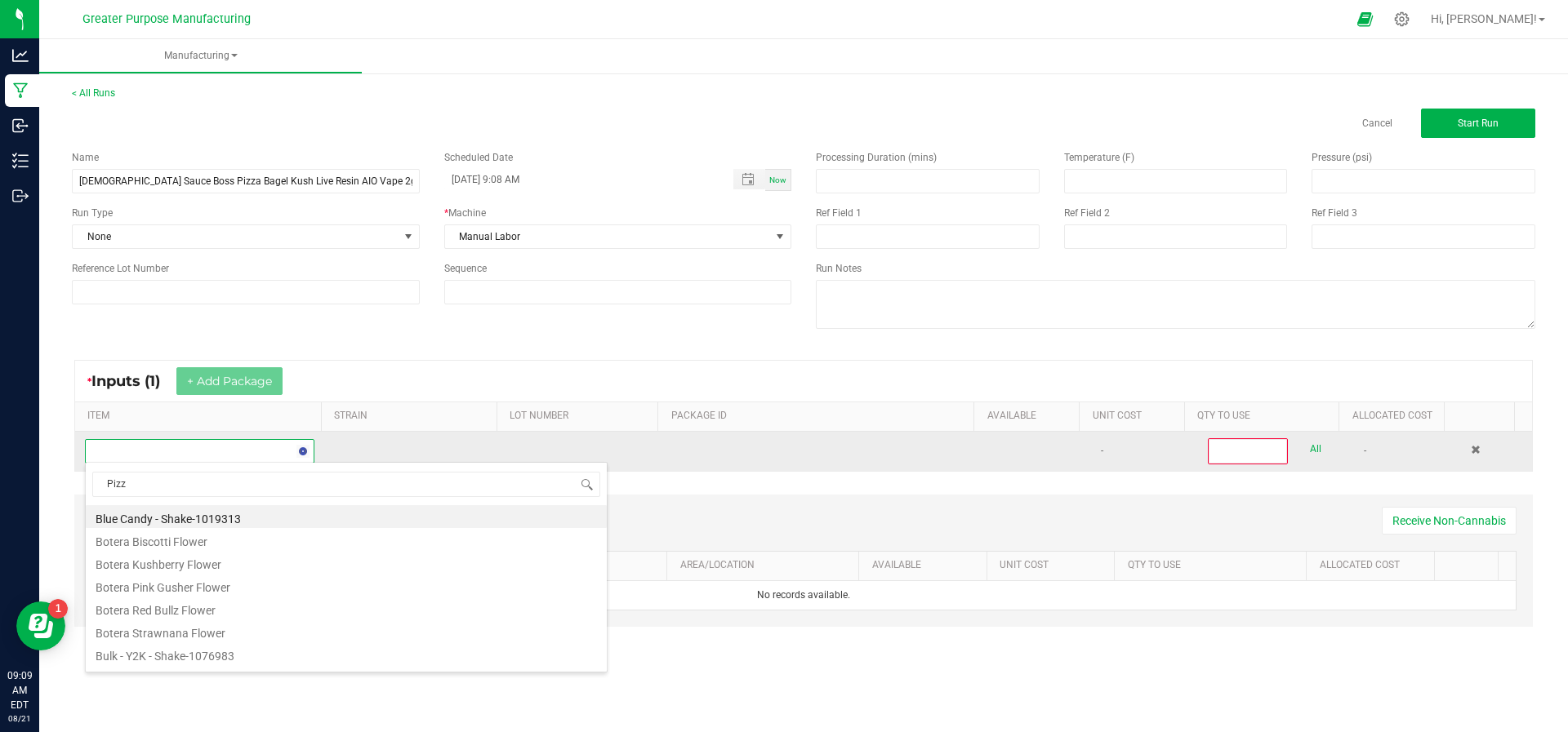
type input "Pizza"
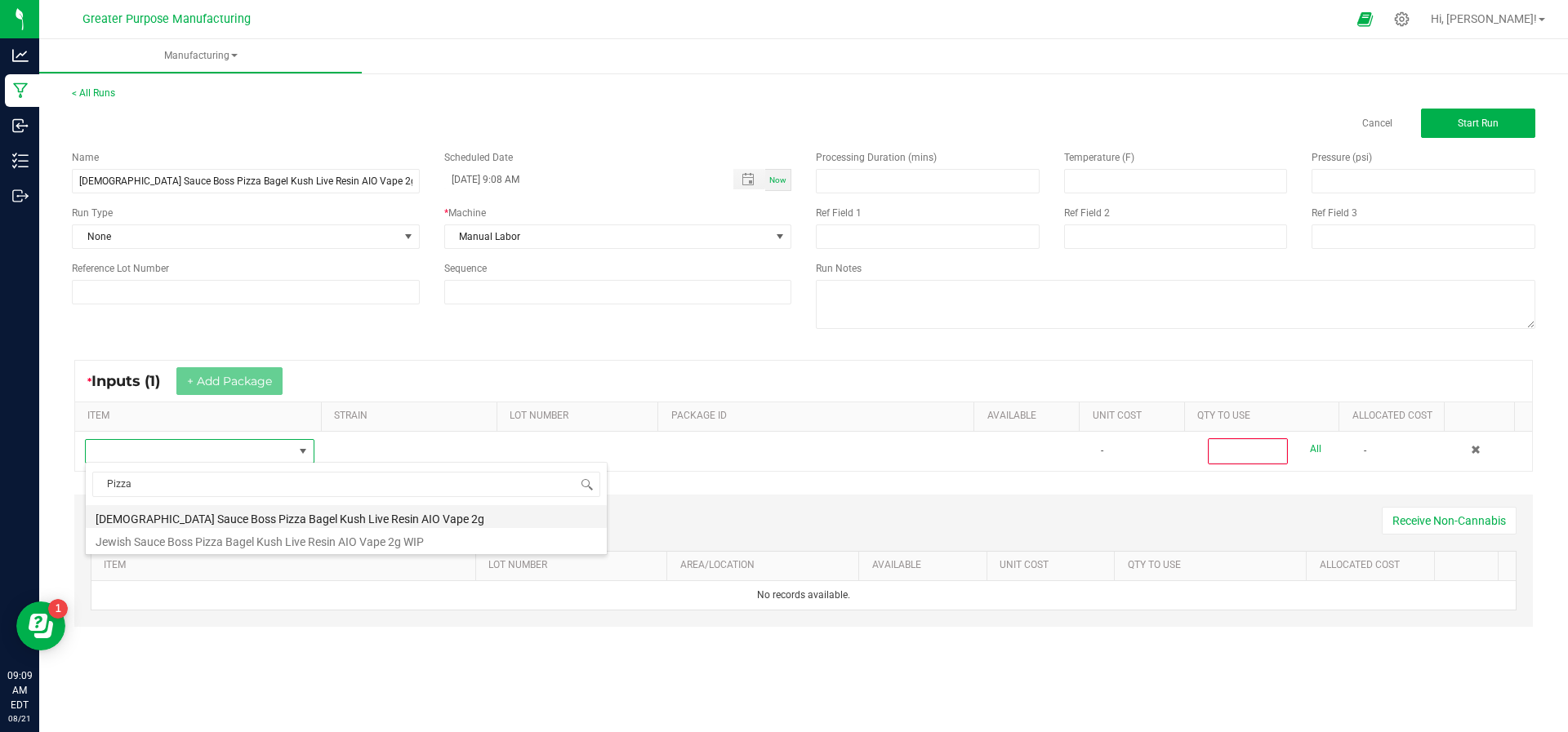
click at [215, 516] on li "[DEMOGRAPHIC_DATA] Sauce Boss Pizza Bagel Kush Live Resin AIO Vape 2g" at bounding box center [345, 516] width 521 height 23
type input "0"
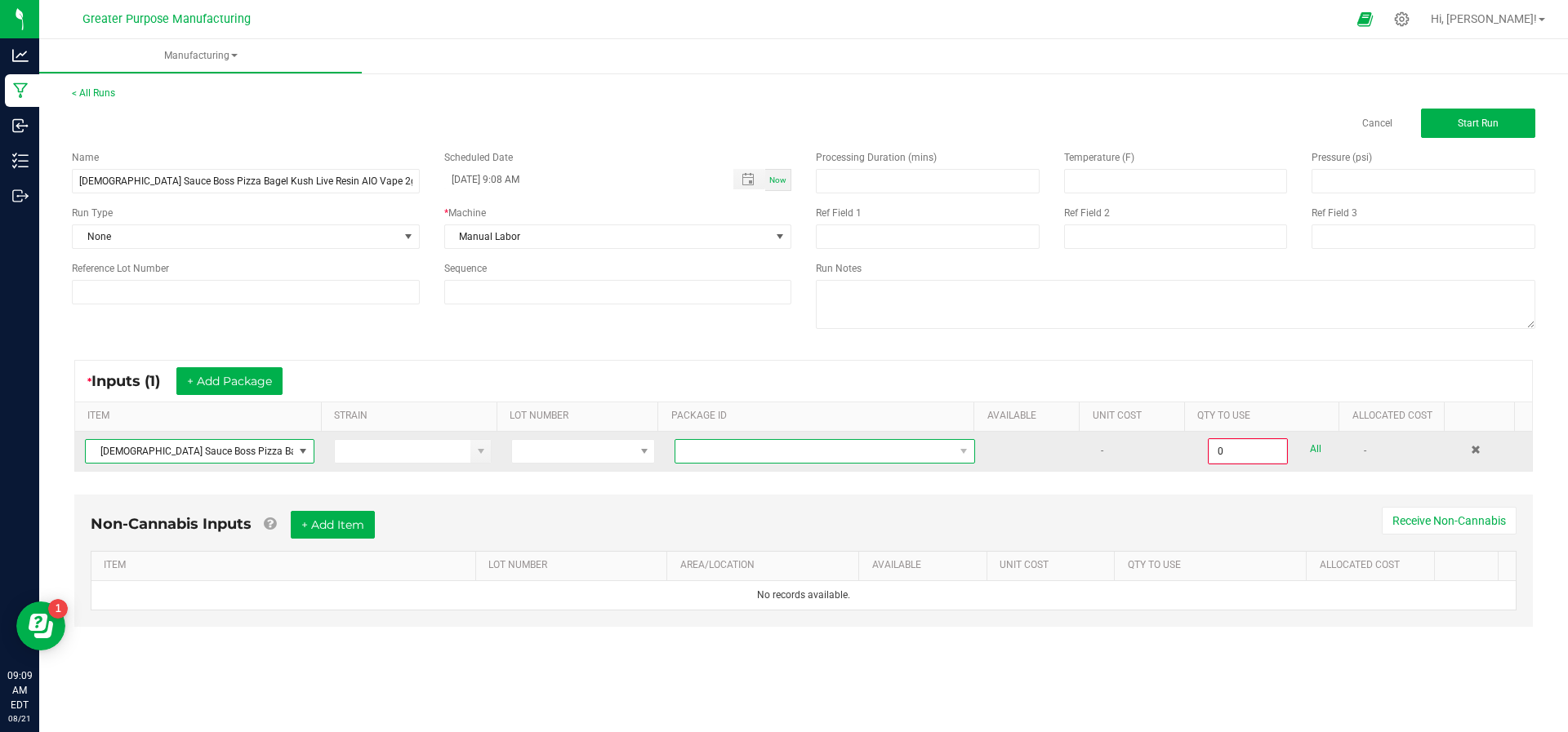
click at [748, 450] on span "NO DATA FOUND" at bounding box center [814, 451] width 279 height 23
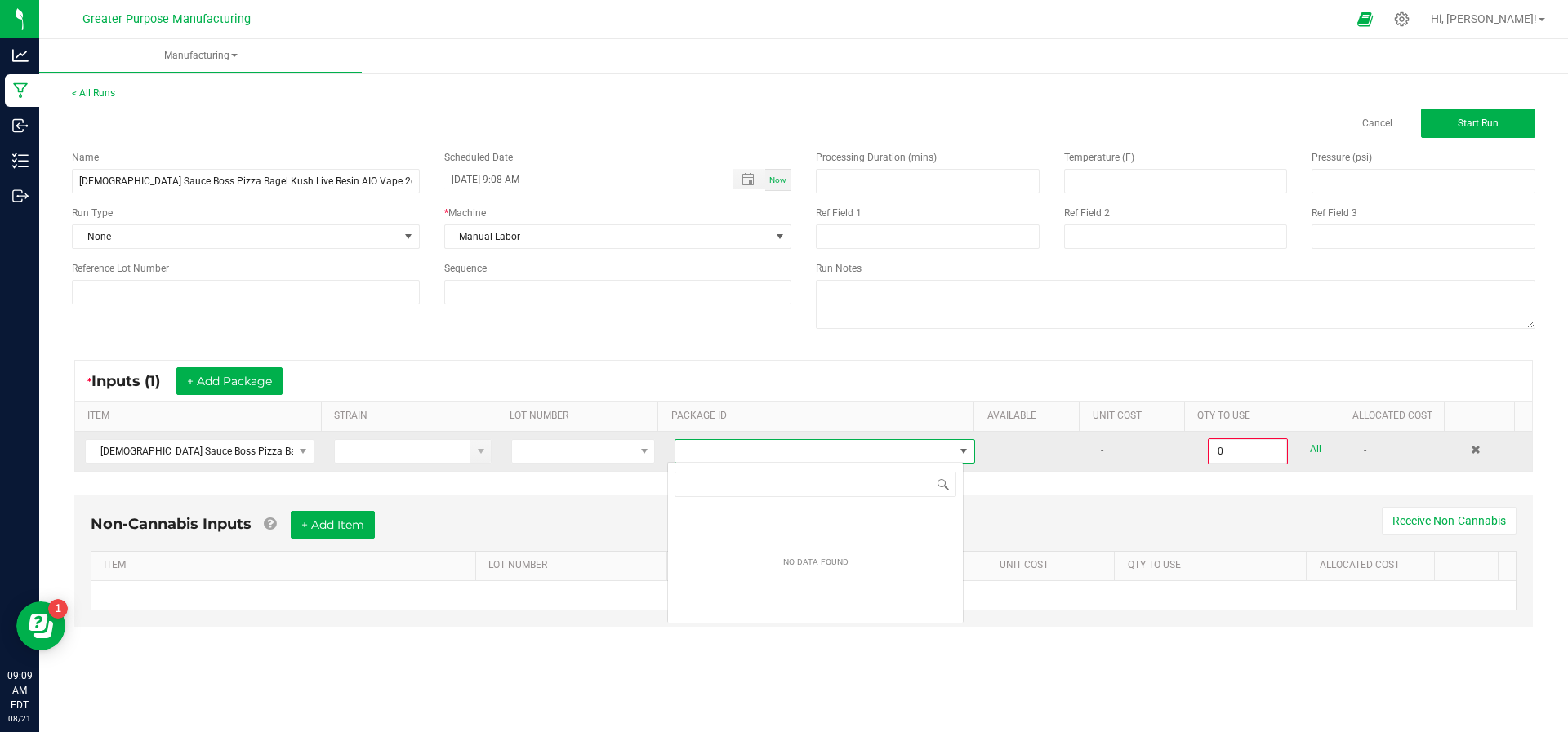
scroll to position [25, 296]
